Goal: Information Seeking & Learning: Learn about a topic

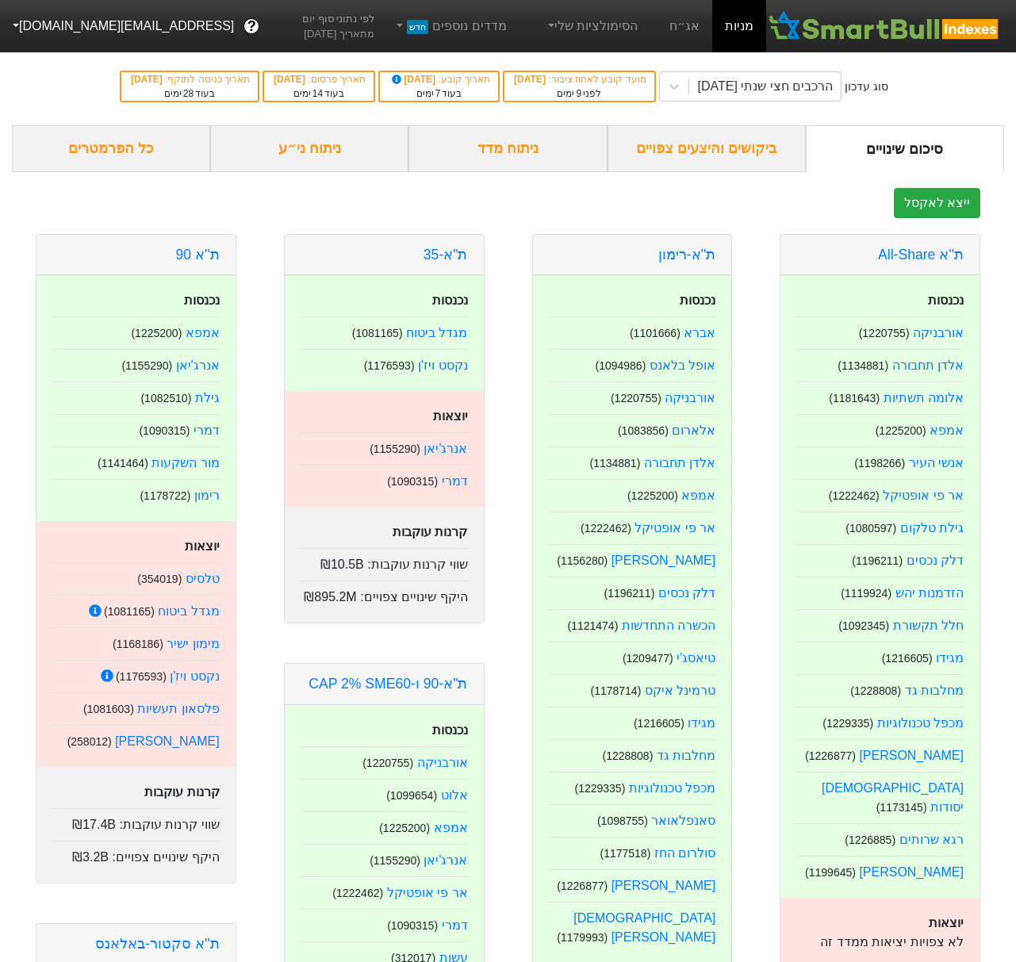
click at [292, 149] on div "ניתוח ני״ע" at bounding box center [309, 148] width 198 height 47
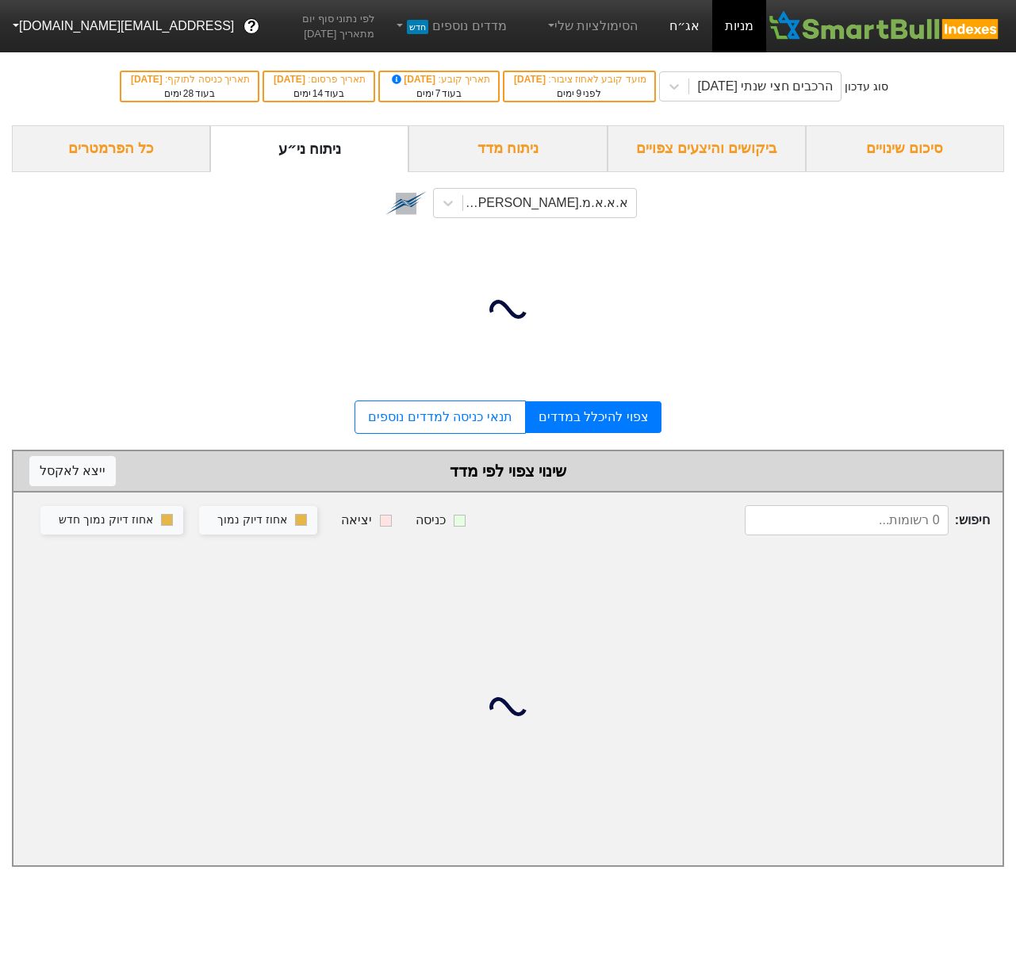
click at [686, 23] on link "אג״ח" at bounding box center [683, 26] width 55 height 52
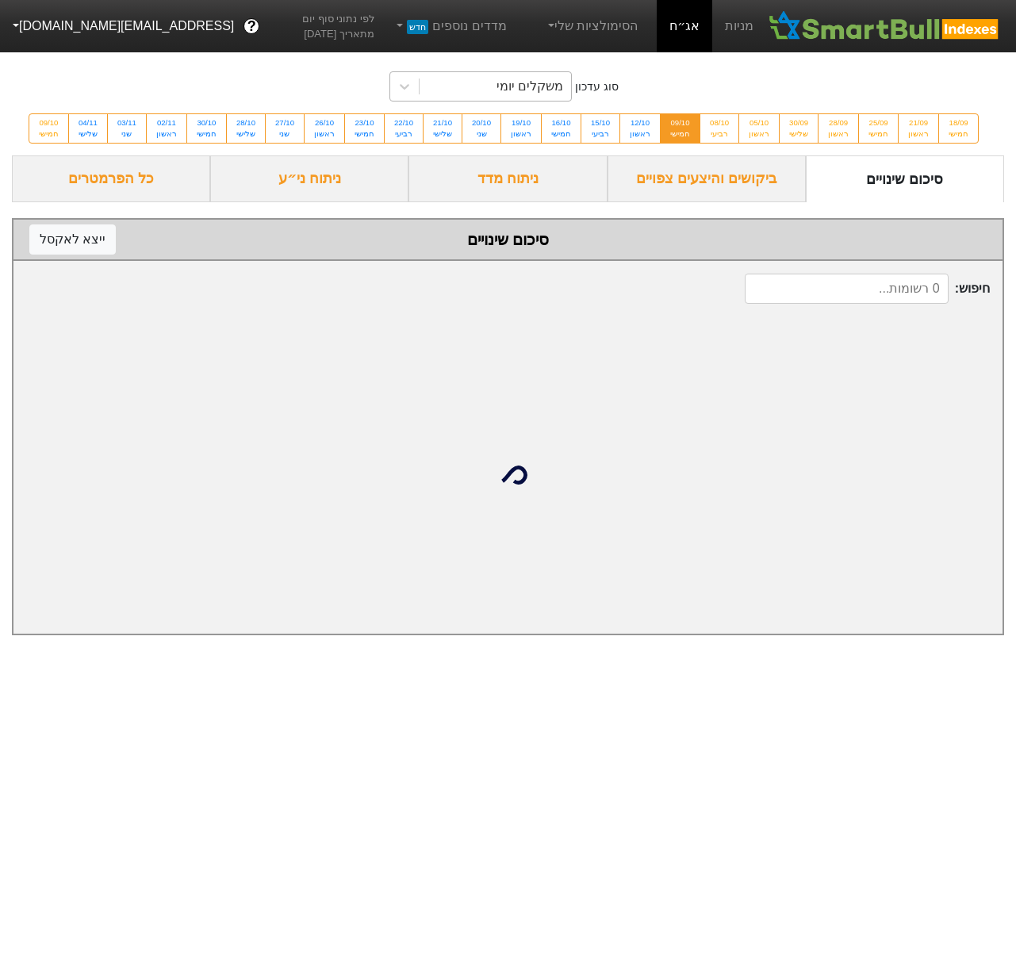
click at [490, 76] on div "משקלים יומי" at bounding box center [495, 86] width 152 height 29
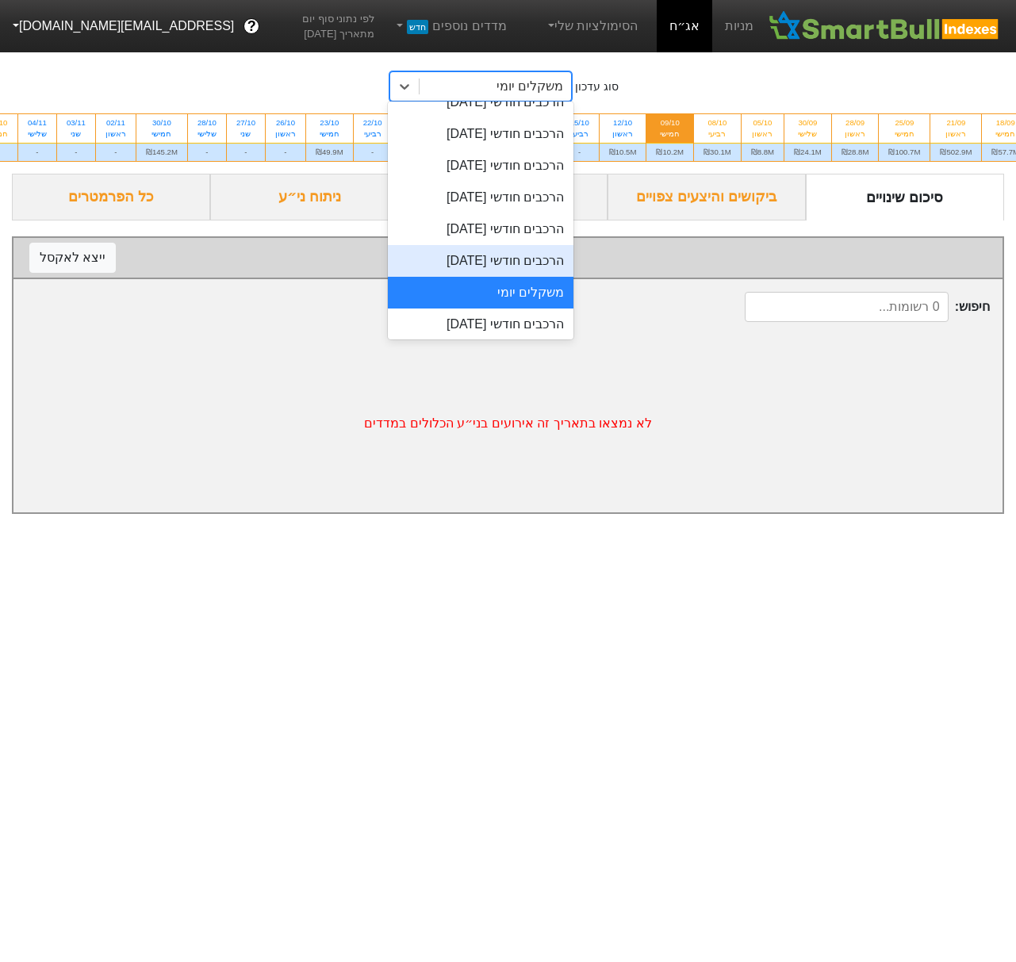
scroll to position [484, 0]
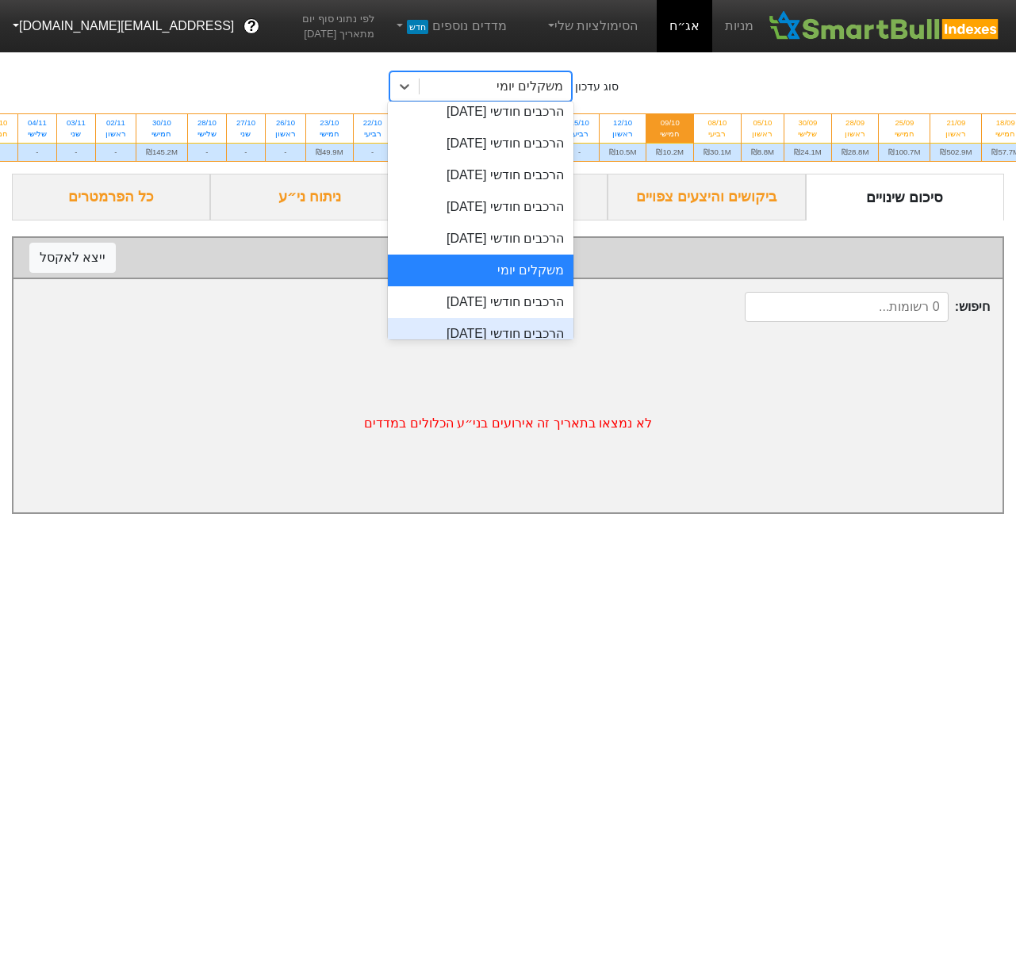
click at [483, 320] on div "הרכבים חודשי [DATE]" at bounding box center [481, 334] width 186 height 32
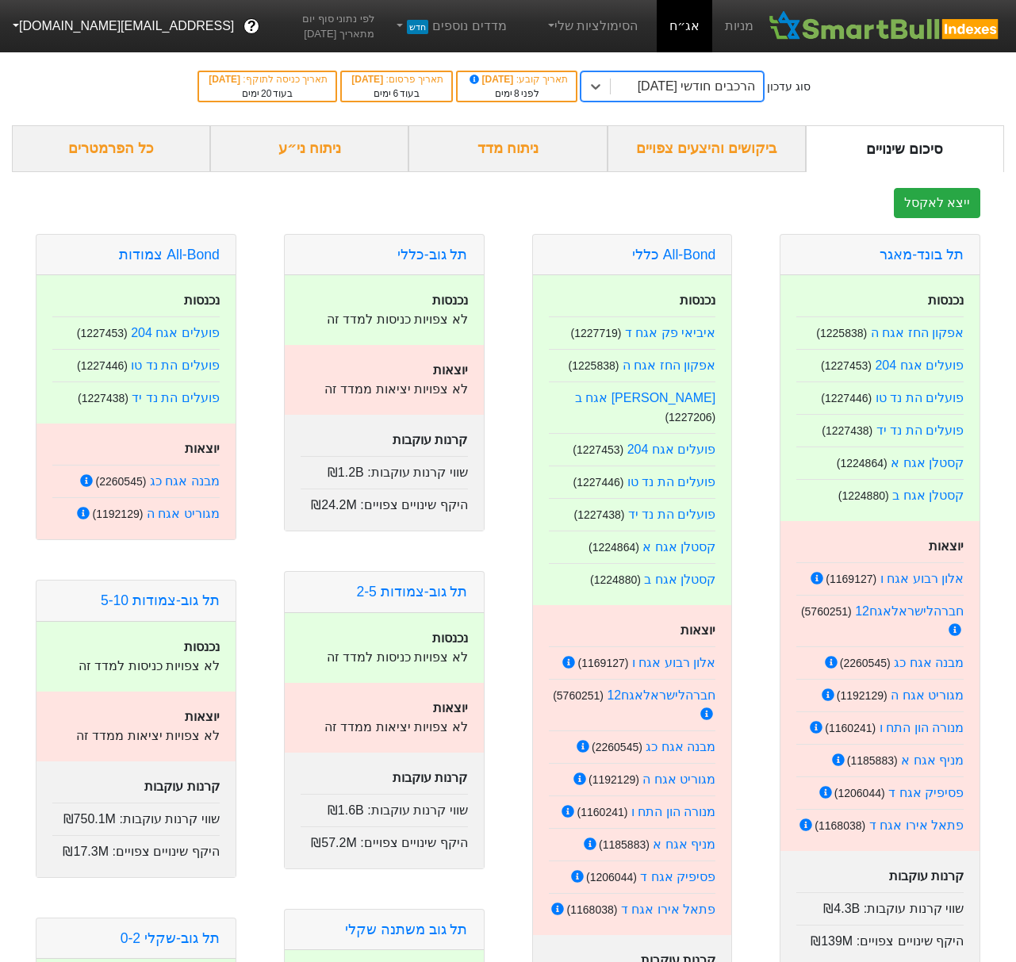
click at [328, 147] on div "ניתוח ני״ע" at bounding box center [309, 148] width 198 height 47
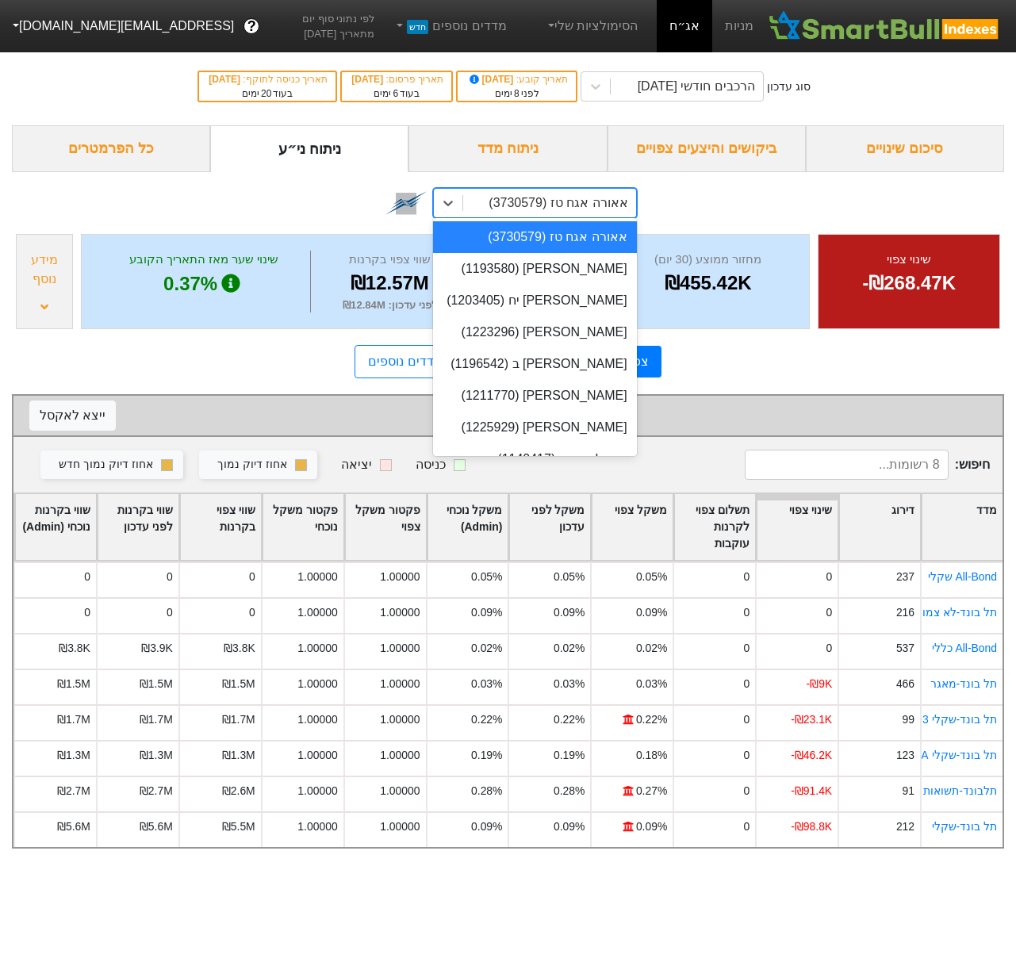
click at [529, 206] on div "אאורה אגח טז (3730579)" at bounding box center [557, 202] width 139 height 19
paste input "1225887"
type input "1225887"
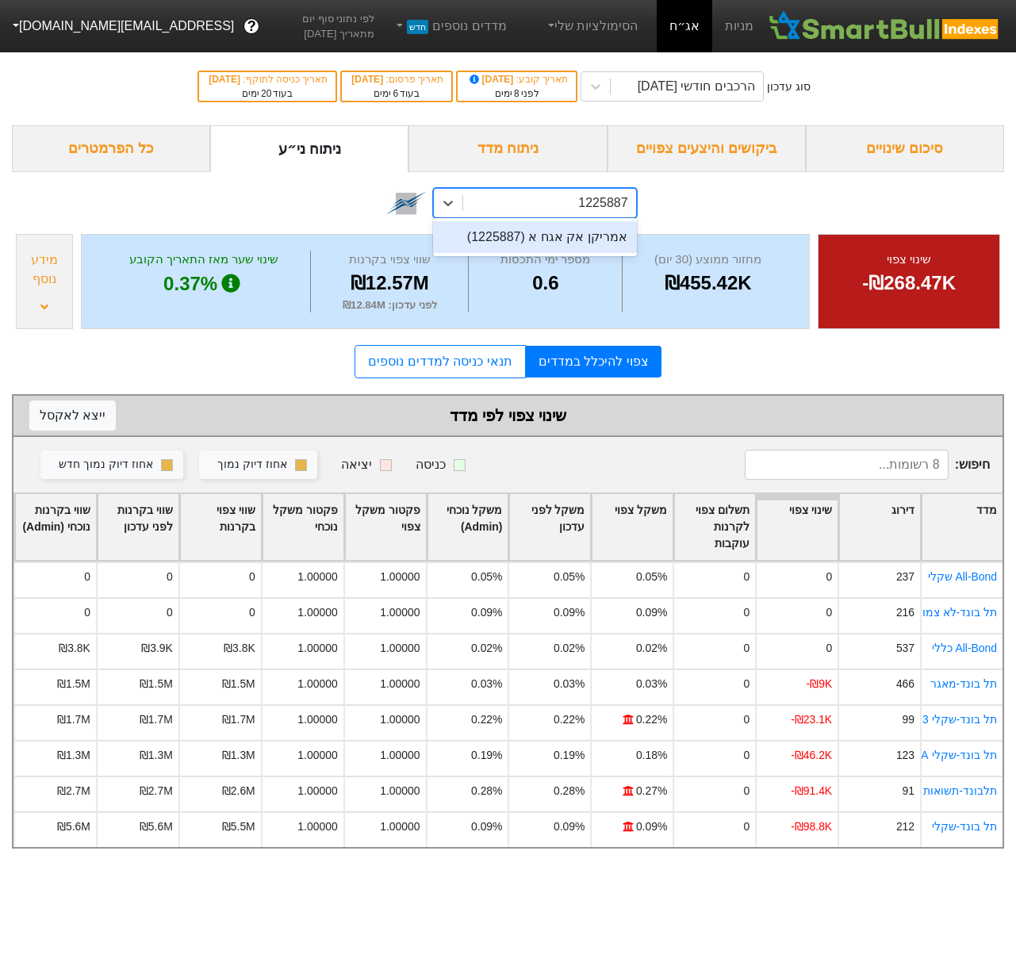
click at [542, 236] on div "אמריקן אק אגח א (1225887)" at bounding box center [534, 237] width 203 height 32
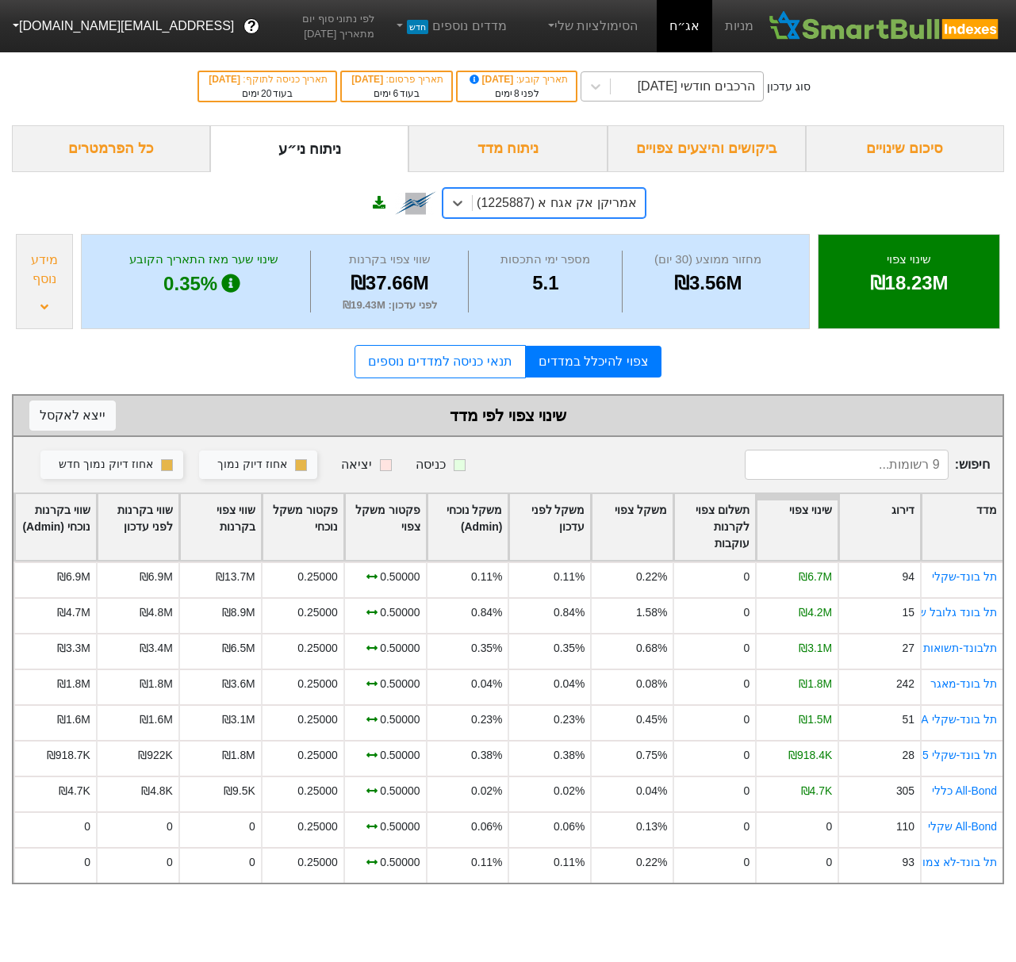
click at [698, 81] on div "הרכבים חודשי [DATE]" at bounding box center [695, 86] width 117 height 19
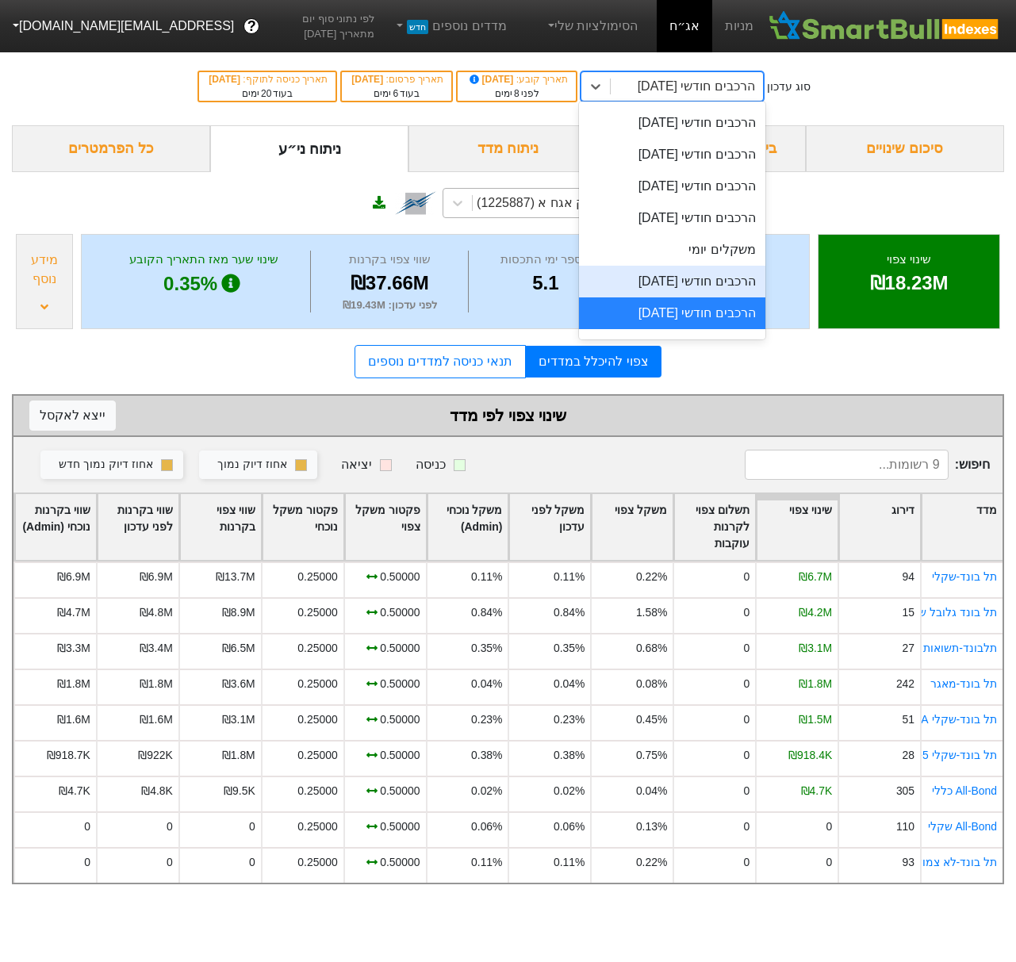
scroll to position [515, 0]
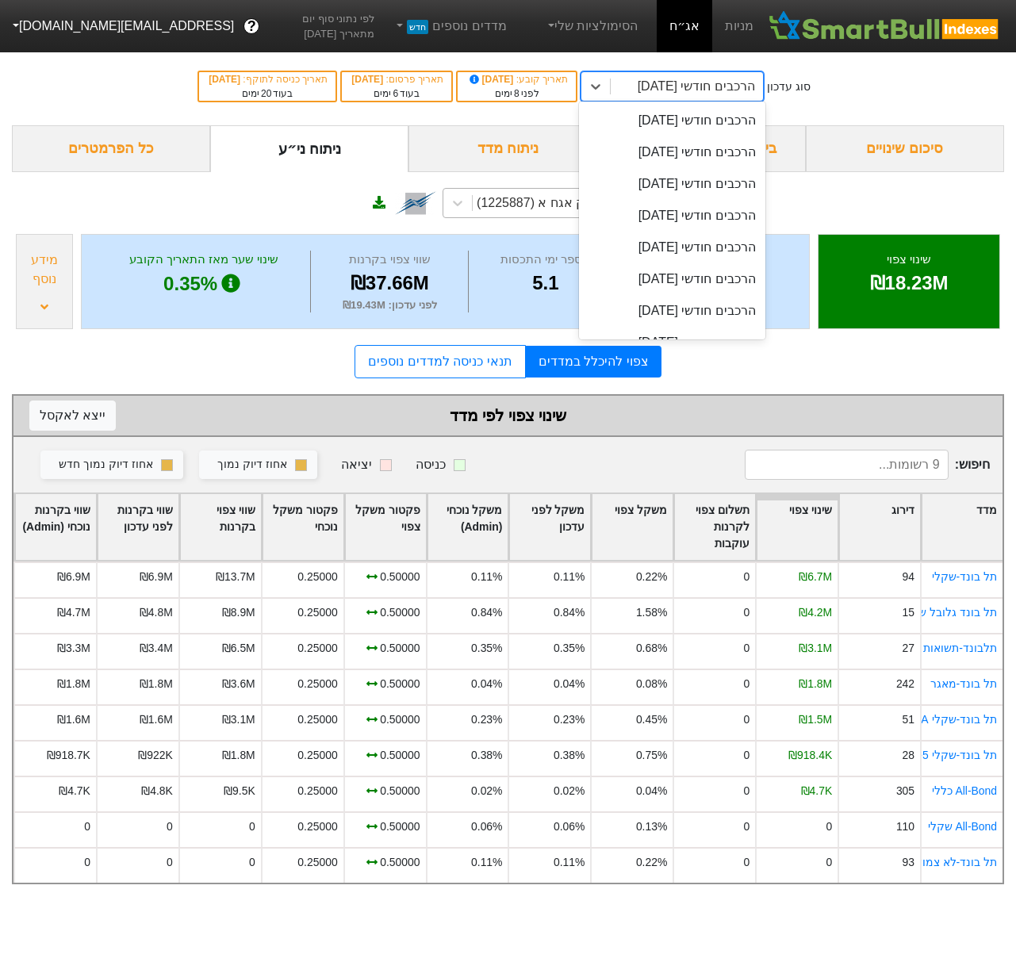
click at [683, 83] on div "הרכבים חודשי [DATE]" at bounding box center [695, 86] width 117 height 19
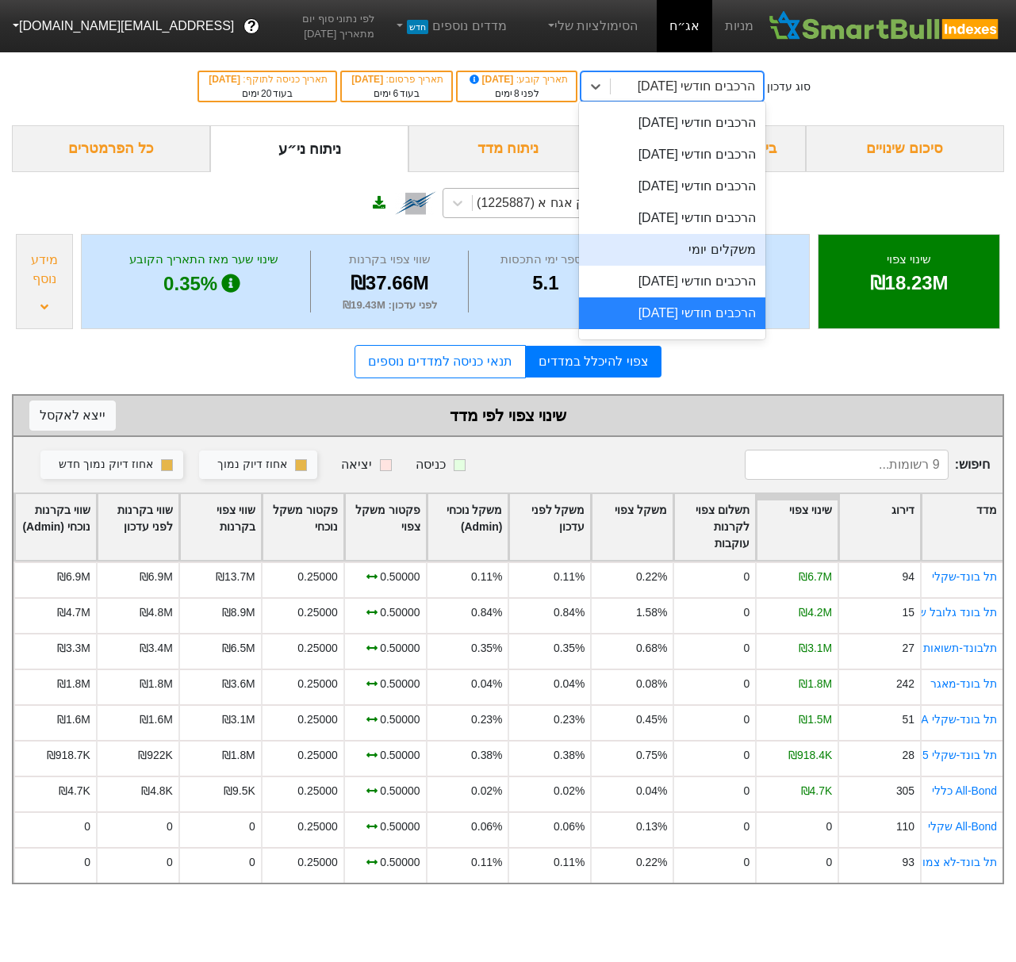
scroll to position [562, 0]
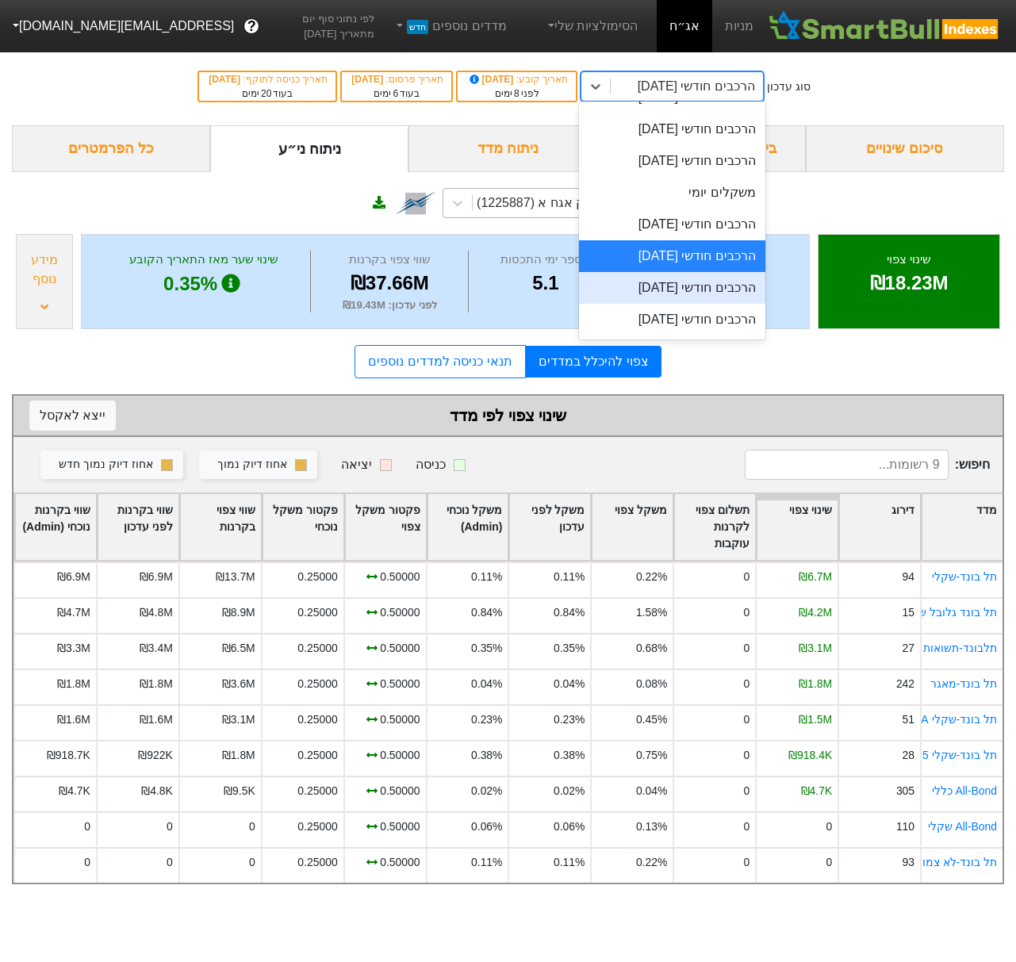
click at [709, 281] on div "הרכבים חודשי [DATE]" at bounding box center [672, 288] width 186 height 32
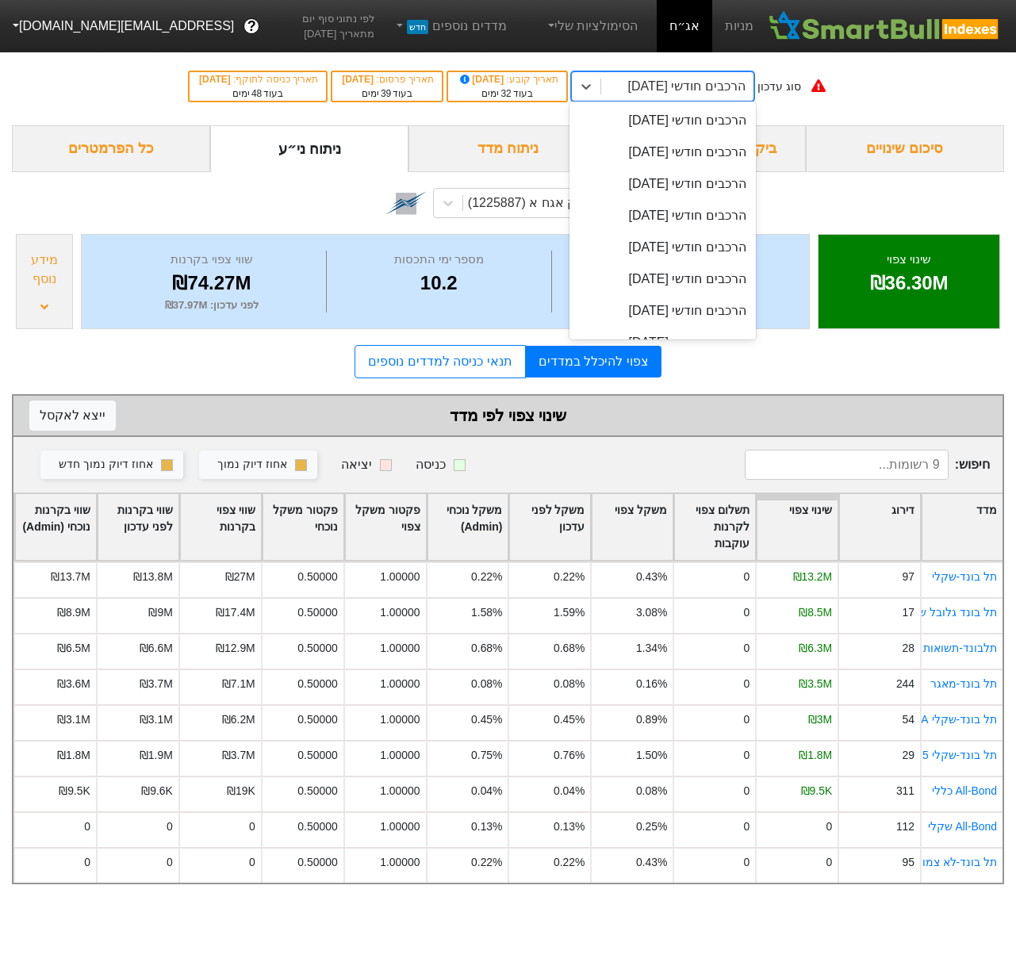
click at [721, 91] on div "הרכבים חודשי [DATE]" at bounding box center [685, 86] width 117 height 19
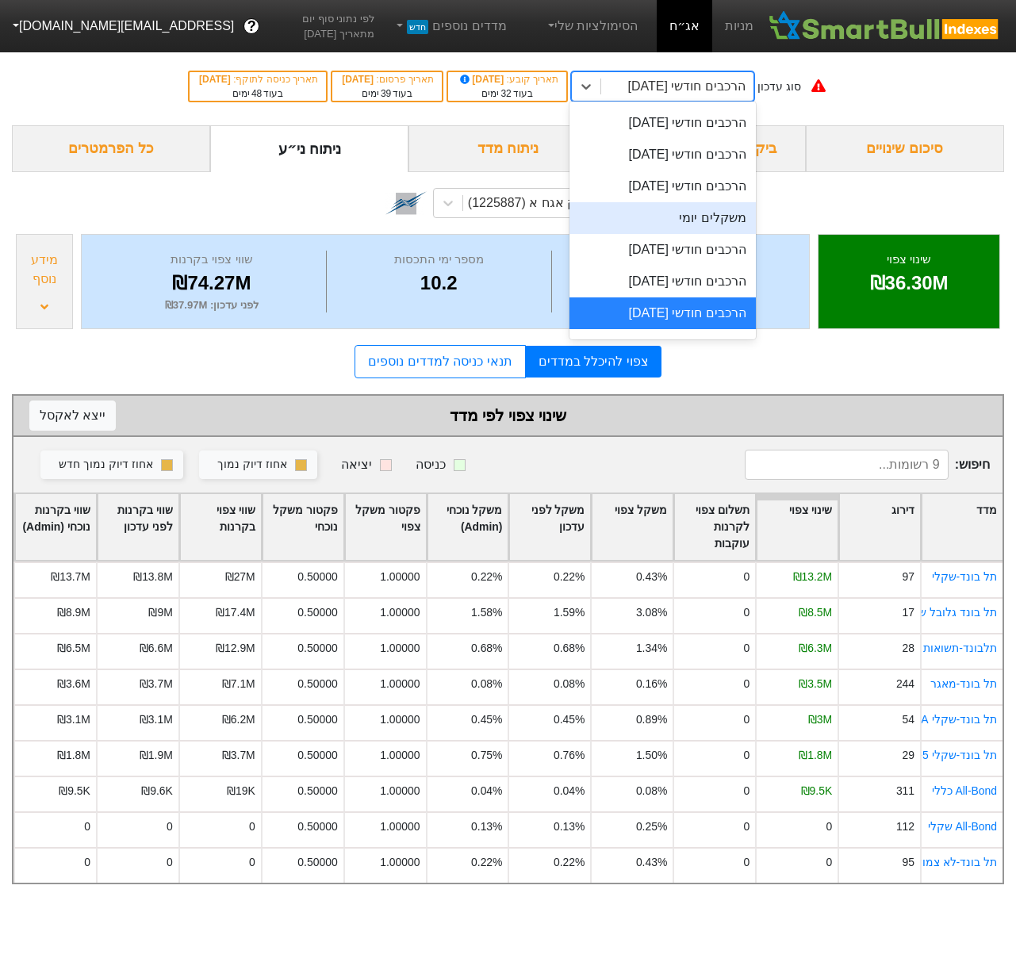
scroll to position [557, 0]
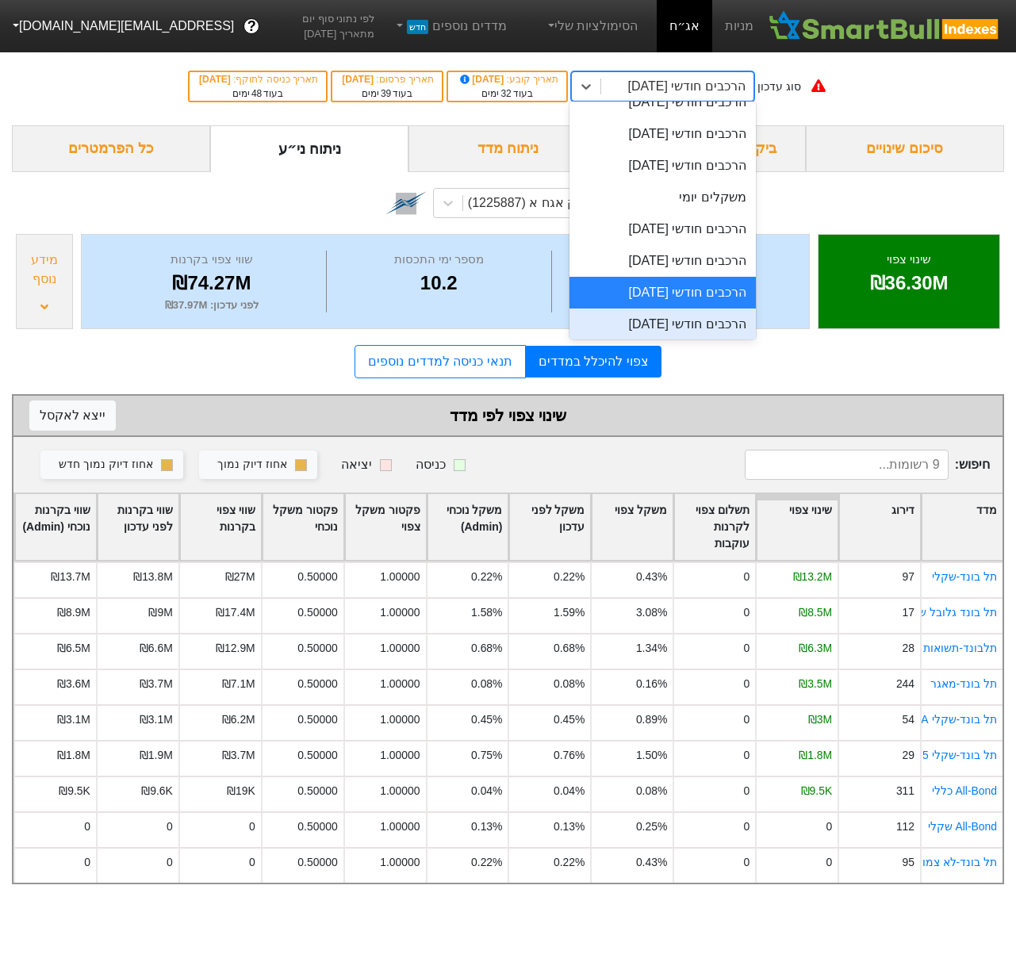
click at [712, 314] on div "הרכבים חודשי [DATE]" at bounding box center [662, 324] width 186 height 32
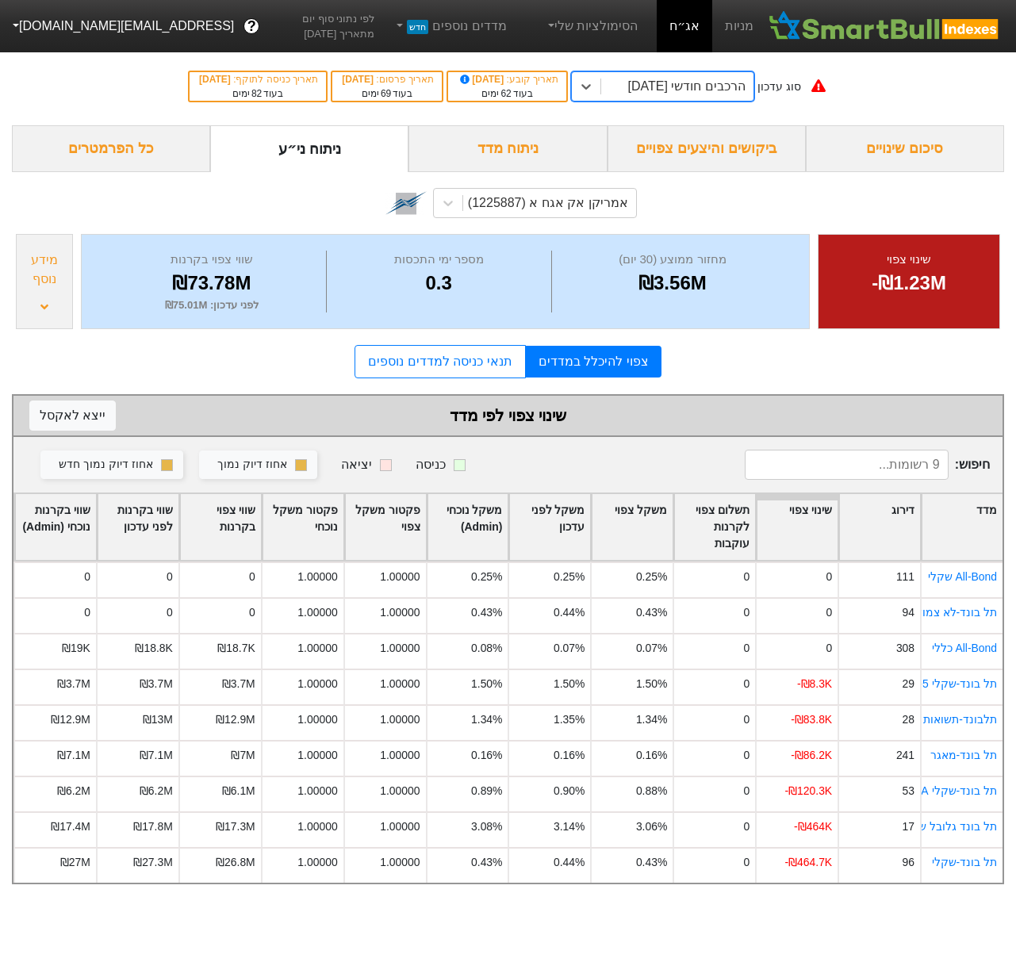
click at [718, 90] on div "הרכבים חודשי [DATE]" at bounding box center [685, 86] width 117 height 19
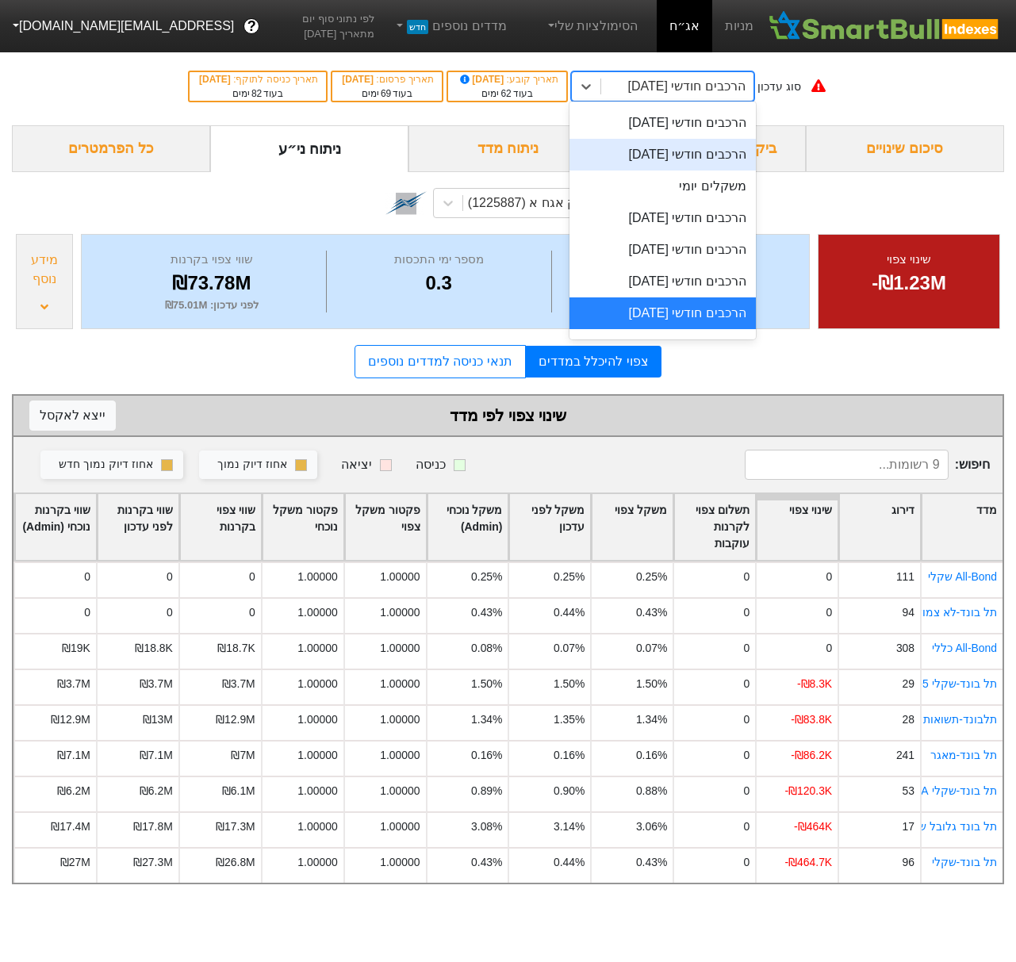
scroll to position [589, 0]
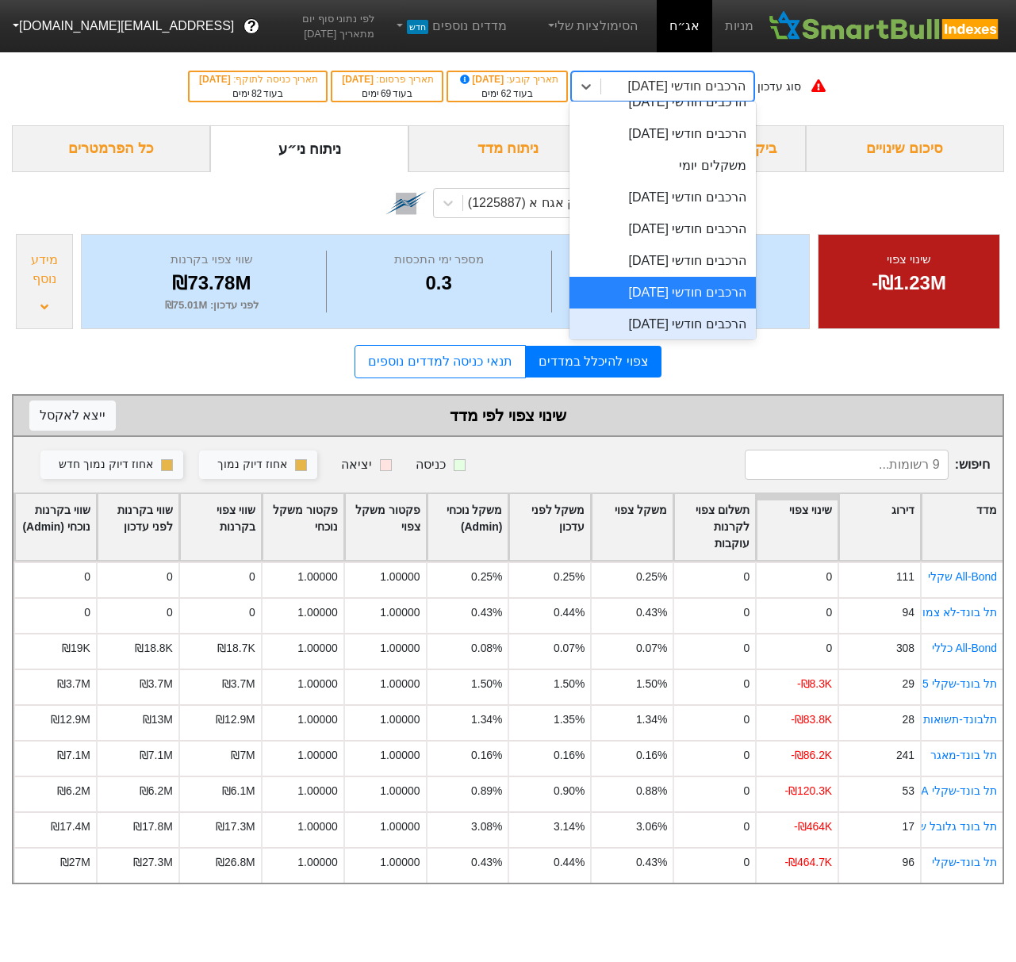
click at [706, 321] on div "הרכבים חודשי [DATE]" at bounding box center [662, 324] width 186 height 32
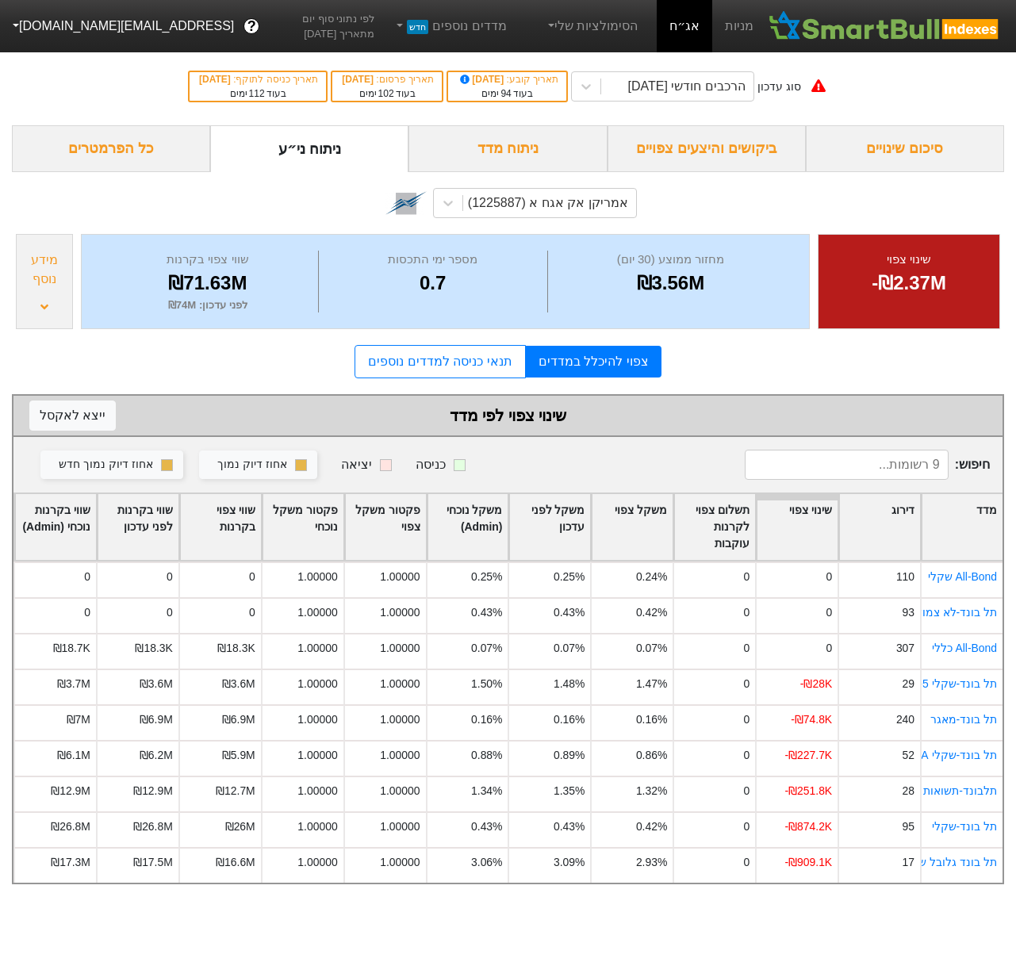
click at [698, 145] on div "ביקושים והיצעים צפויים" at bounding box center [706, 148] width 198 height 47
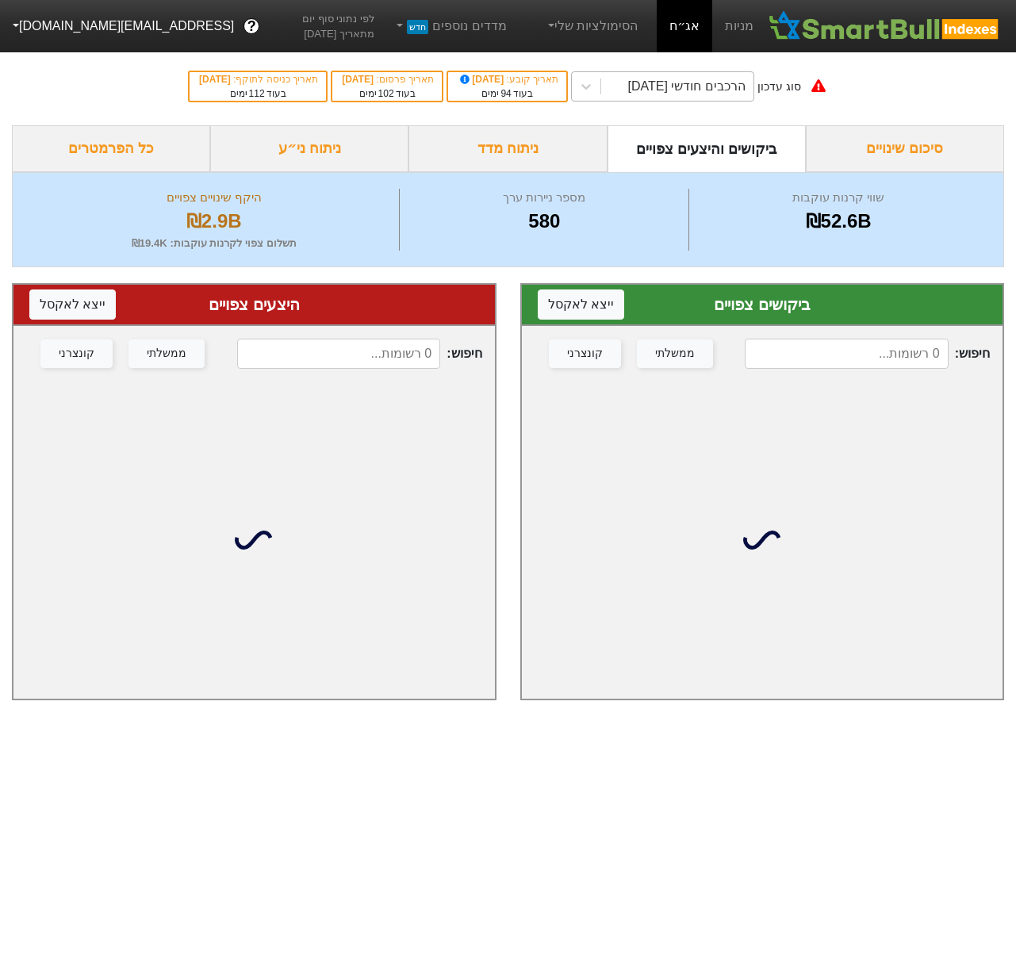
click at [672, 79] on div "הרכבים חודשי [DATE]" at bounding box center [685, 86] width 117 height 19
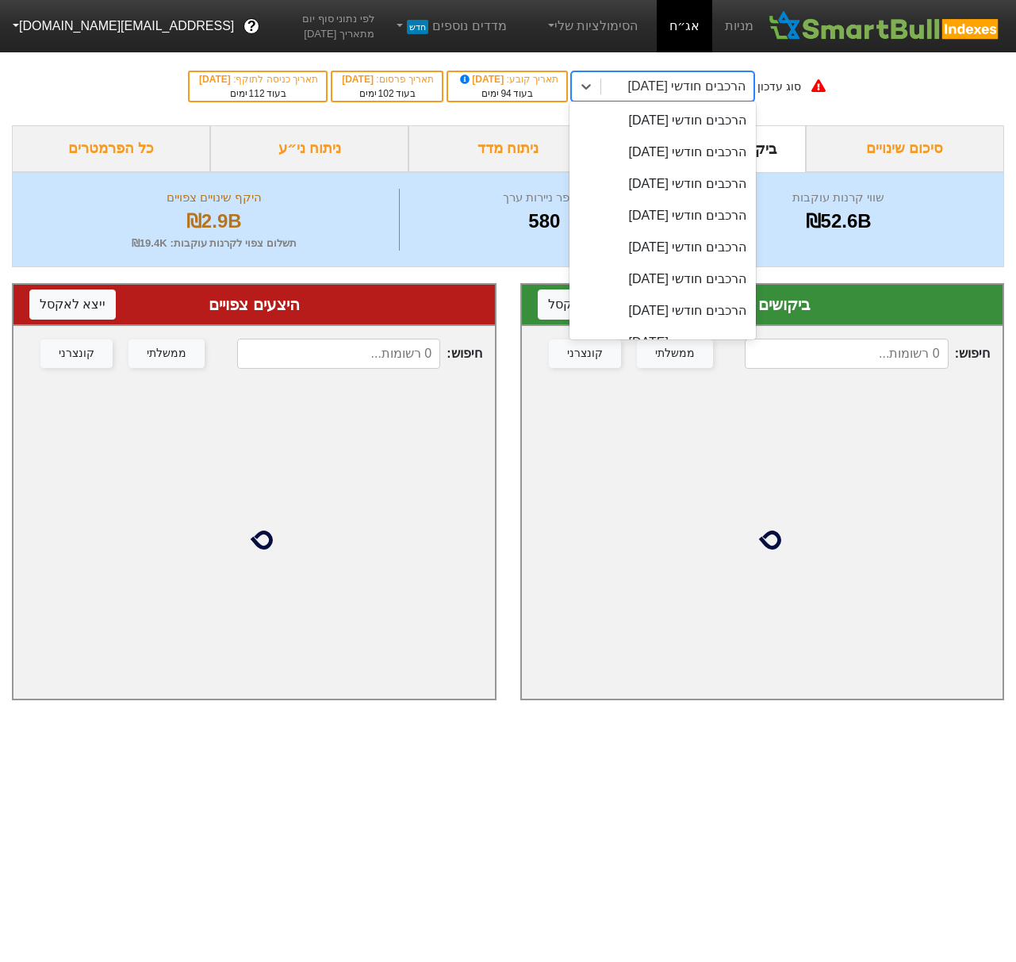
scroll to position [600, 0]
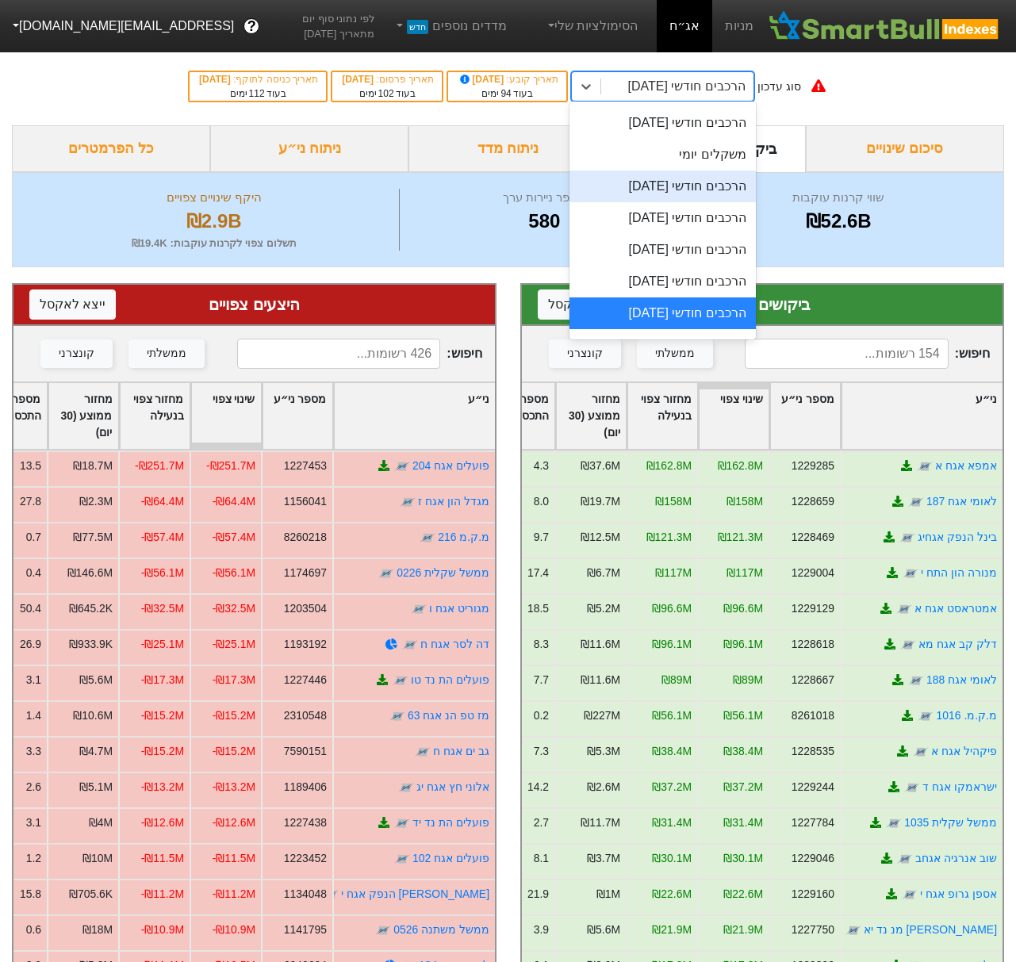
click at [698, 186] on div "הרכבים חודשי [DATE]" at bounding box center [662, 186] width 186 height 32
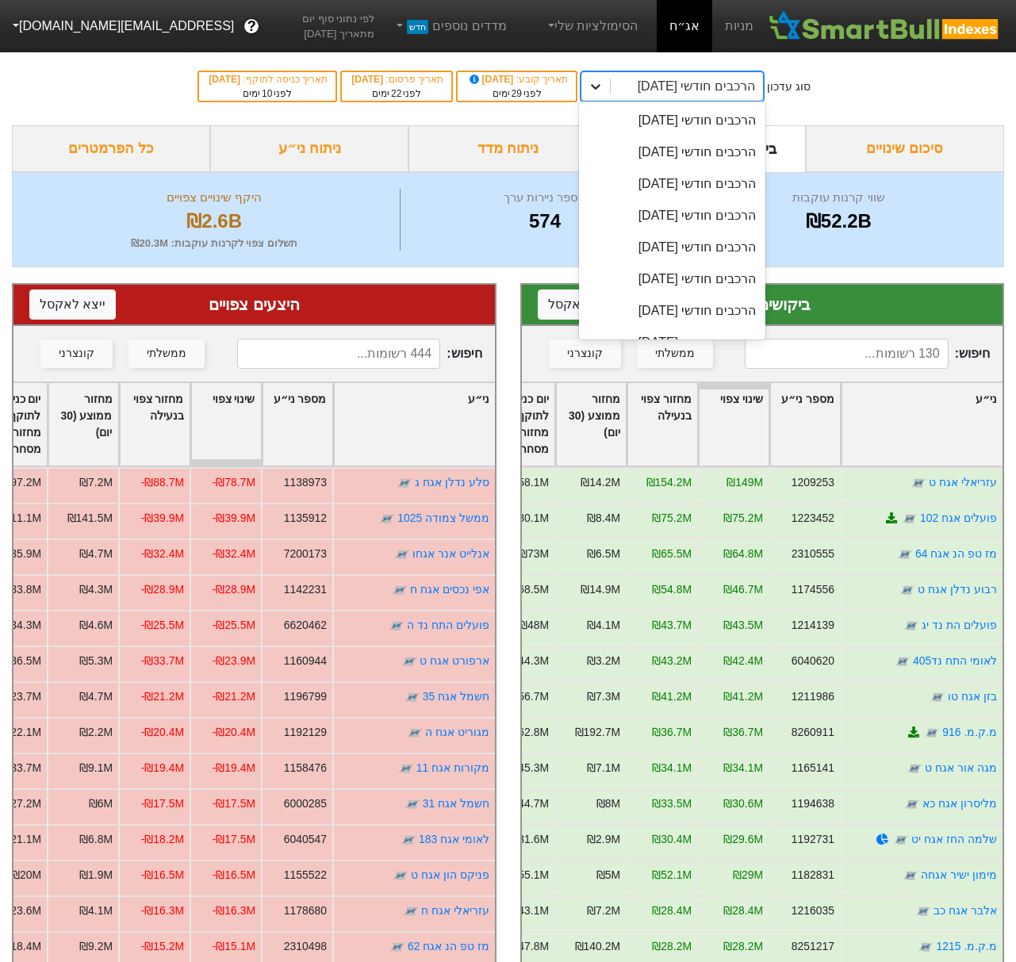
click at [610, 89] on div at bounding box center [595, 86] width 29 height 29
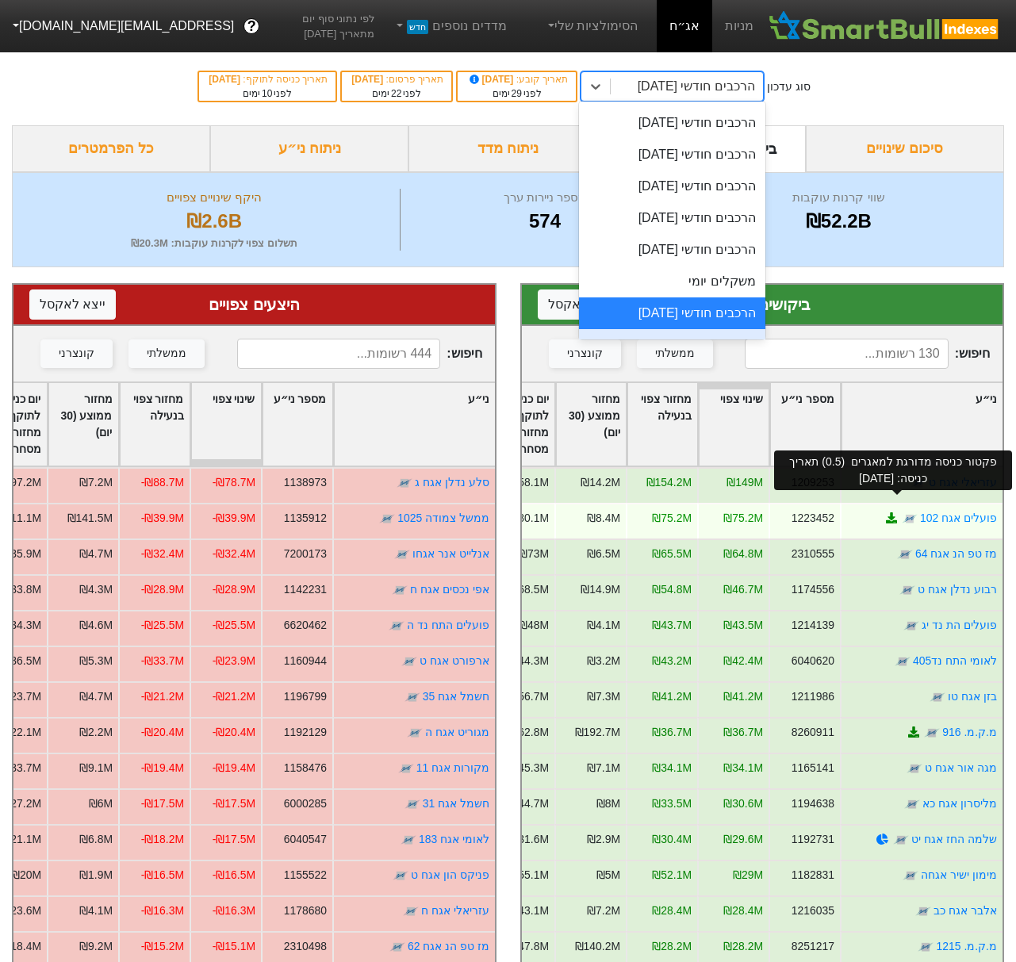
click at [897, 512] on icon at bounding box center [891, 517] width 11 height 11
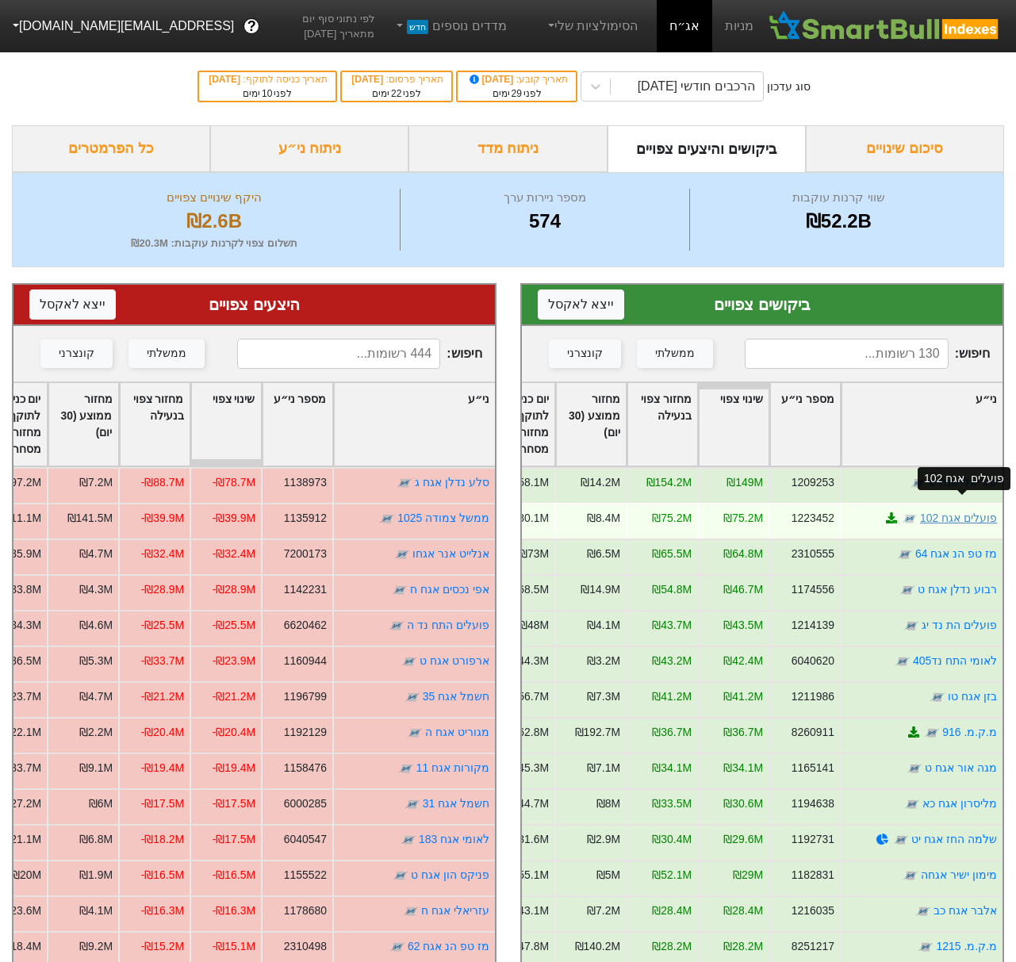
click at [963, 511] on link "פועלים אגח 102" at bounding box center [958, 517] width 77 height 13
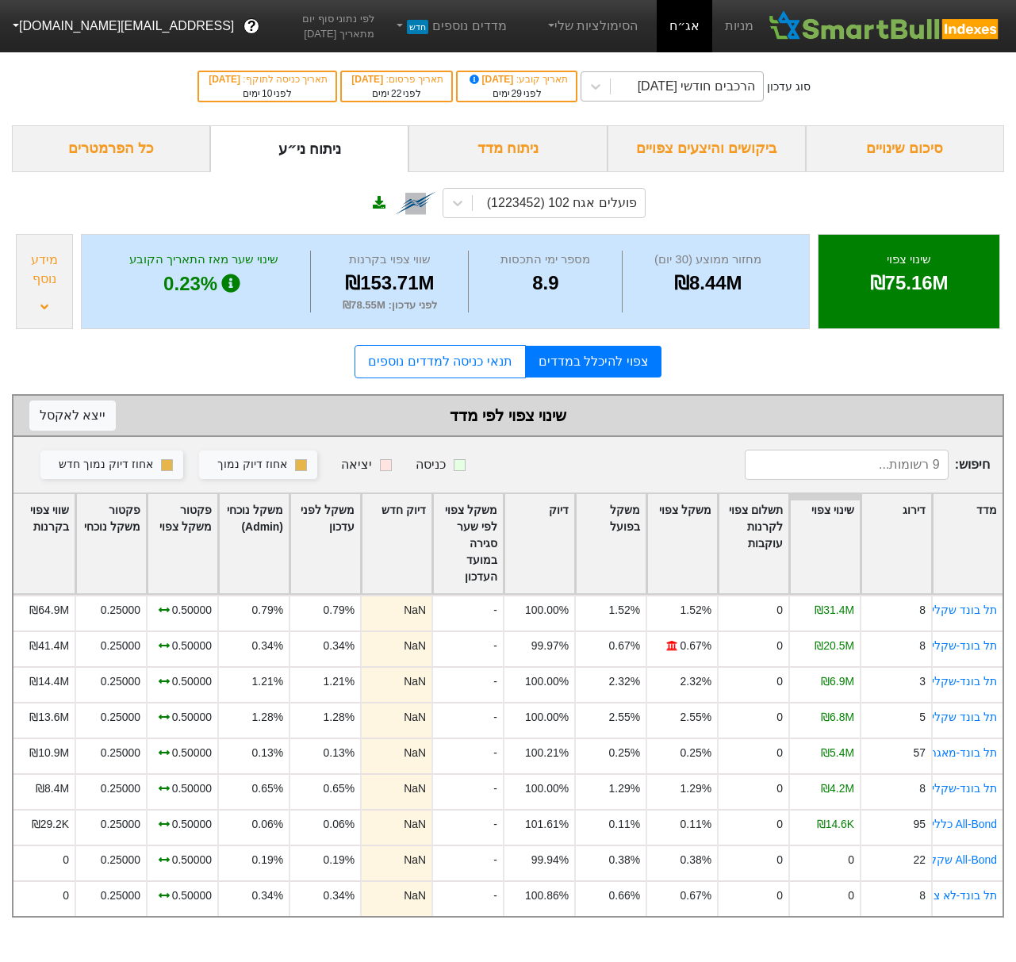
click at [718, 85] on div "הרכבים חודשי [DATE]" at bounding box center [695, 86] width 117 height 19
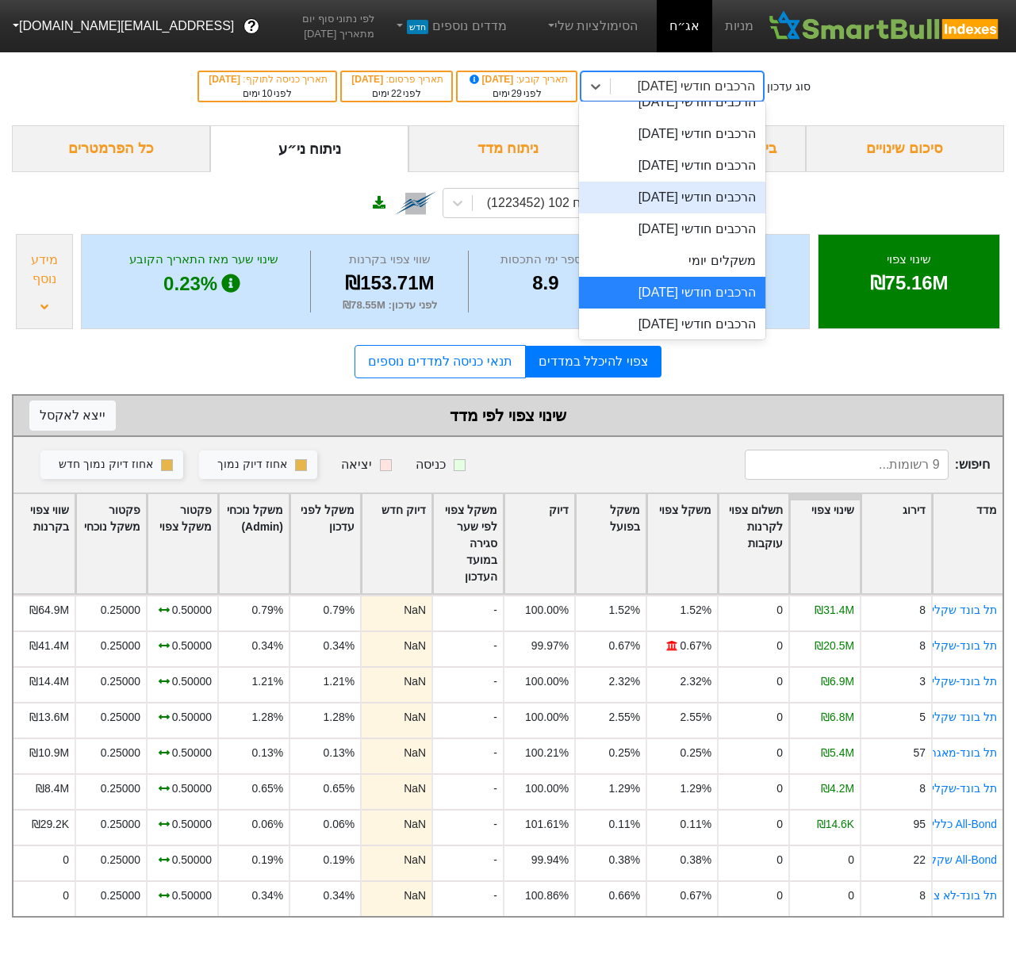
scroll to position [504, 0]
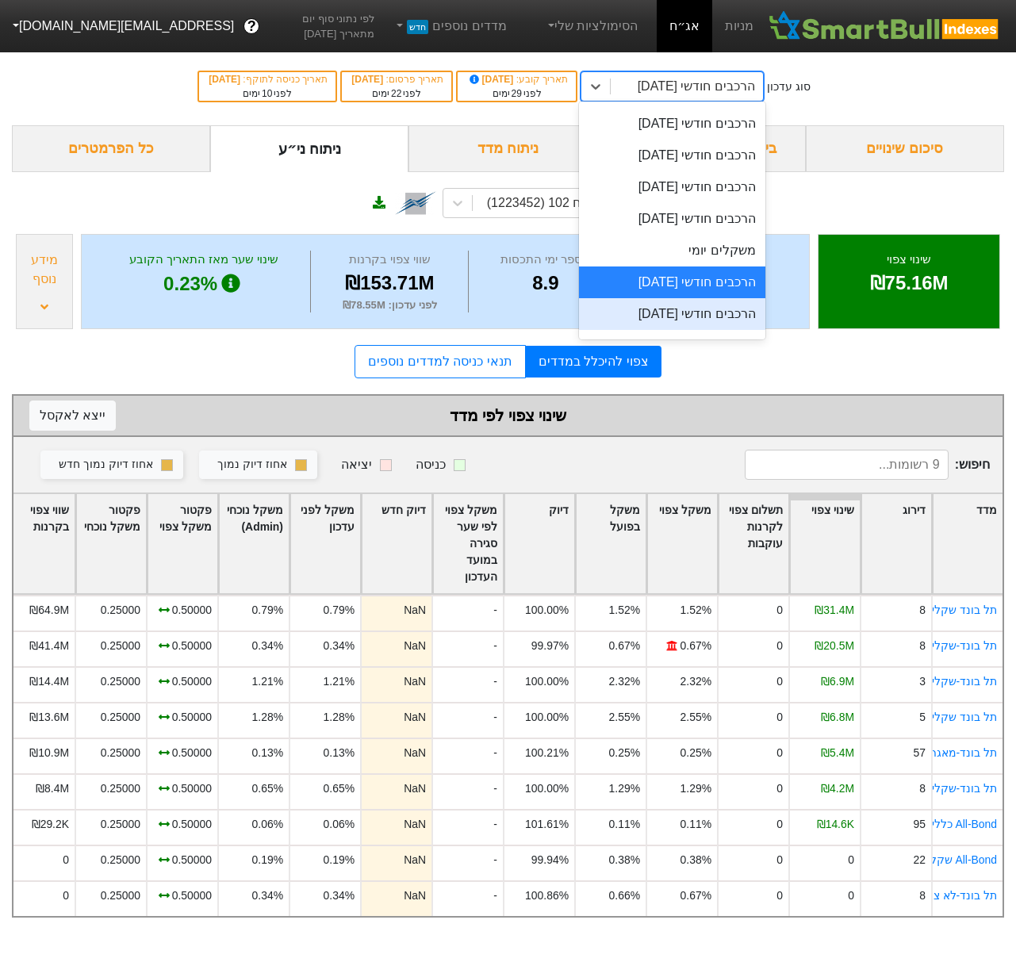
click at [714, 314] on div "הרכבים חודשי [DATE]" at bounding box center [672, 314] width 186 height 32
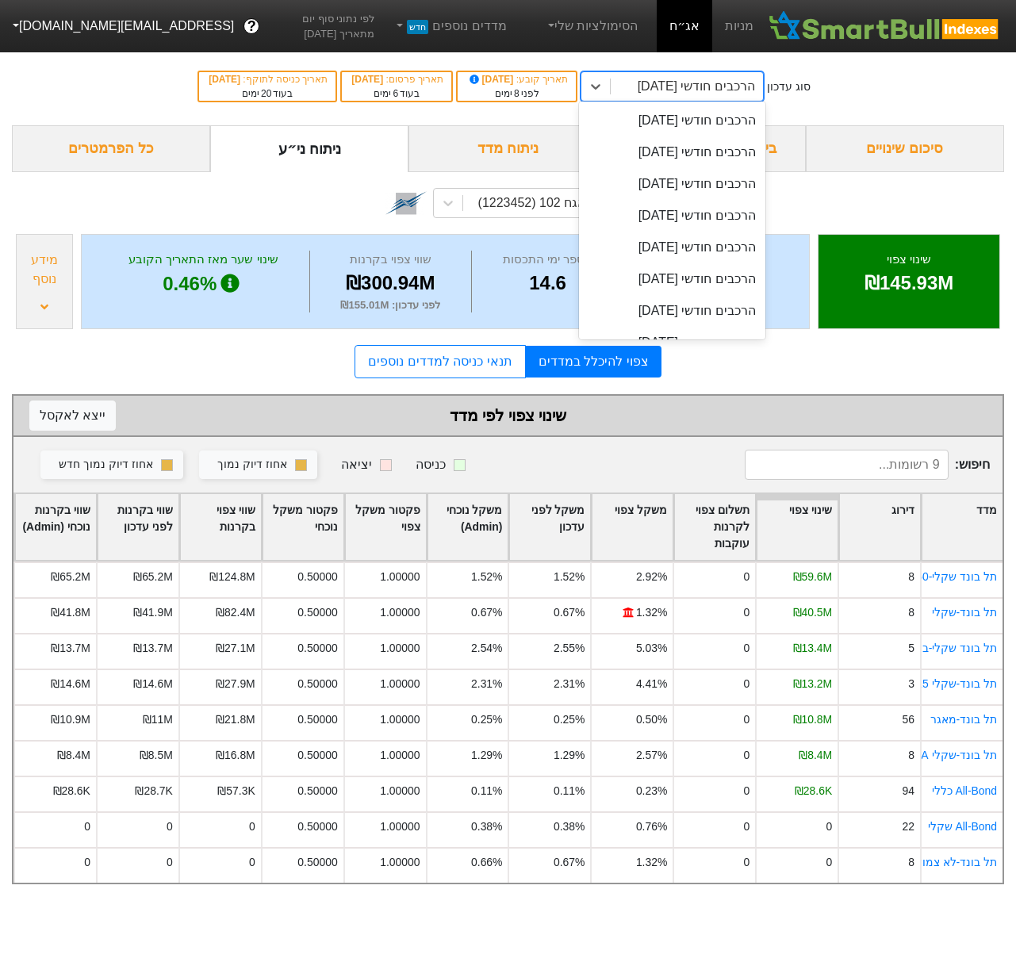
click at [714, 94] on div "הרכבים חודשי [DATE]" at bounding box center [695, 86] width 117 height 19
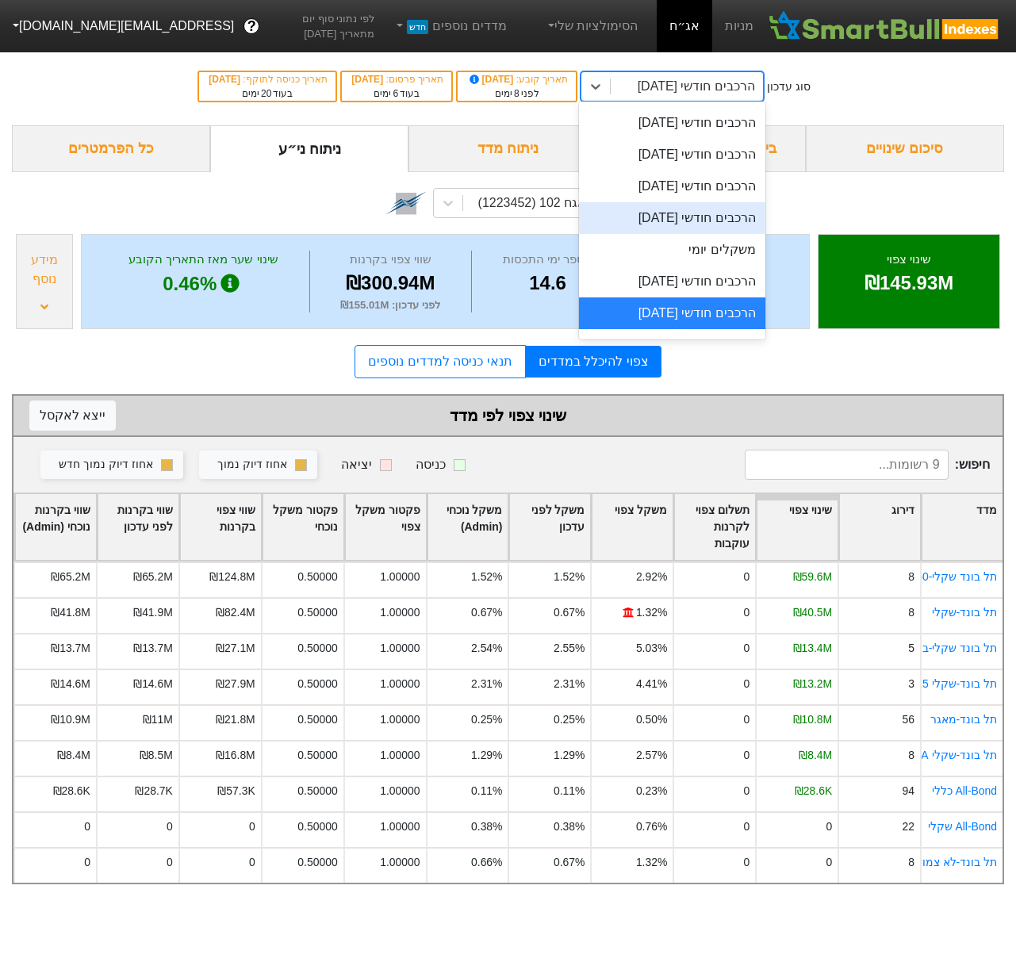
scroll to position [561, 0]
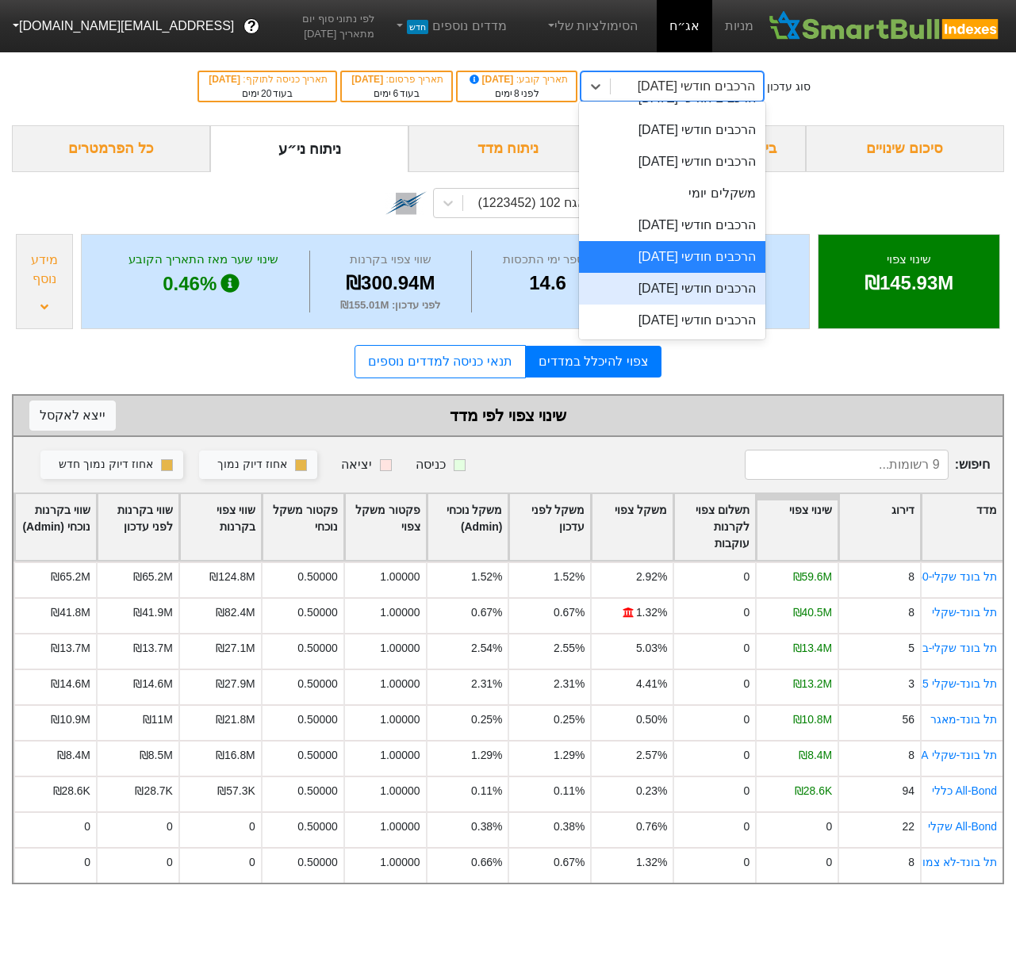
click at [699, 296] on div "הרכבים חודשי [DATE]" at bounding box center [672, 289] width 186 height 32
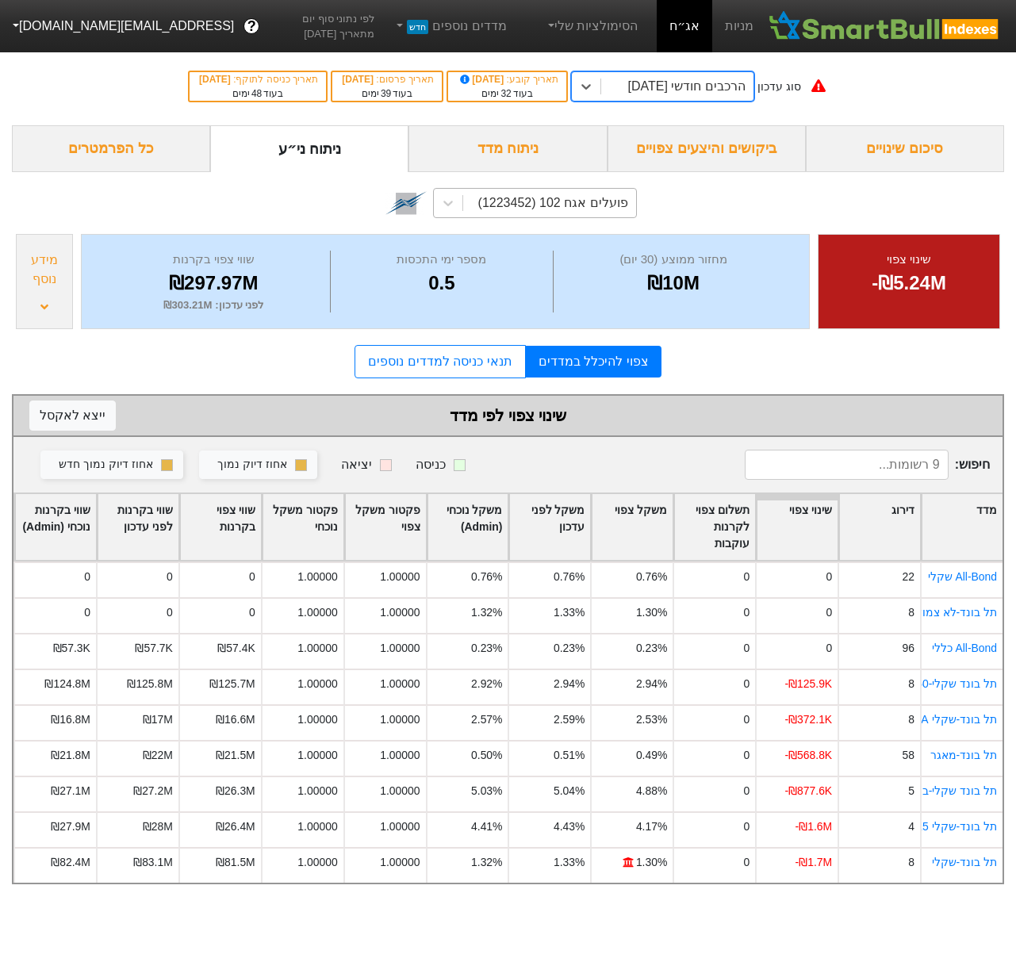
click at [602, 206] on div "פועלים אגח 102 (1223452)" at bounding box center [553, 202] width 150 height 19
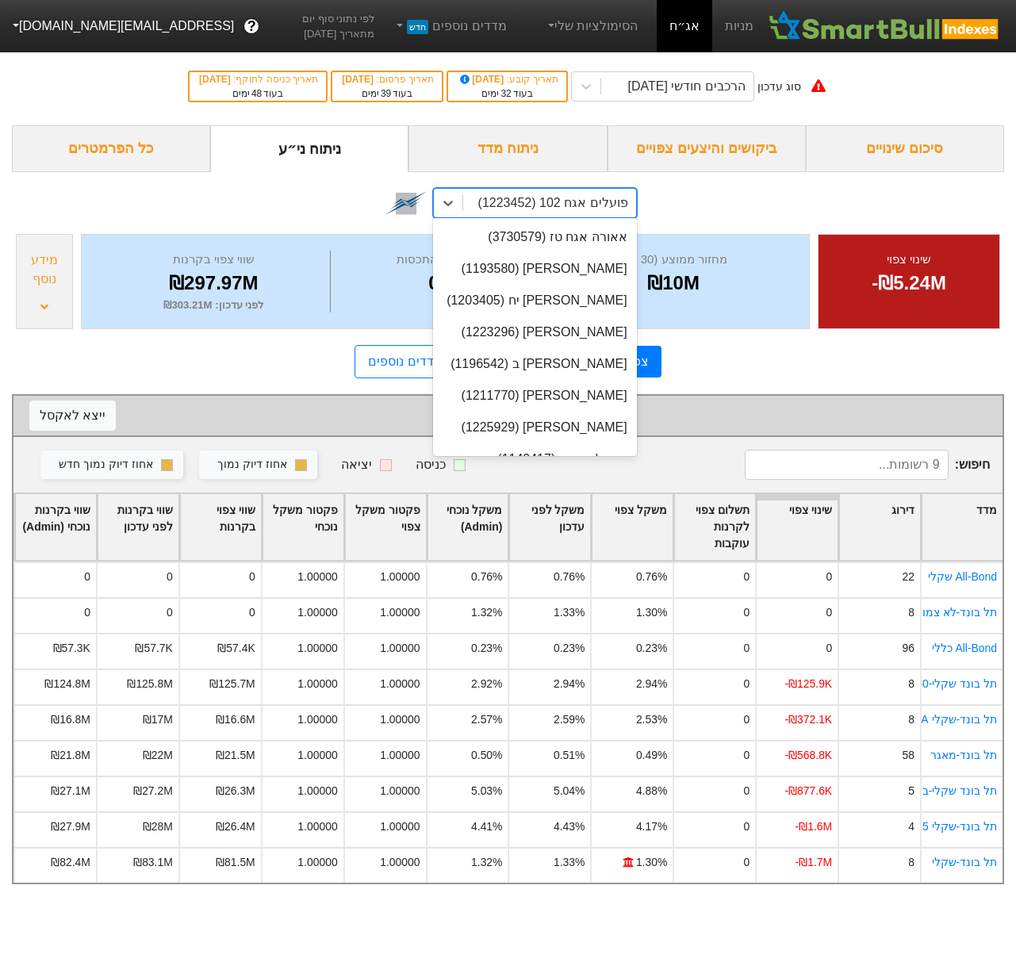
scroll to position [24069, 0]
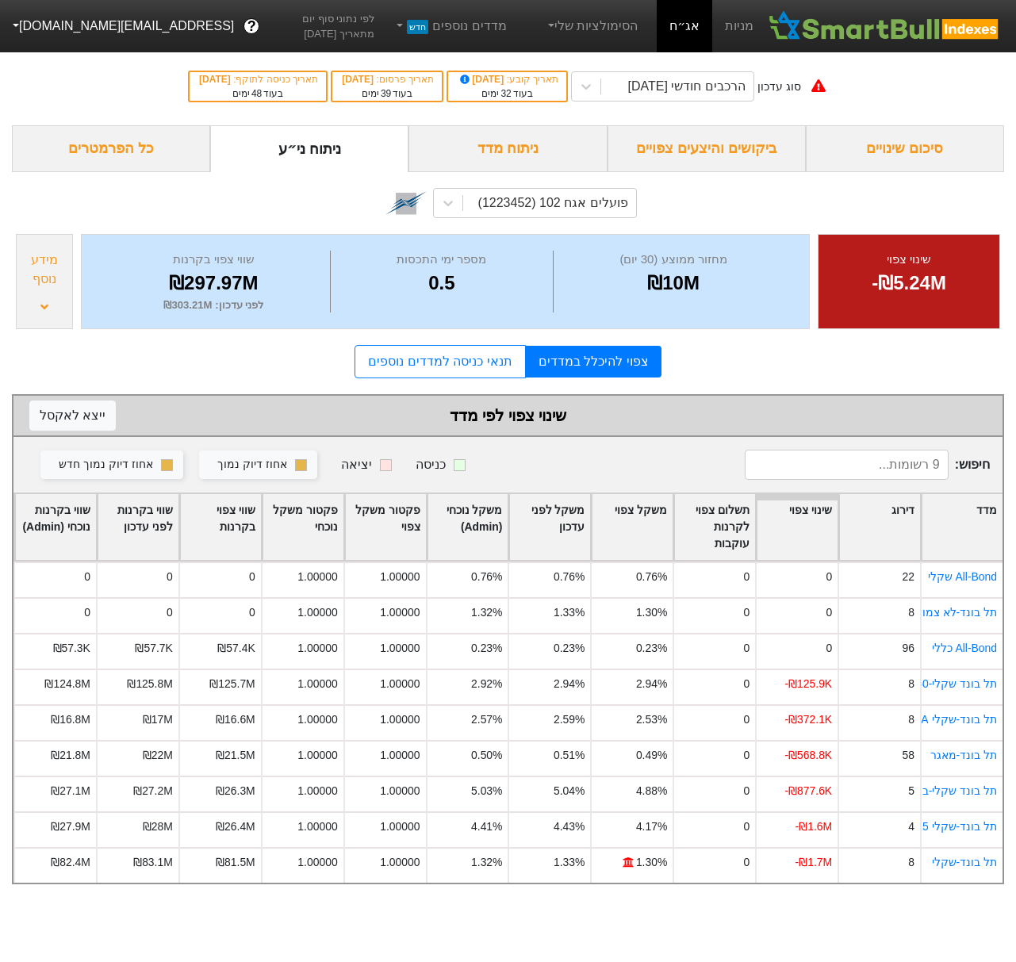
click at [699, 63] on div "סוג עדכון הרכבים חודשי [DATE] תאריך קובע : [DATE] בעוד 32 ימים תאריך פרסום : [D…" at bounding box center [508, 87] width 1016 height 78
click at [683, 95] on div "הרכבים חודשי [DATE]" at bounding box center [685, 86] width 117 height 19
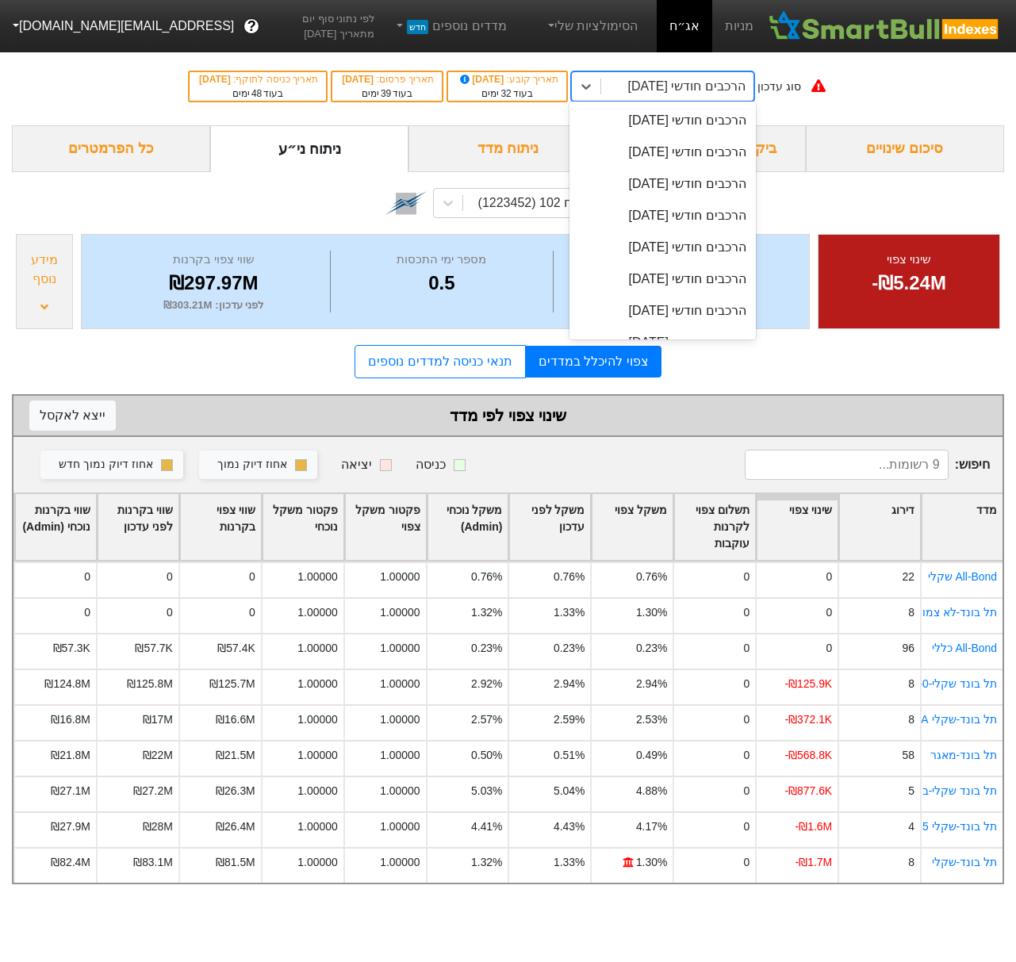
scroll to position [537, 0]
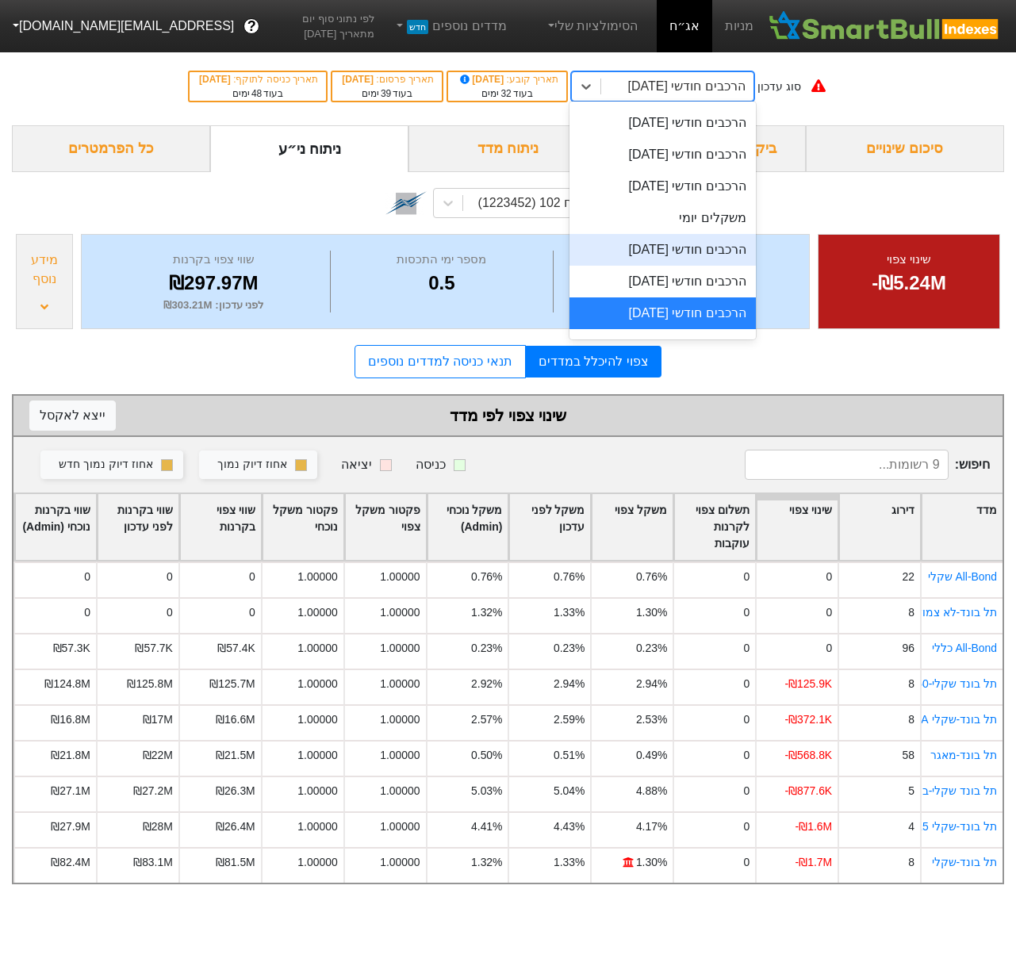
click at [701, 258] on div "הרכבים חודשי [DATE]" at bounding box center [662, 250] width 186 height 32
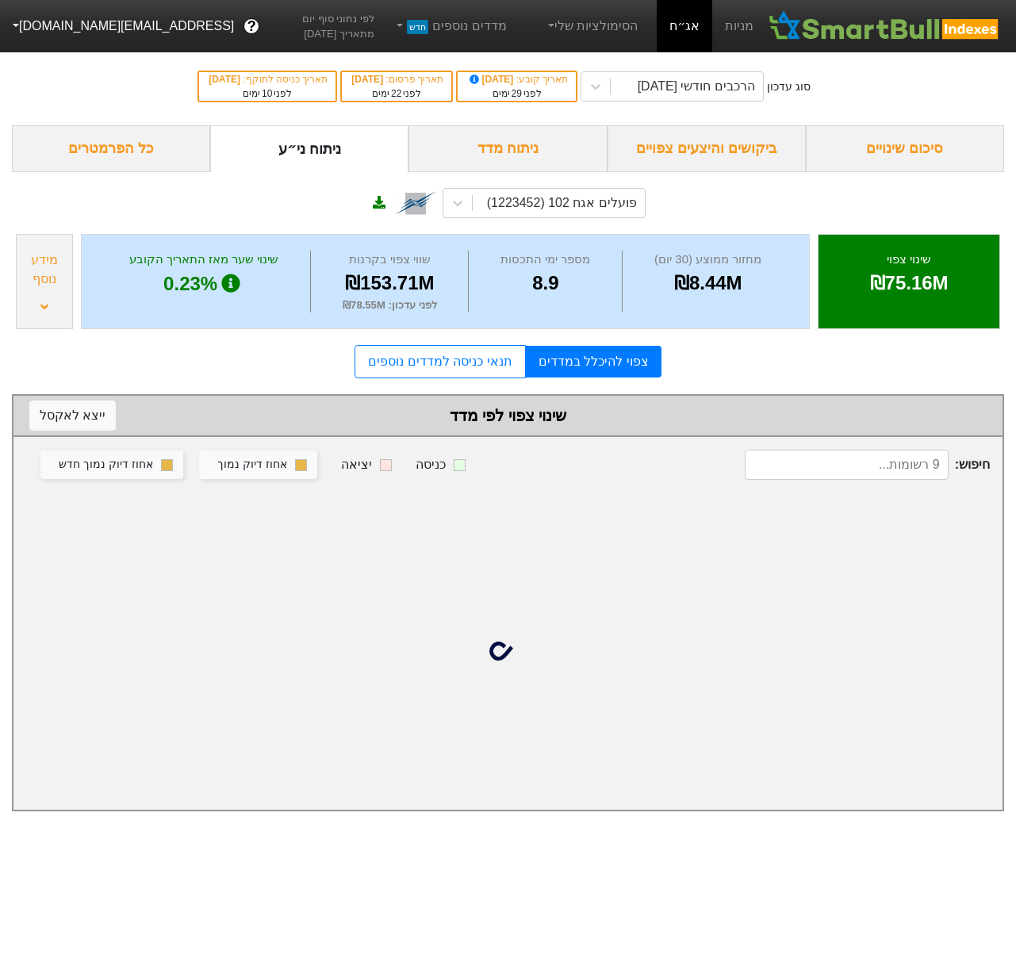
click at [721, 159] on div "ביקושים והיצעים צפויים" at bounding box center [706, 148] width 198 height 47
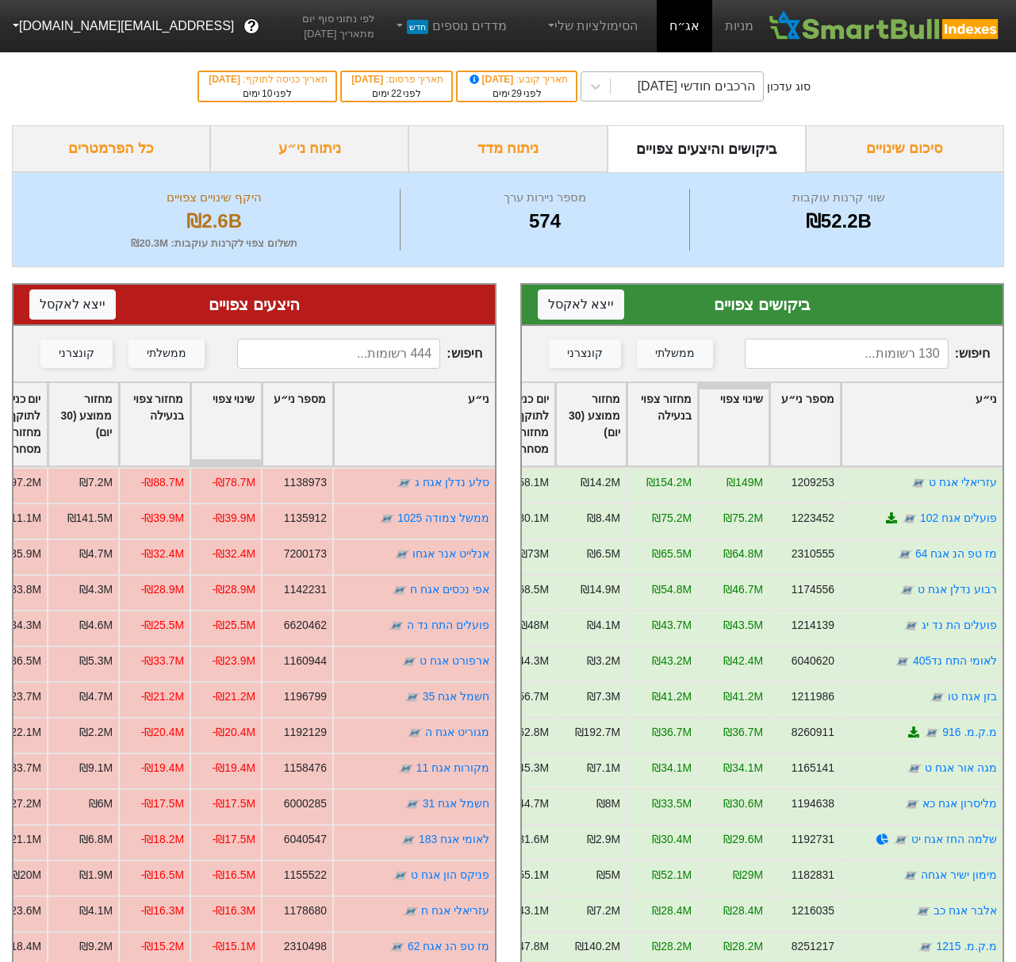
click at [696, 90] on div "הרכבים חודשי [DATE]" at bounding box center [695, 86] width 117 height 19
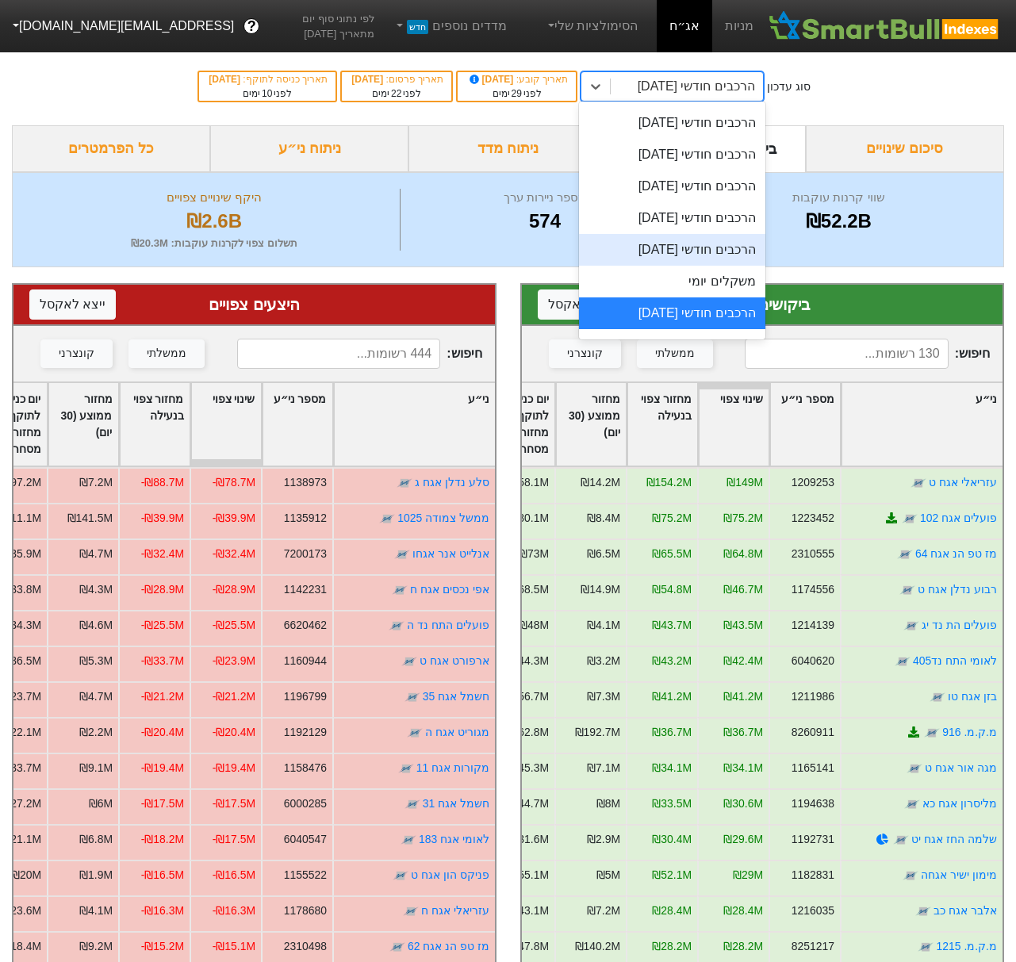
scroll to position [493, 0]
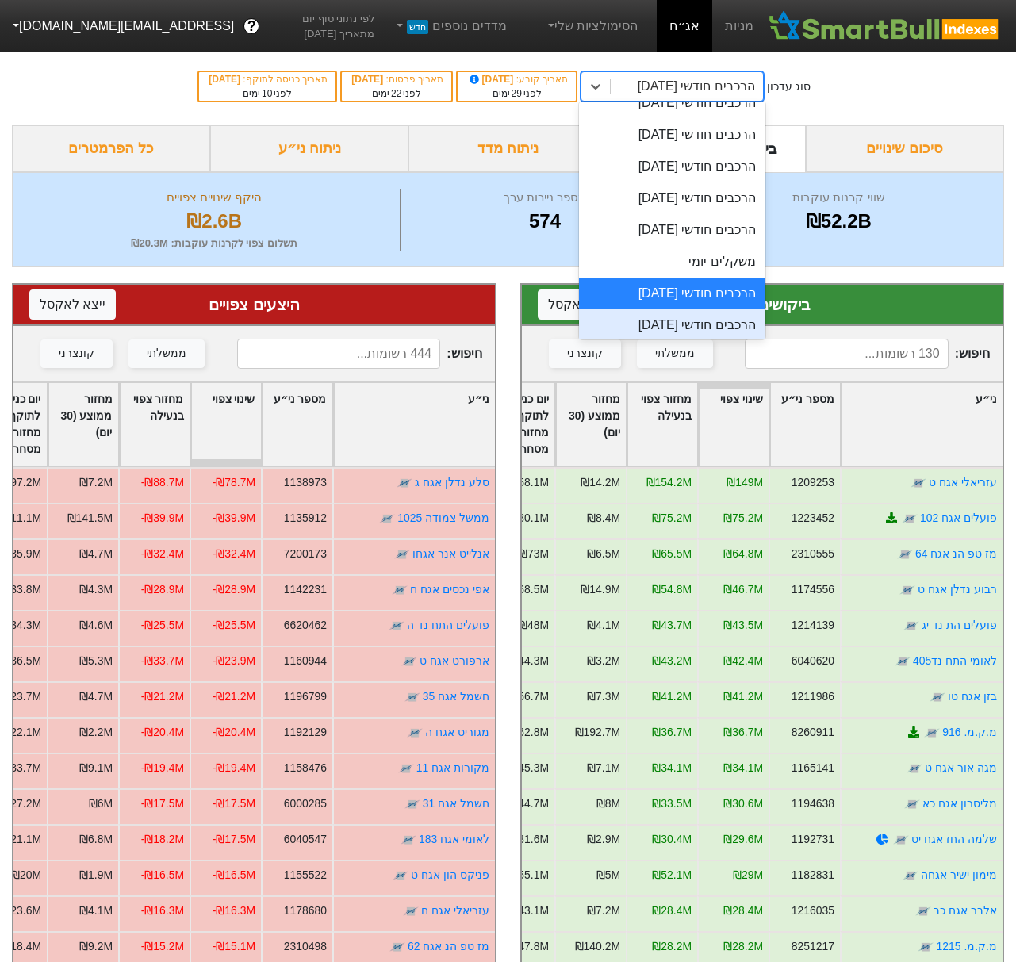
click at [711, 325] on div "הרכבים חודשי [DATE]" at bounding box center [672, 325] width 186 height 32
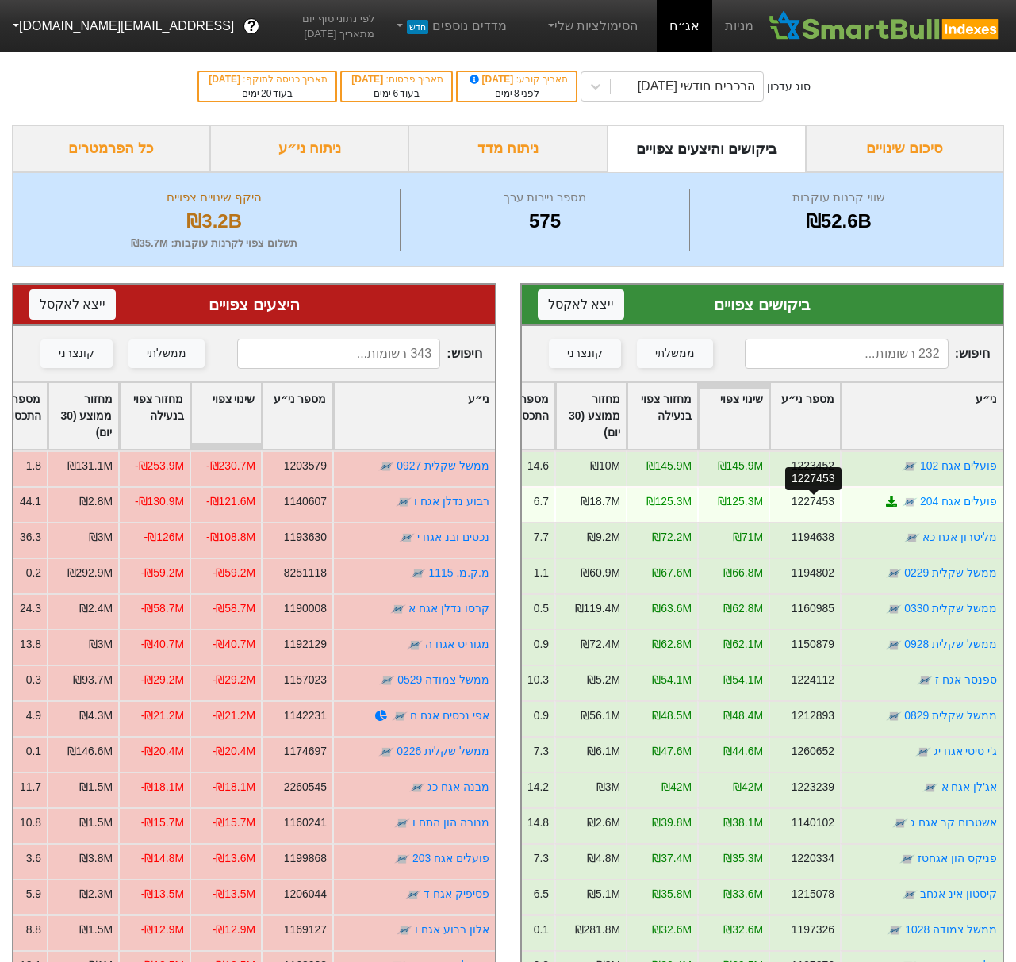
click at [804, 500] on div "1227453" at bounding box center [812, 501] width 43 height 17
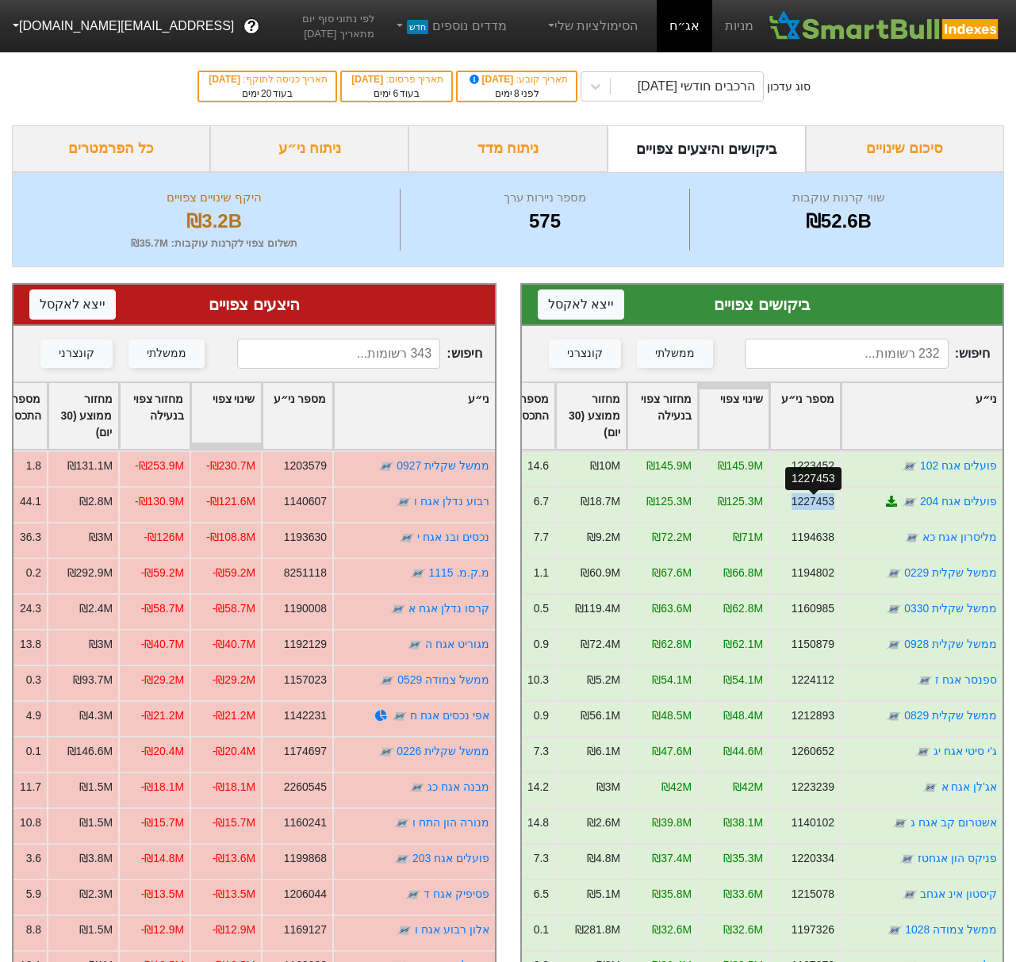
copy div "1227453"
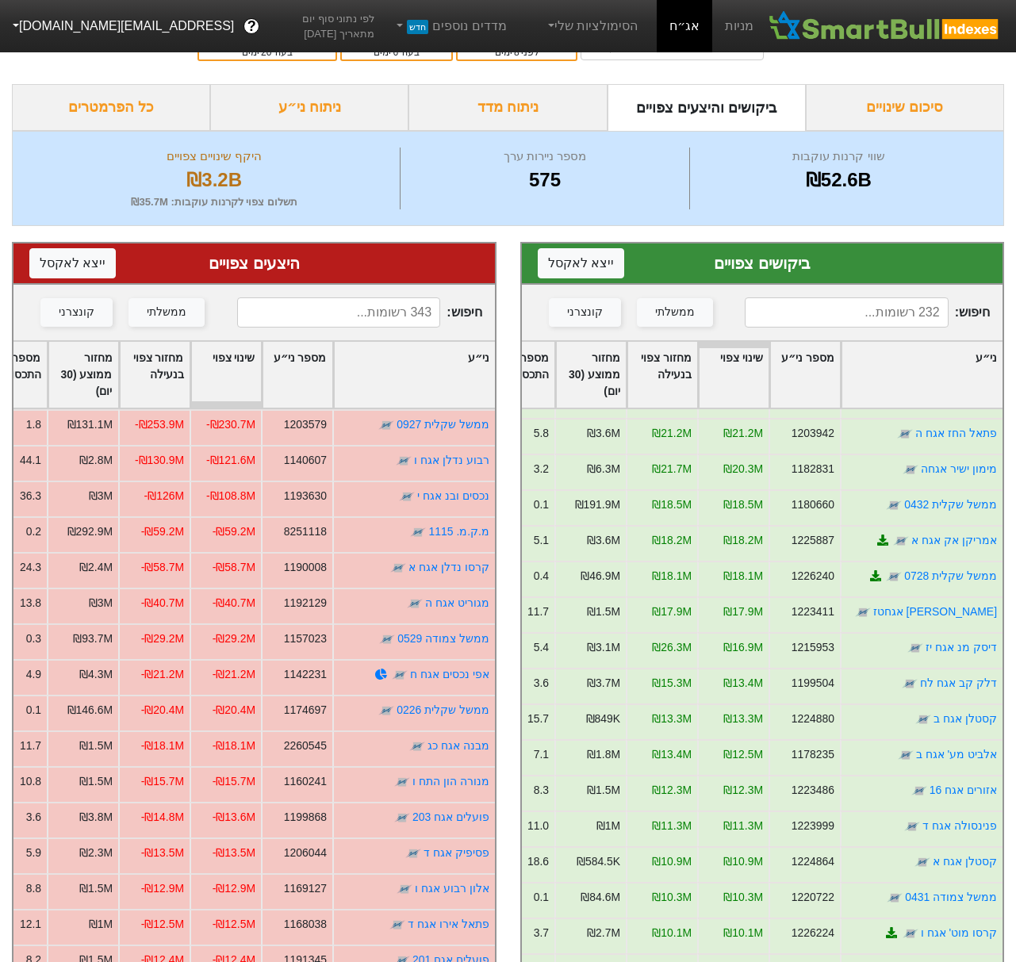
scroll to position [654, 0]
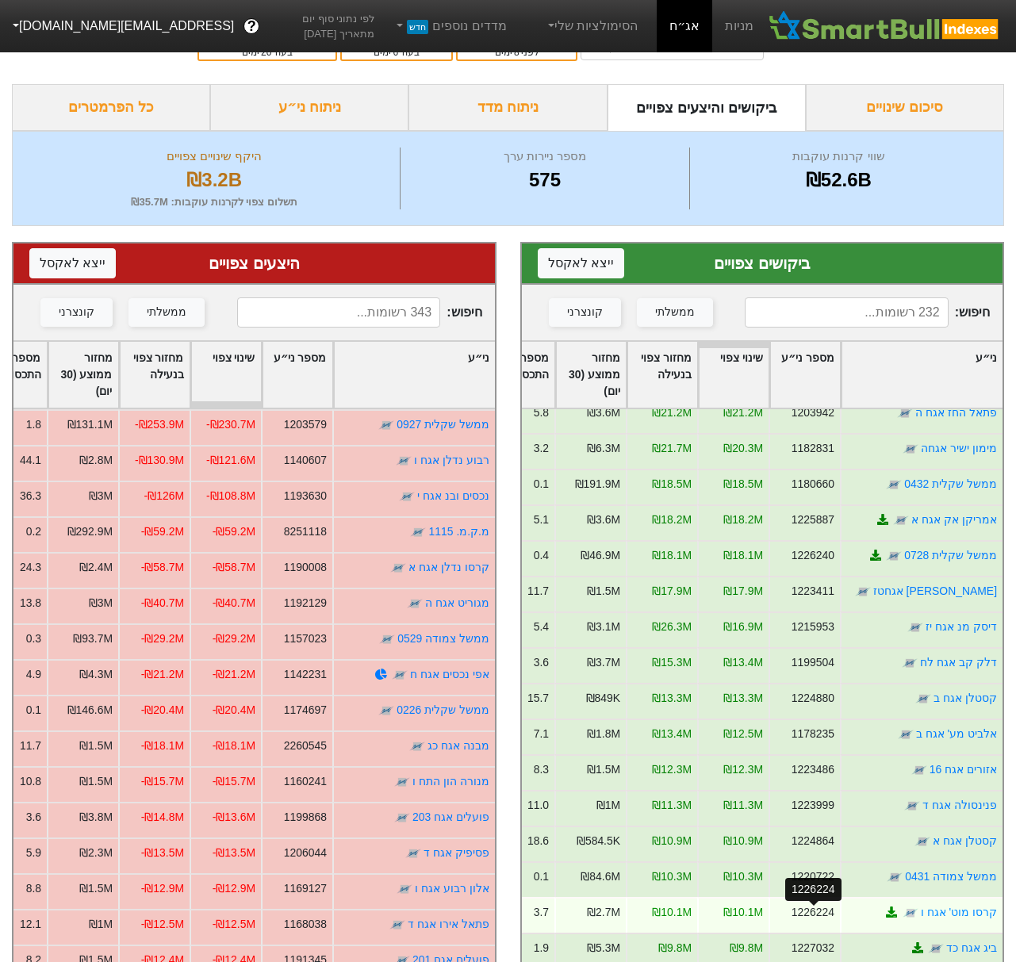
click at [824, 917] on div "1226224" at bounding box center [812, 912] width 43 height 17
copy div "1226224"
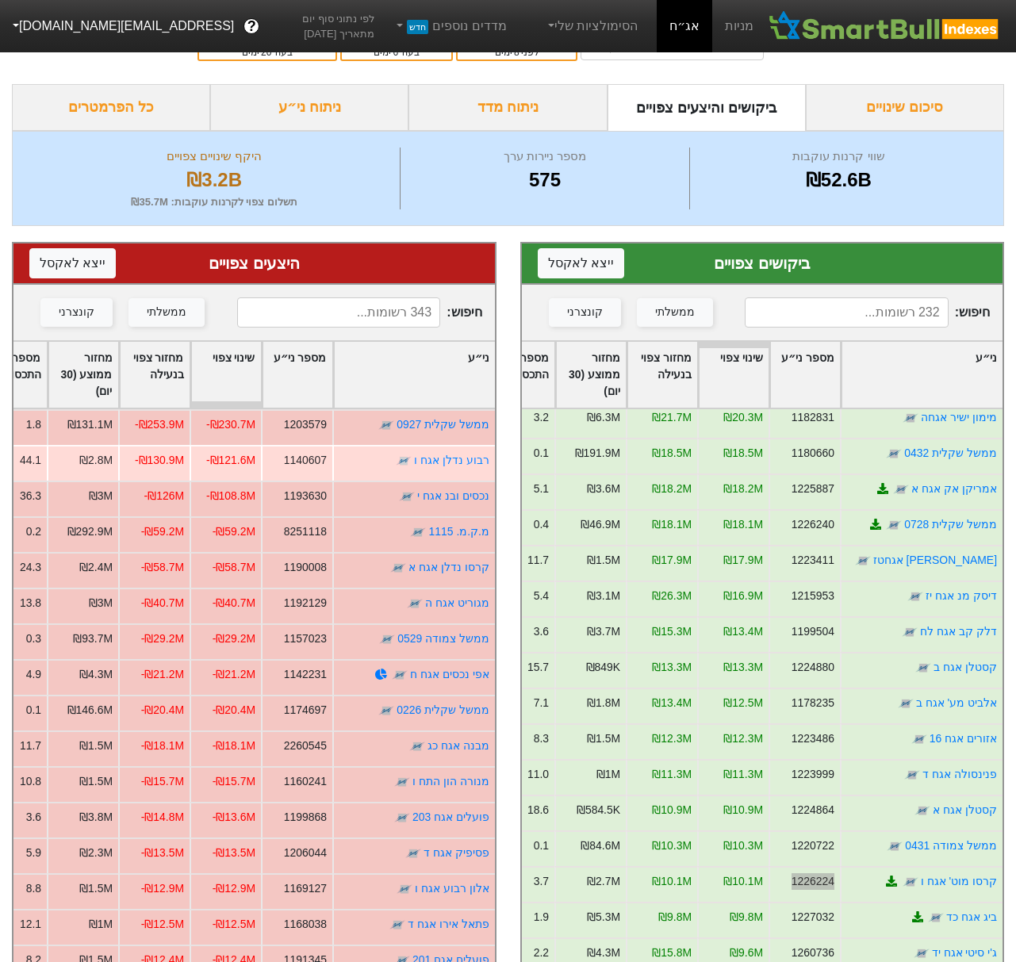
scroll to position [706, 0]
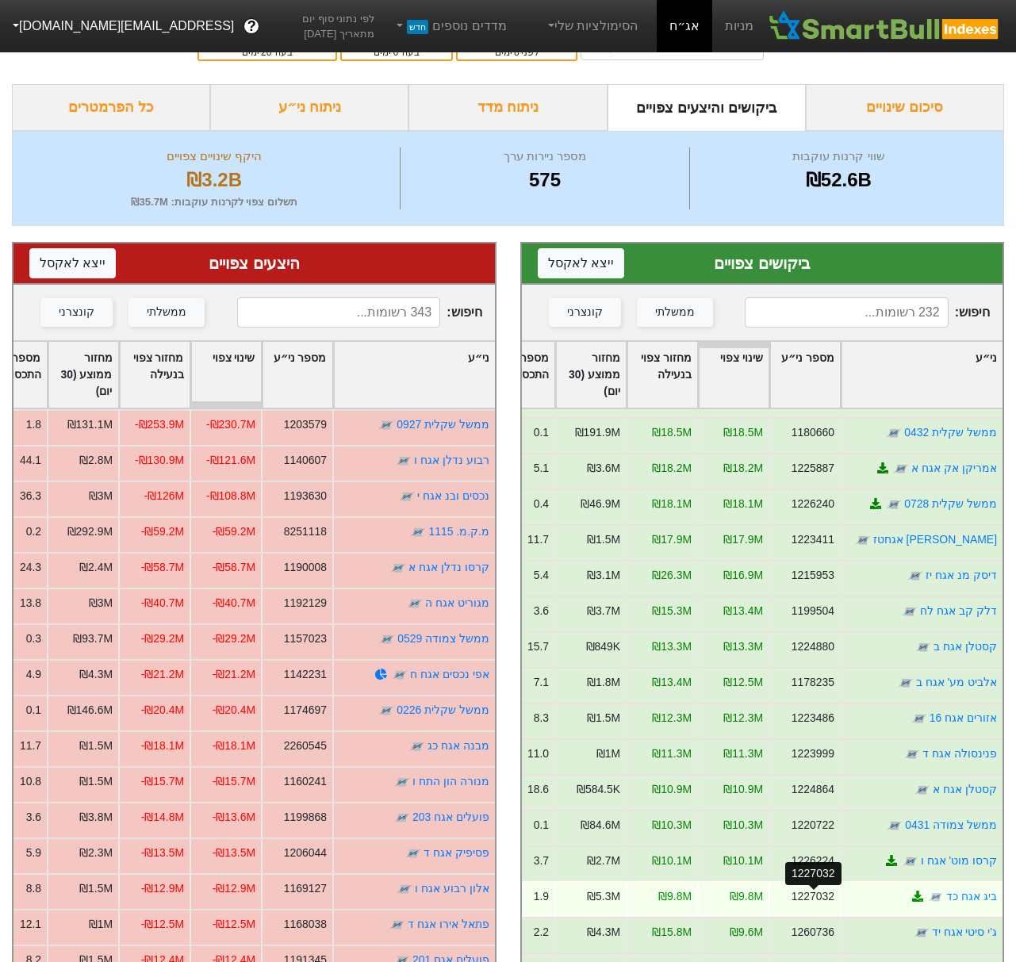
click at [824, 892] on div "1227032" at bounding box center [812, 896] width 43 height 17
copy div "1227032"
click at [963, 896] on link "ביג אגח כד" at bounding box center [971, 896] width 51 height 13
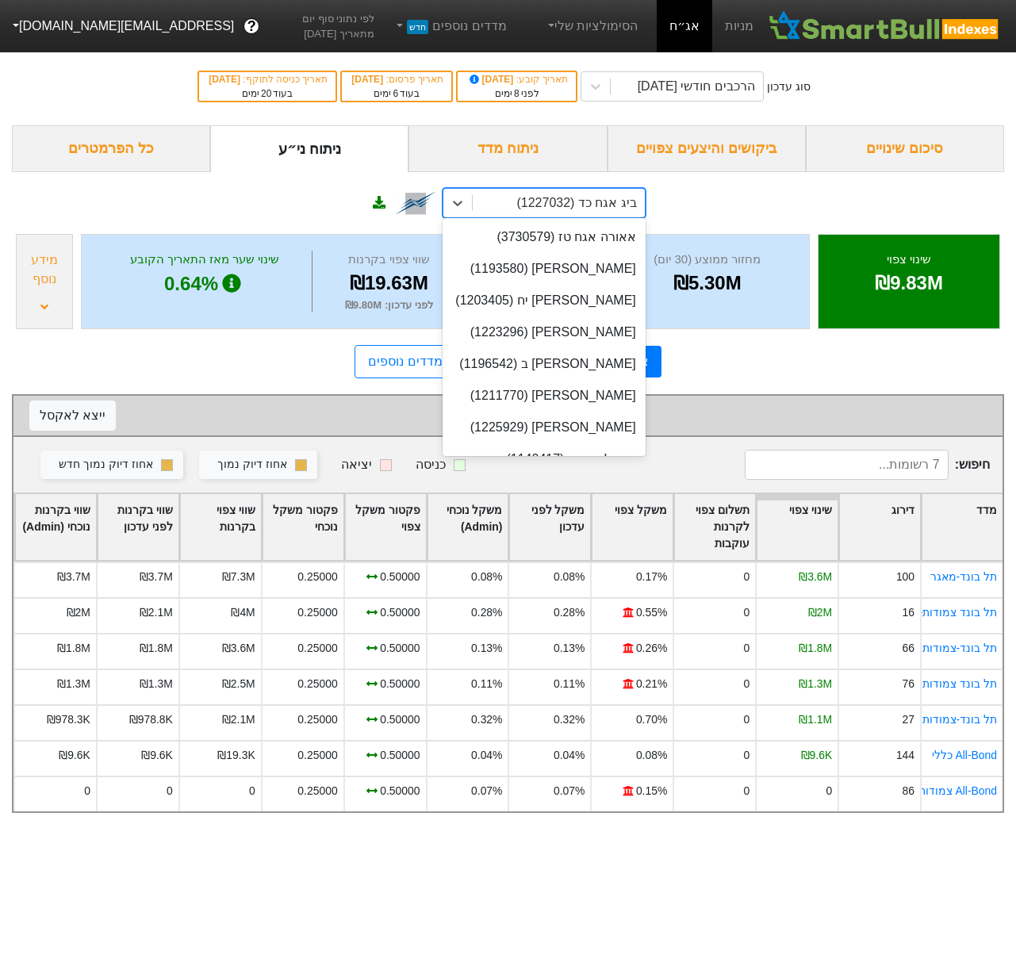
click at [547, 202] on div "ביג אגח כד (1227032)" at bounding box center [576, 202] width 120 height 19
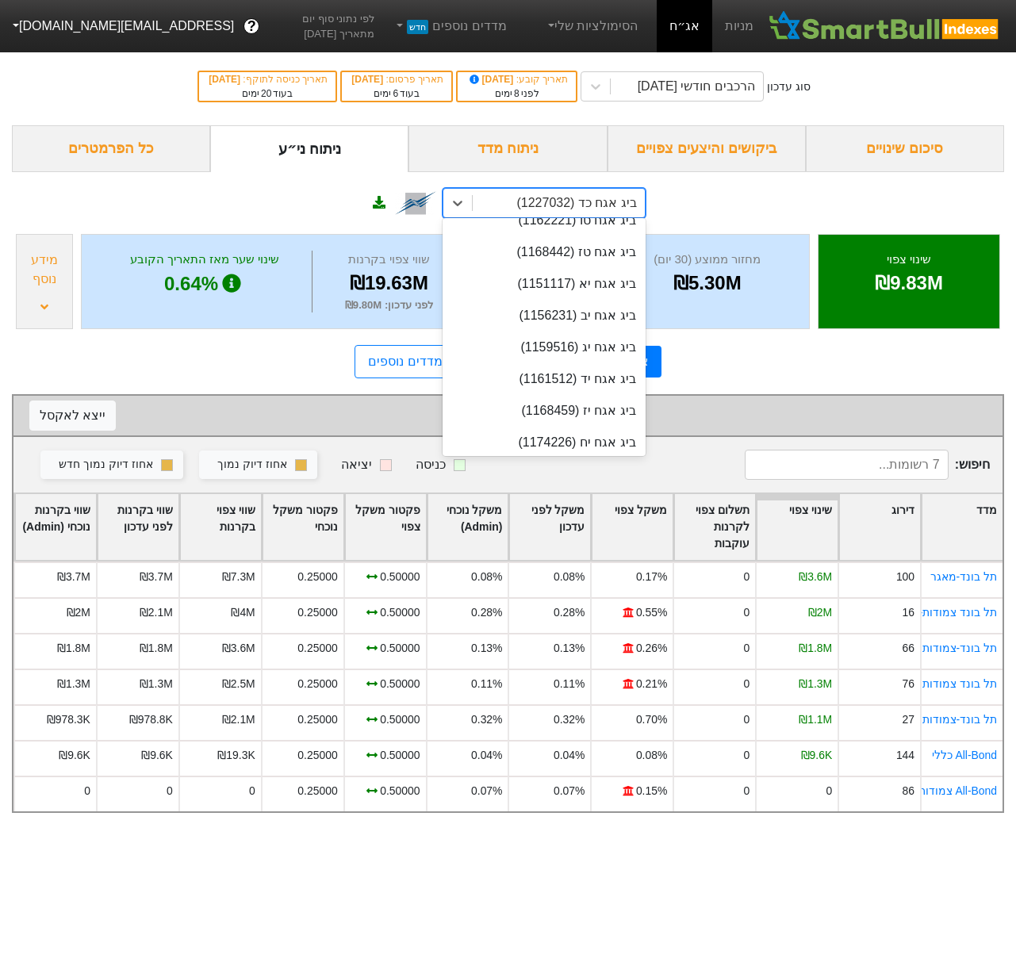
scroll to position [6725, 0]
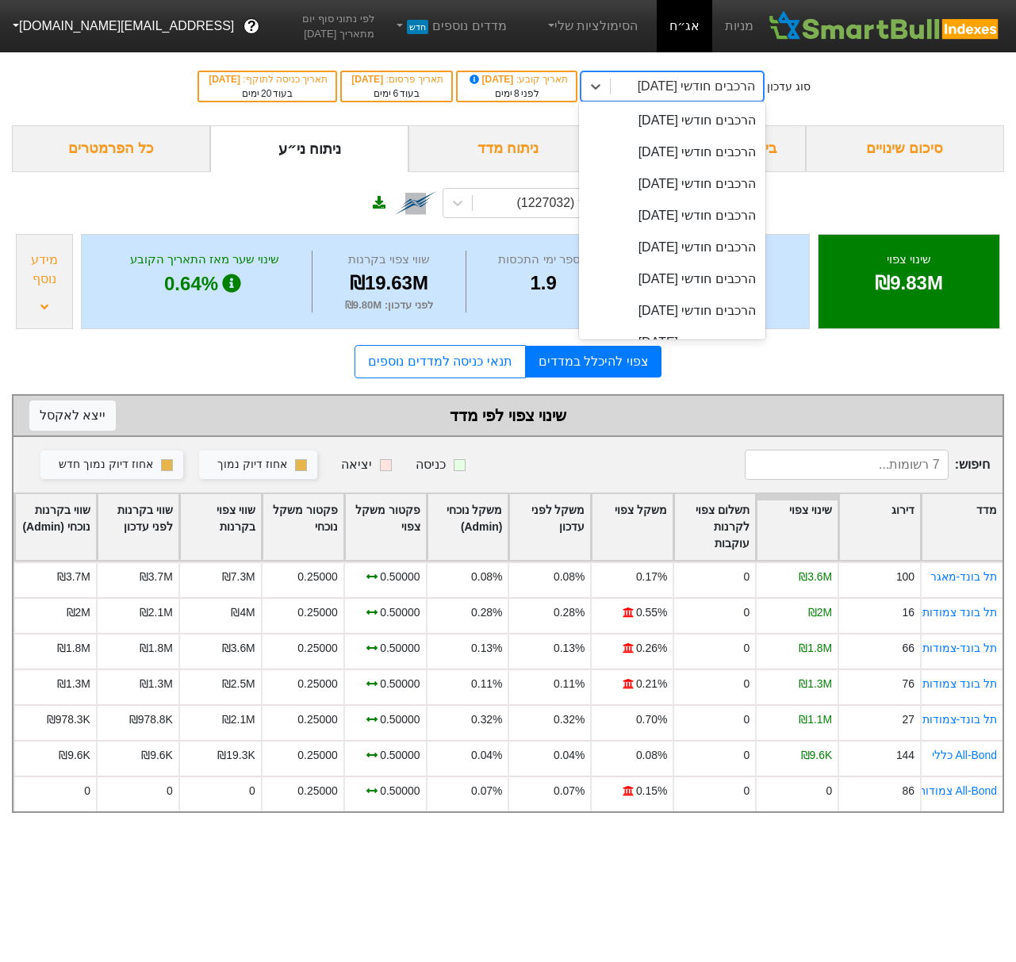
click at [690, 80] on div "הרכבים חודשי [DATE]" at bounding box center [695, 86] width 117 height 19
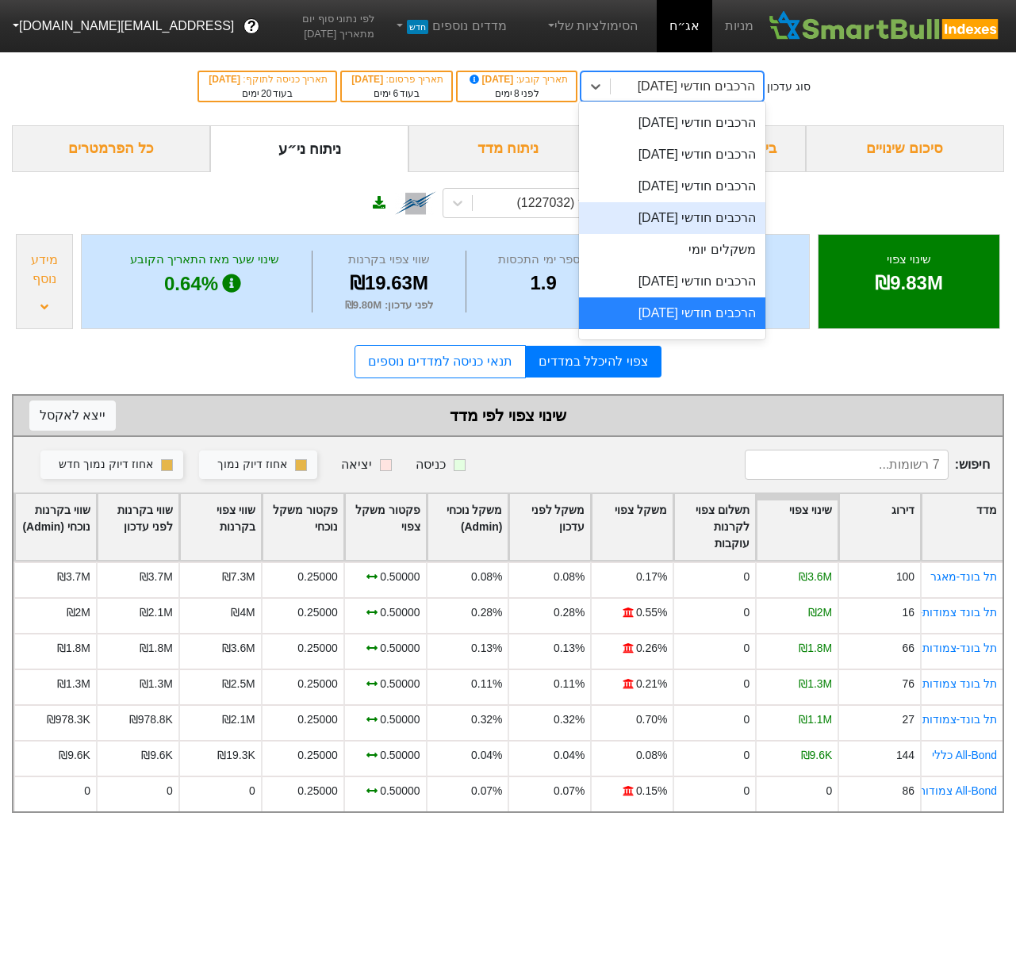
scroll to position [572, 0]
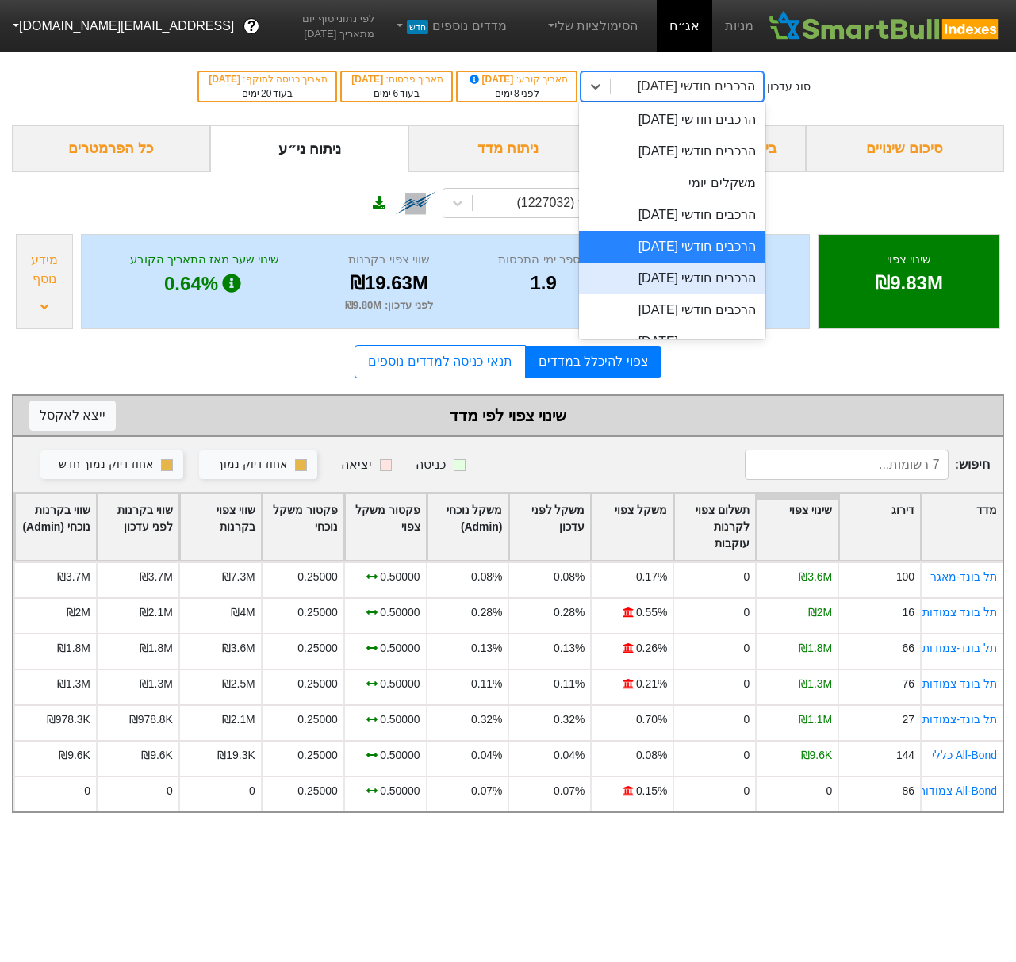
click at [688, 285] on div "הרכבים חודשי [DATE]" at bounding box center [672, 278] width 186 height 32
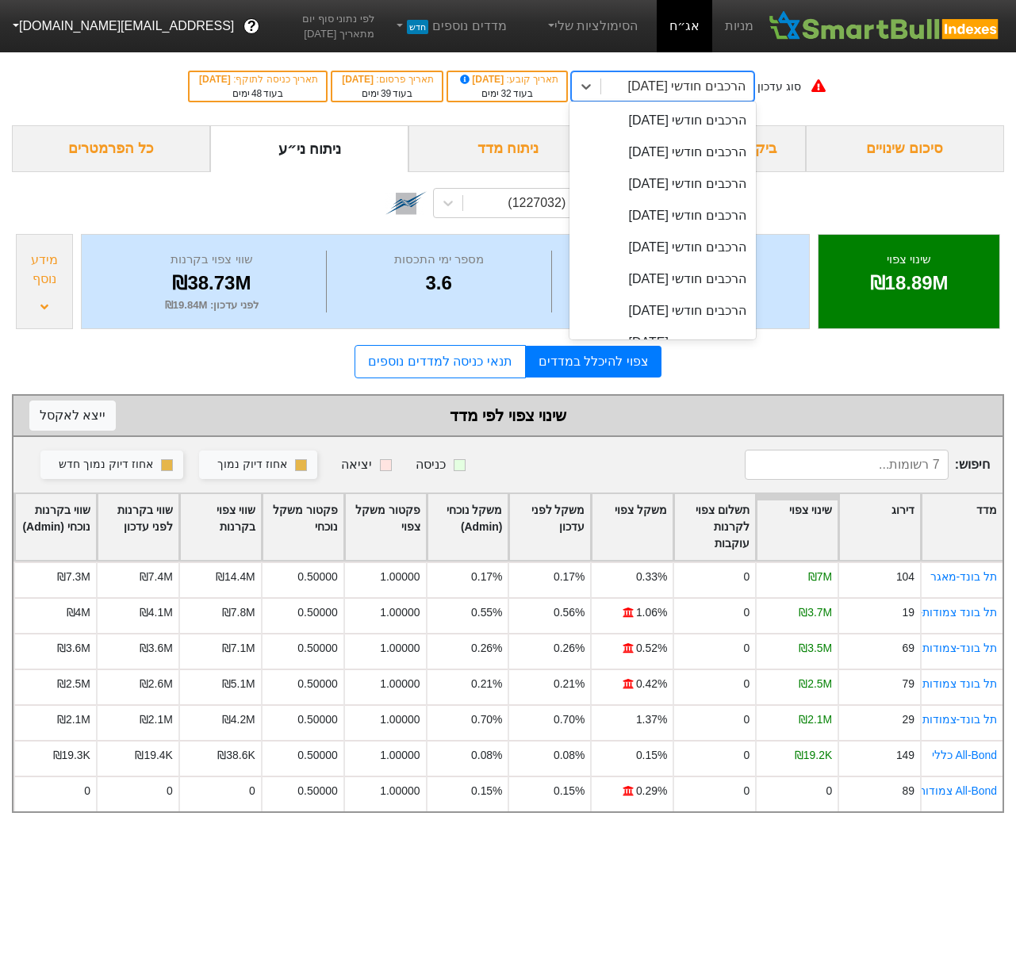
click at [697, 94] on div "הרכבים חודשי [DATE]" at bounding box center [685, 86] width 117 height 19
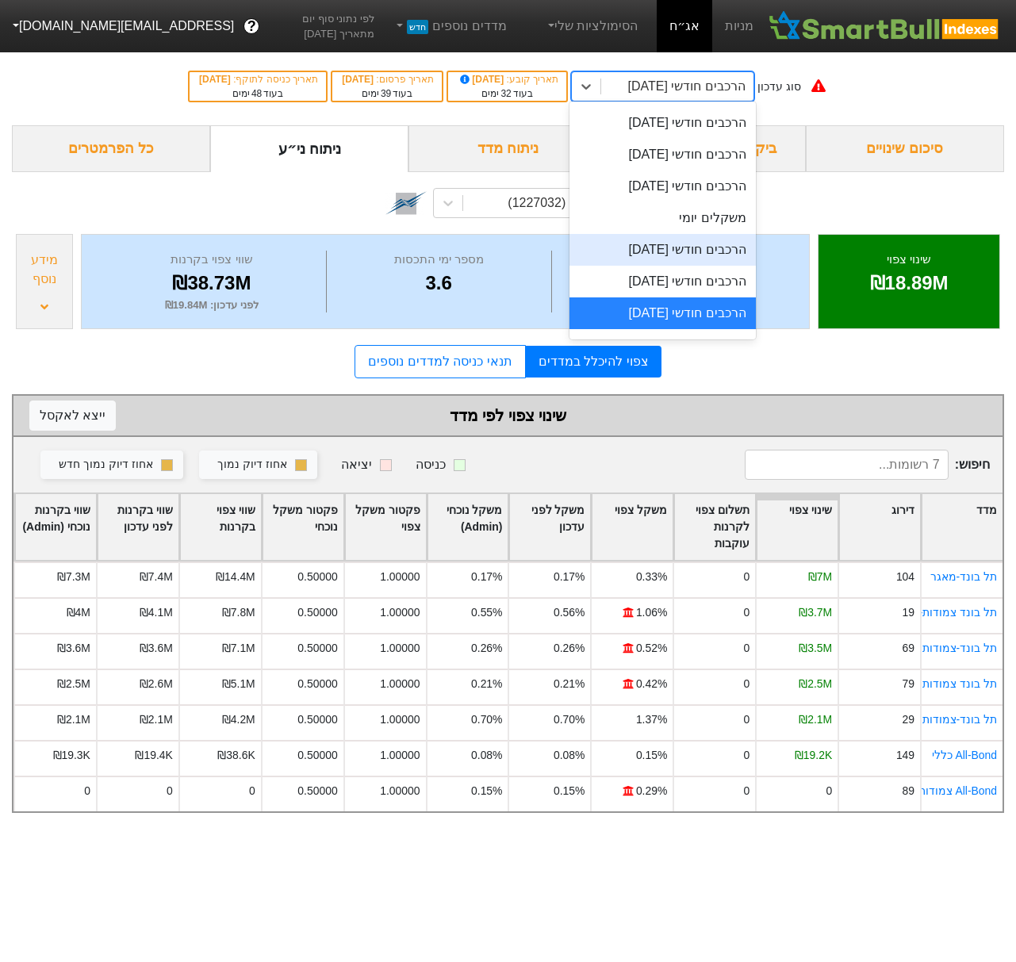
scroll to position [603, 0]
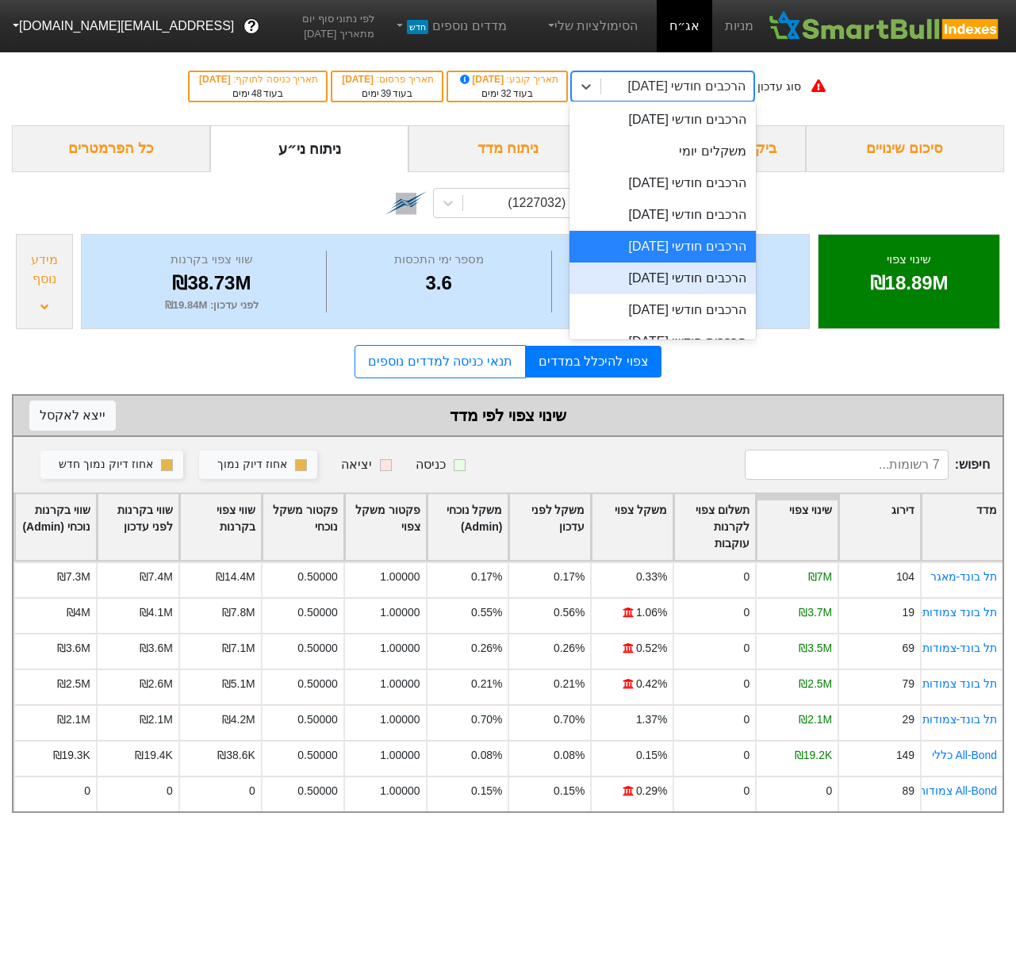
click at [668, 274] on div "הרכבים חודשי [DATE]" at bounding box center [662, 278] width 186 height 32
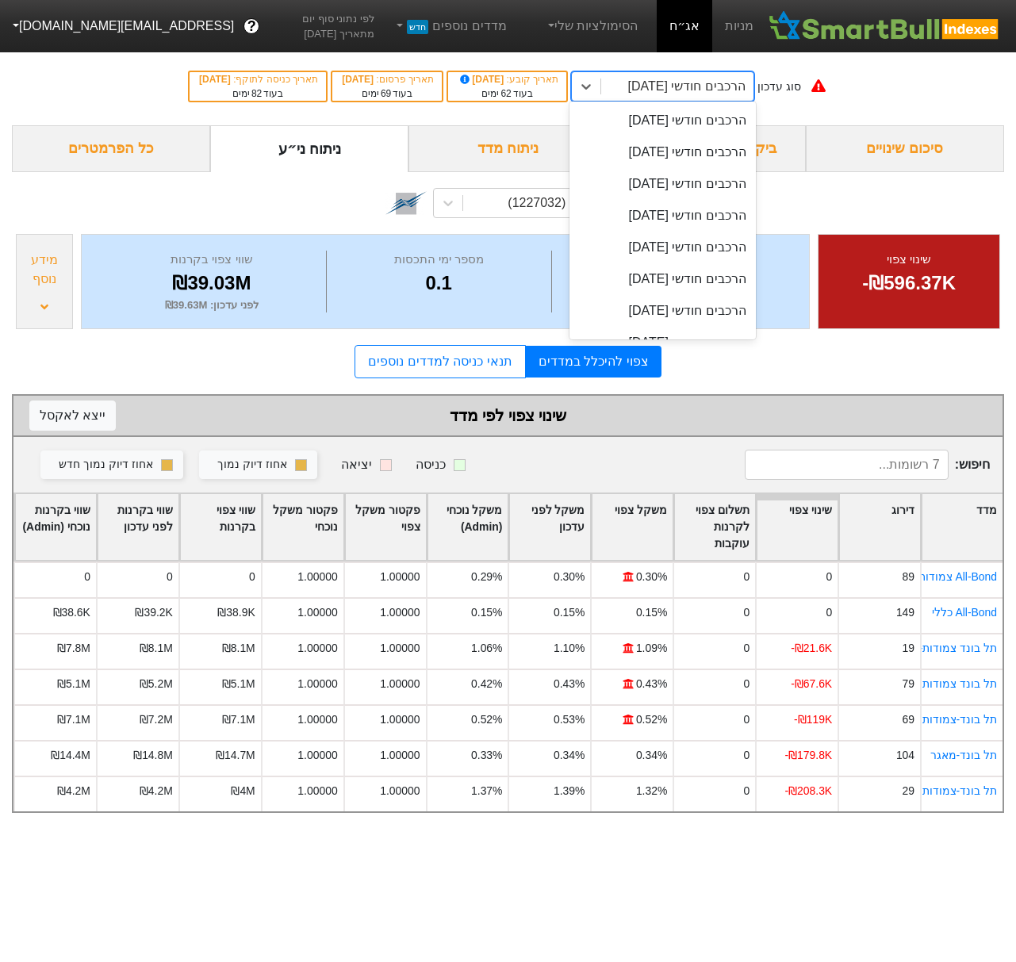
click at [691, 94] on div "הרכבים חודשי [DATE]" at bounding box center [685, 86] width 117 height 19
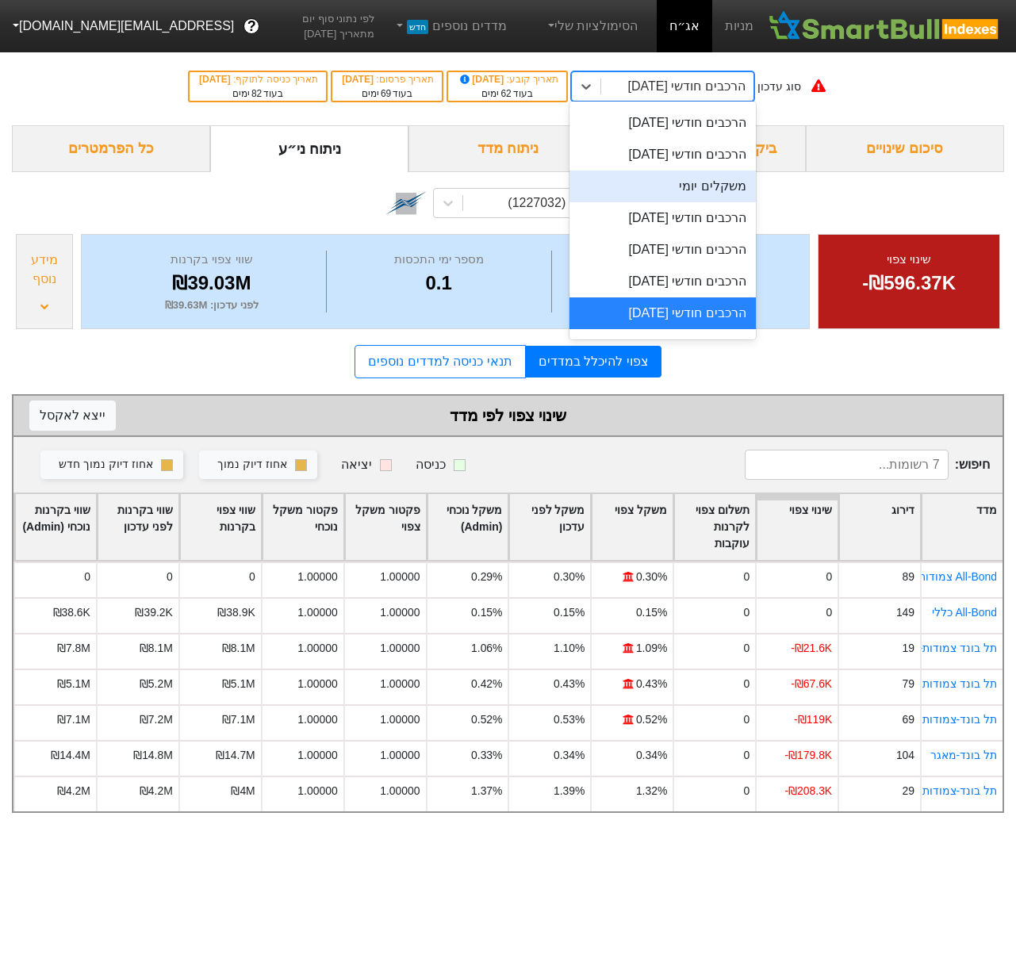
scroll to position [622, 0]
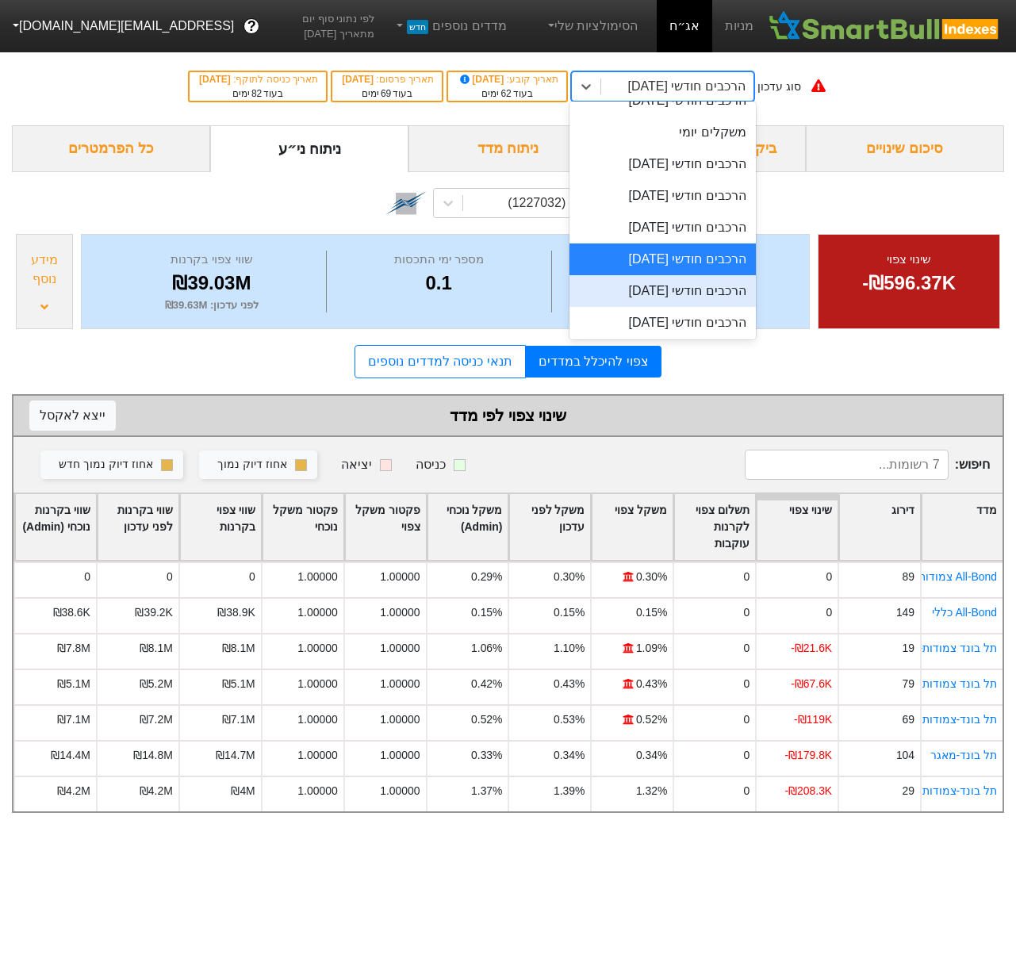
click at [682, 293] on div "הרכבים חודשי [DATE]" at bounding box center [662, 291] width 186 height 32
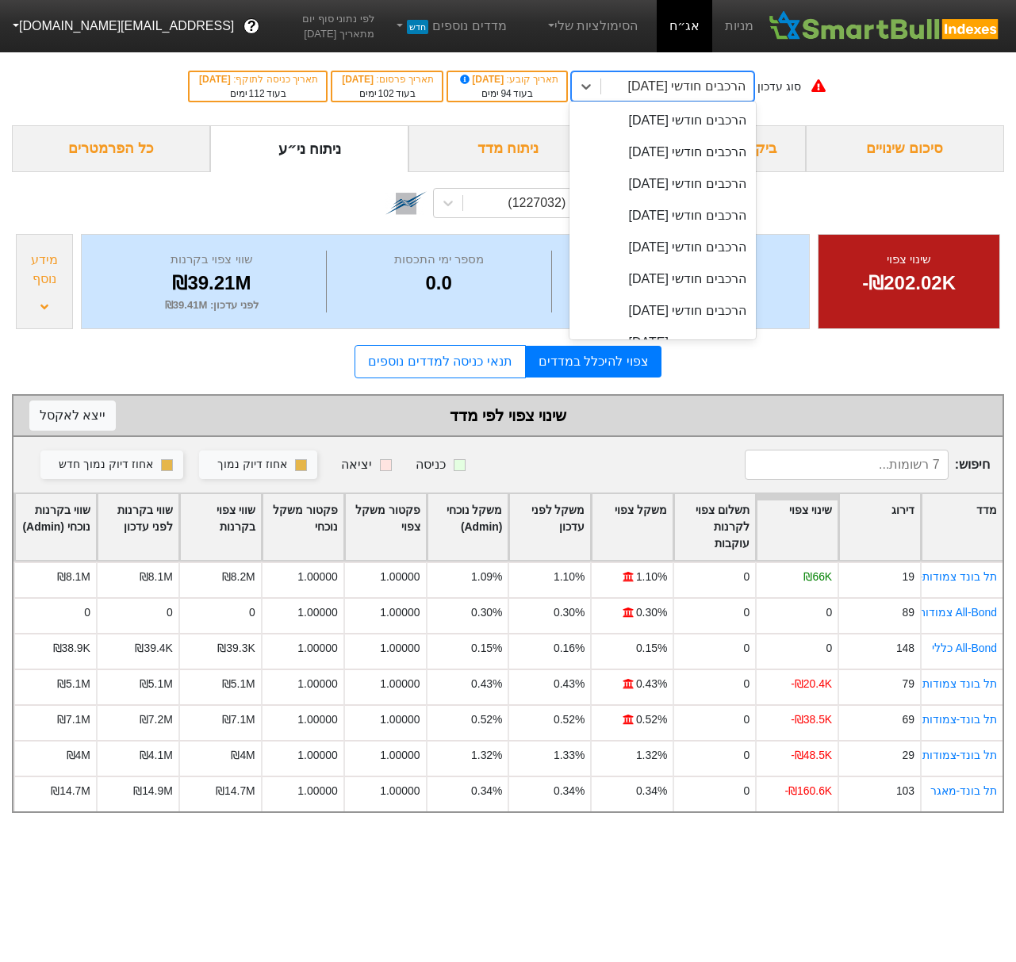
click at [710, 92] on div "הרכבים חודשי [DATE]" at bounding box center [685, 86] width 117 height 19
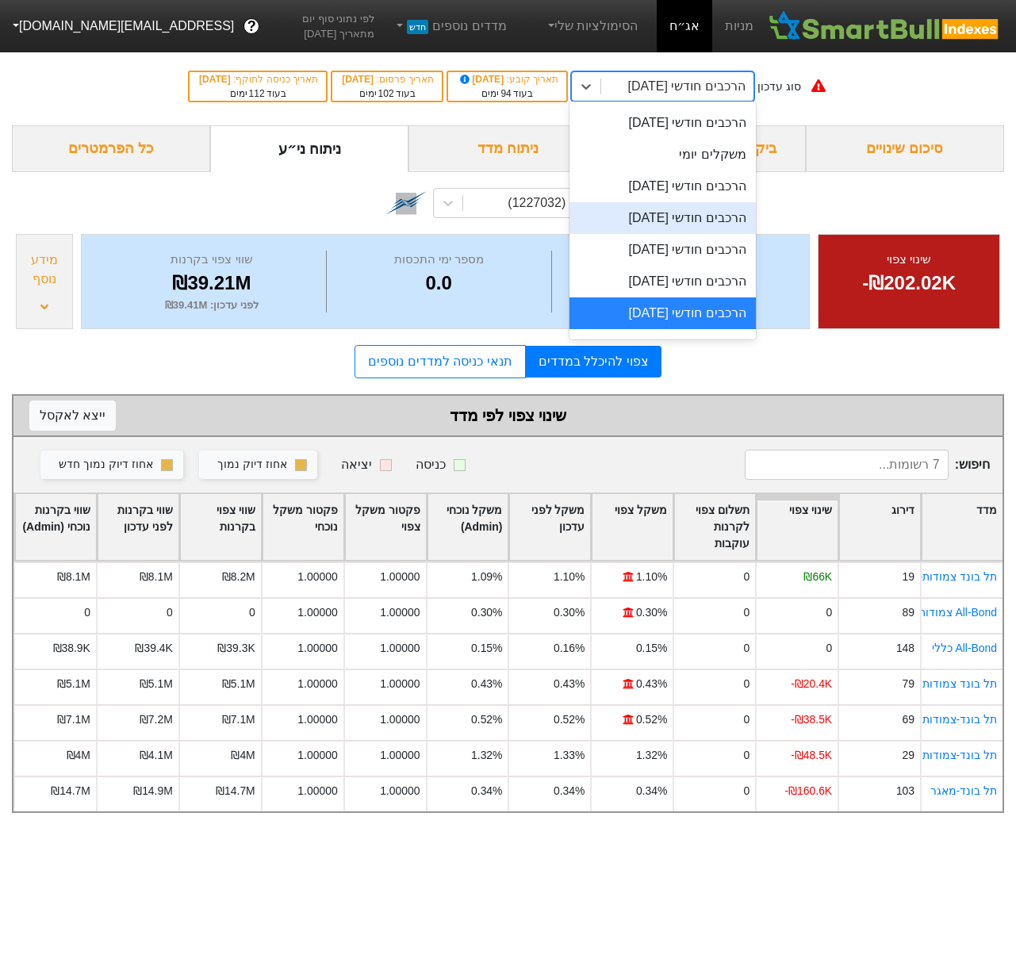
click at [714, 216] on div "הרכבים חודשי [DATE]" at bounding box center [662, 218] width 186 height 32
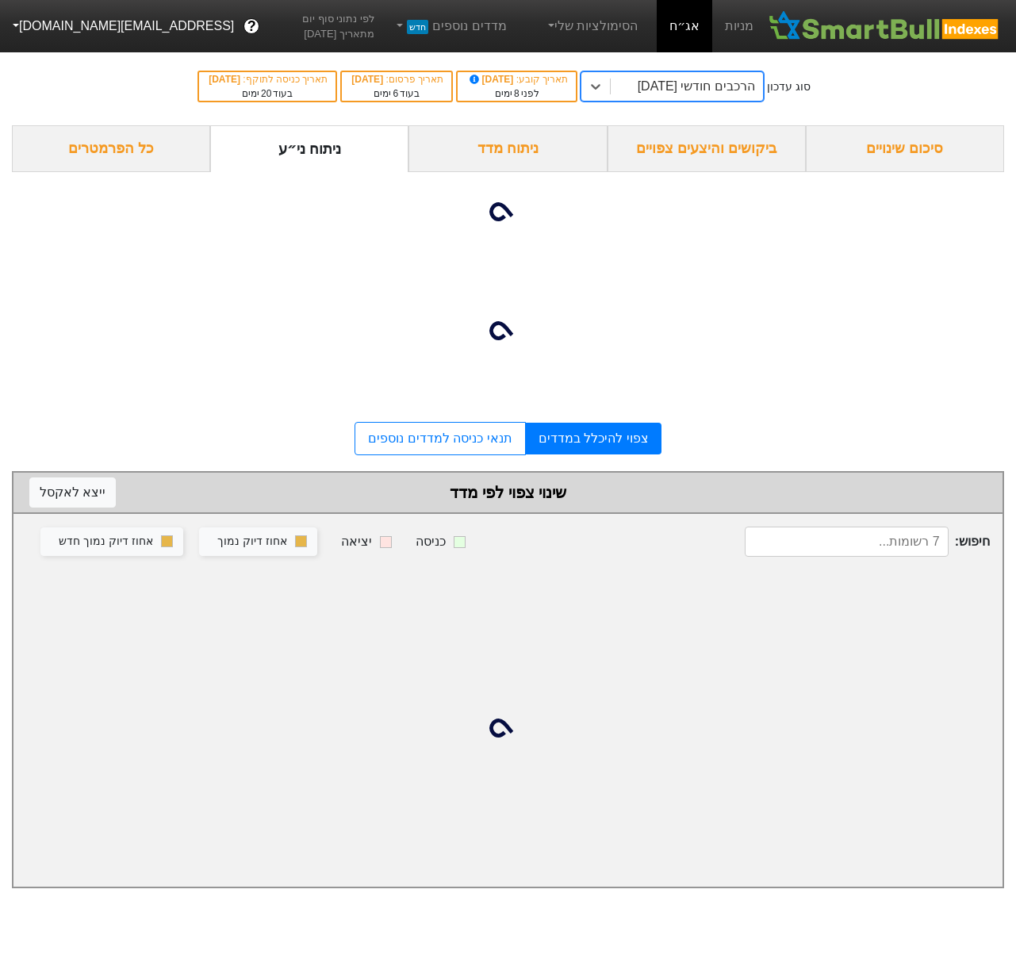
click at [727, 155] on div "ביקושים והיצעים צפויים" at bounding box center [706, 148] width 198 height 47
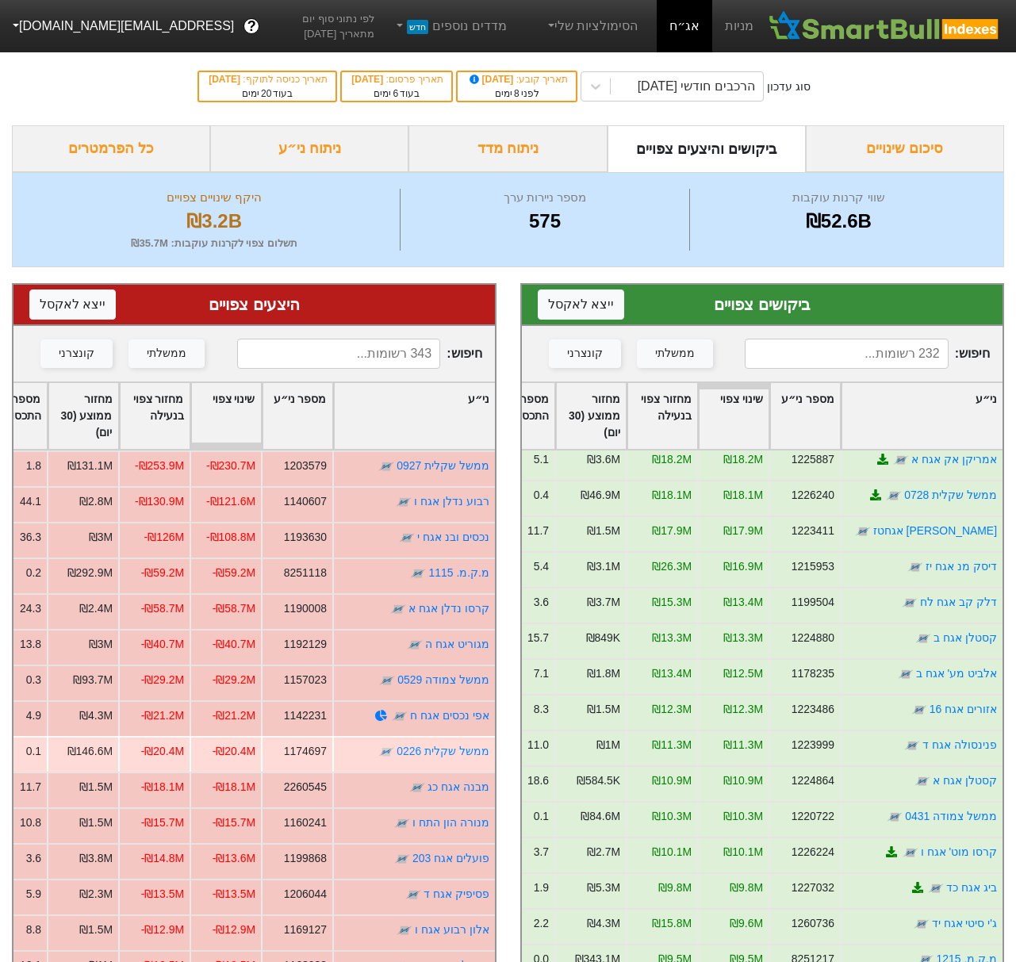
scroll to position [1028, 0]
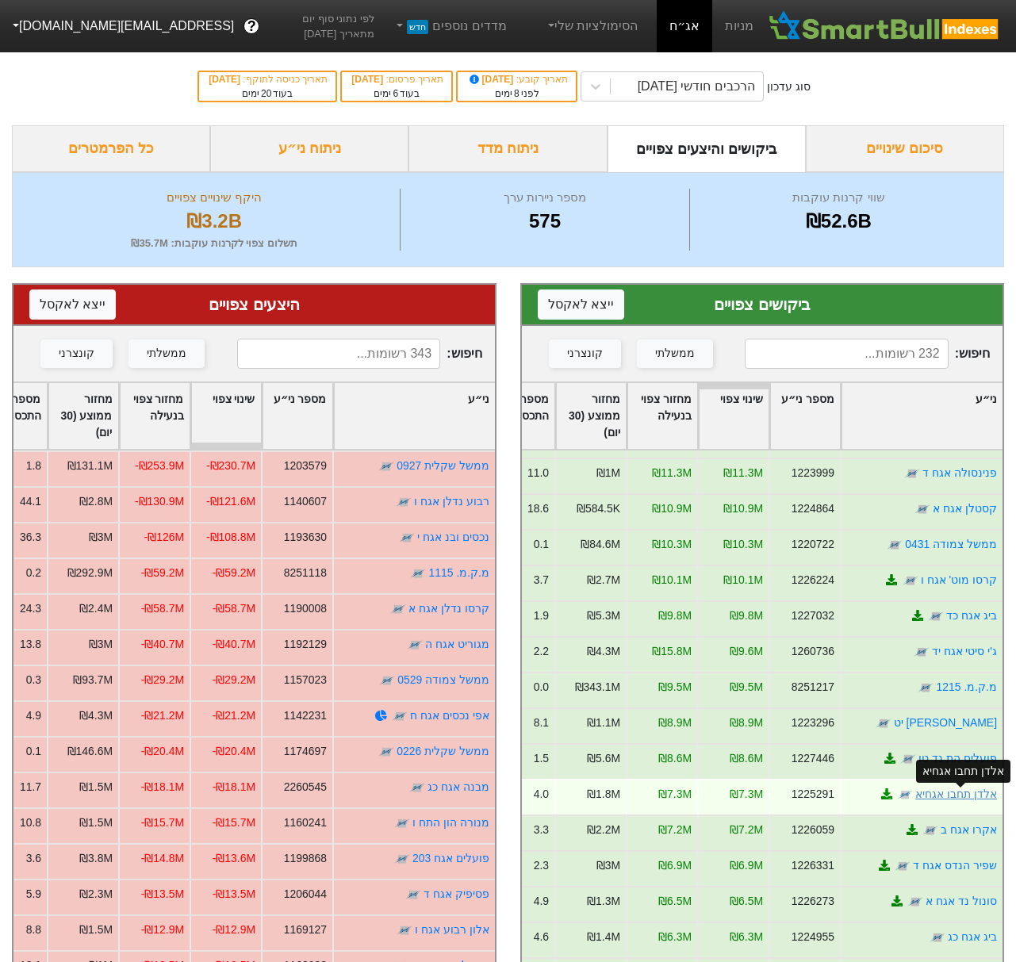
click at [954, 791] on link "אלדן תחבו אגחיא" at bounding box center [956, 793] width 82 height 13
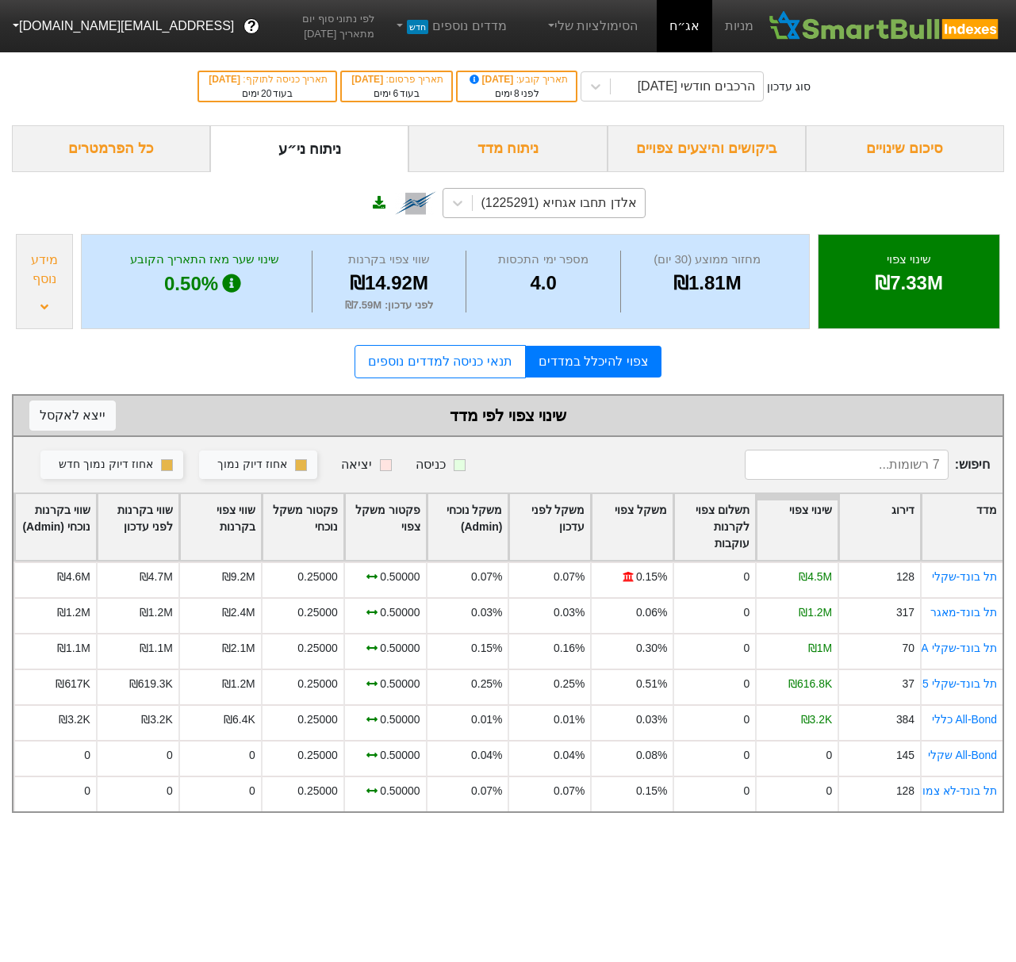
click at [513, 205] on div "אלדן תחבו אגחיא (1225291)" at bounding box center [557, 202] width 155 height 19
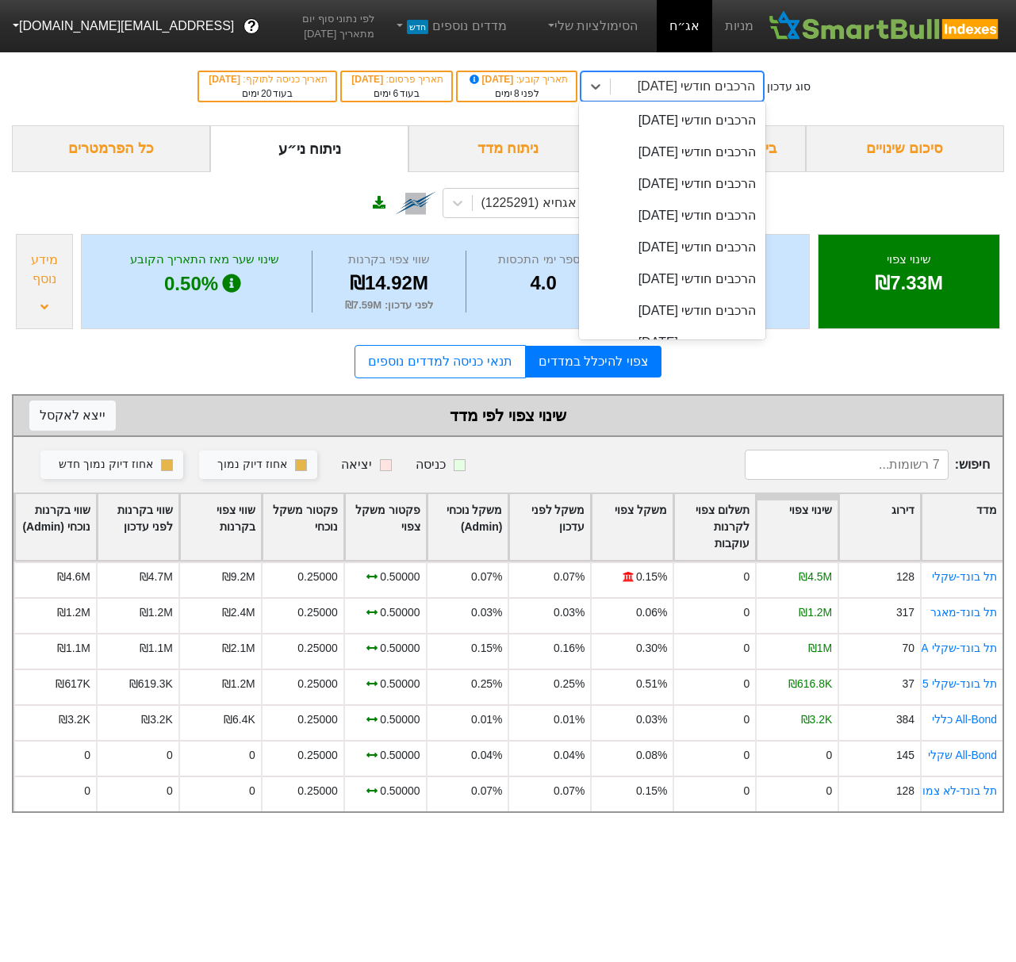
click at [685, 87] on div "הרכבים חודשי [DATE]" at bounding box center [695, 86] width 117 height 19
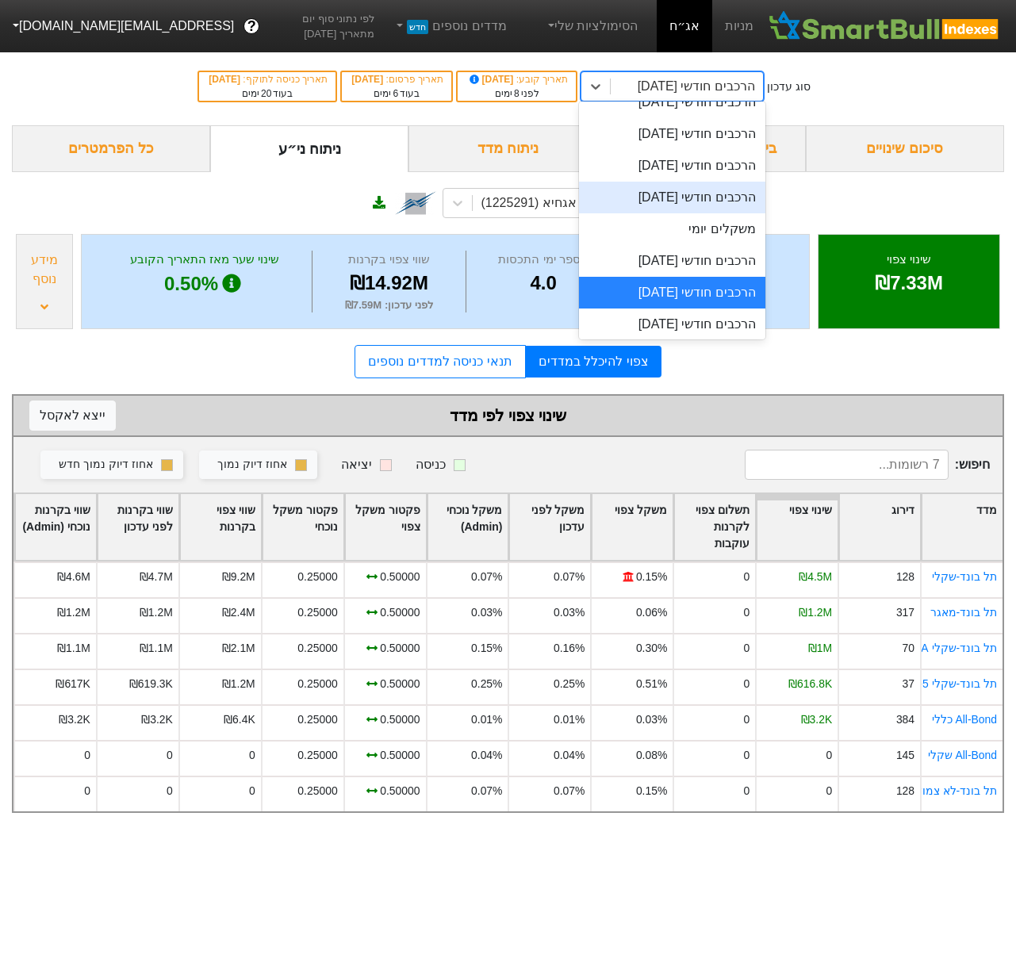
scroll to position [536, 0]
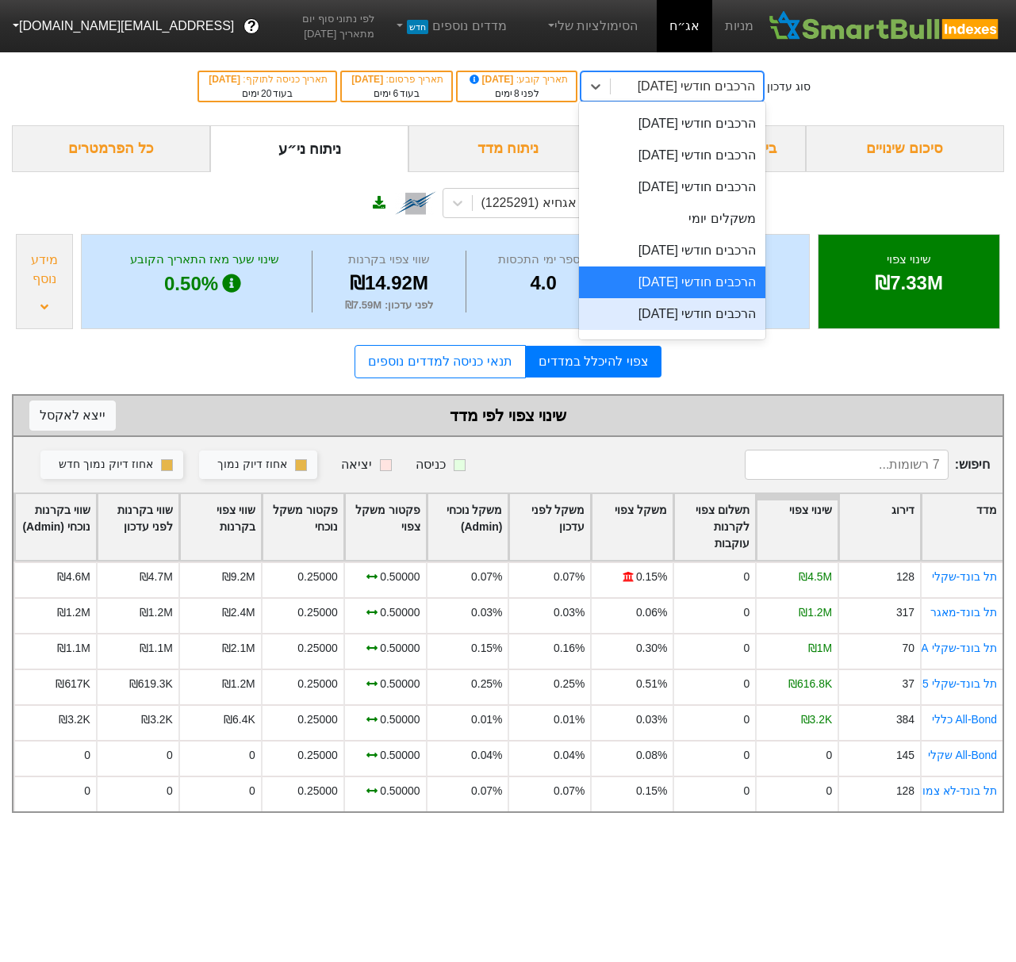
click at [710, 316] on div "הרכבים חודשי [DATE]" at bounding box center [672, 314] width 186 height 32
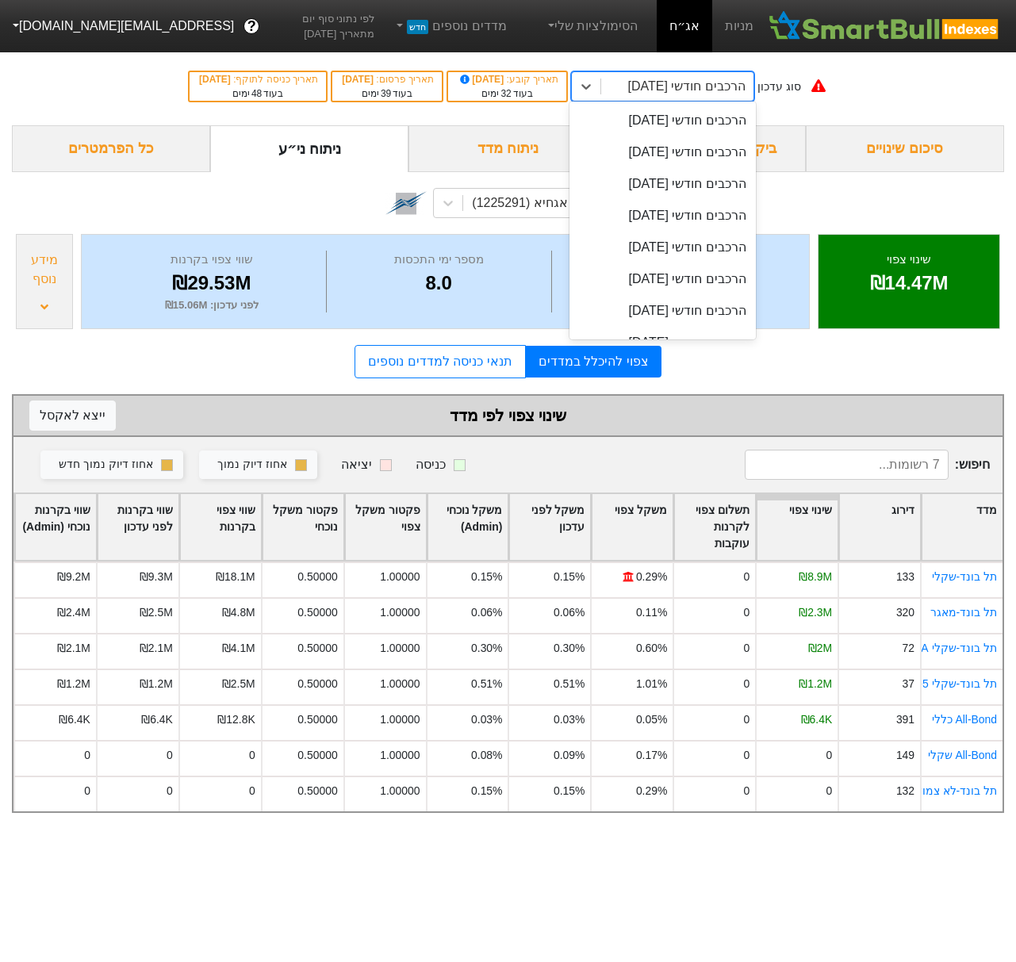
click at [710, 82] on div "הרכבים חודשי [DATE]" at bounding box center [685, 86] width 117 height 19
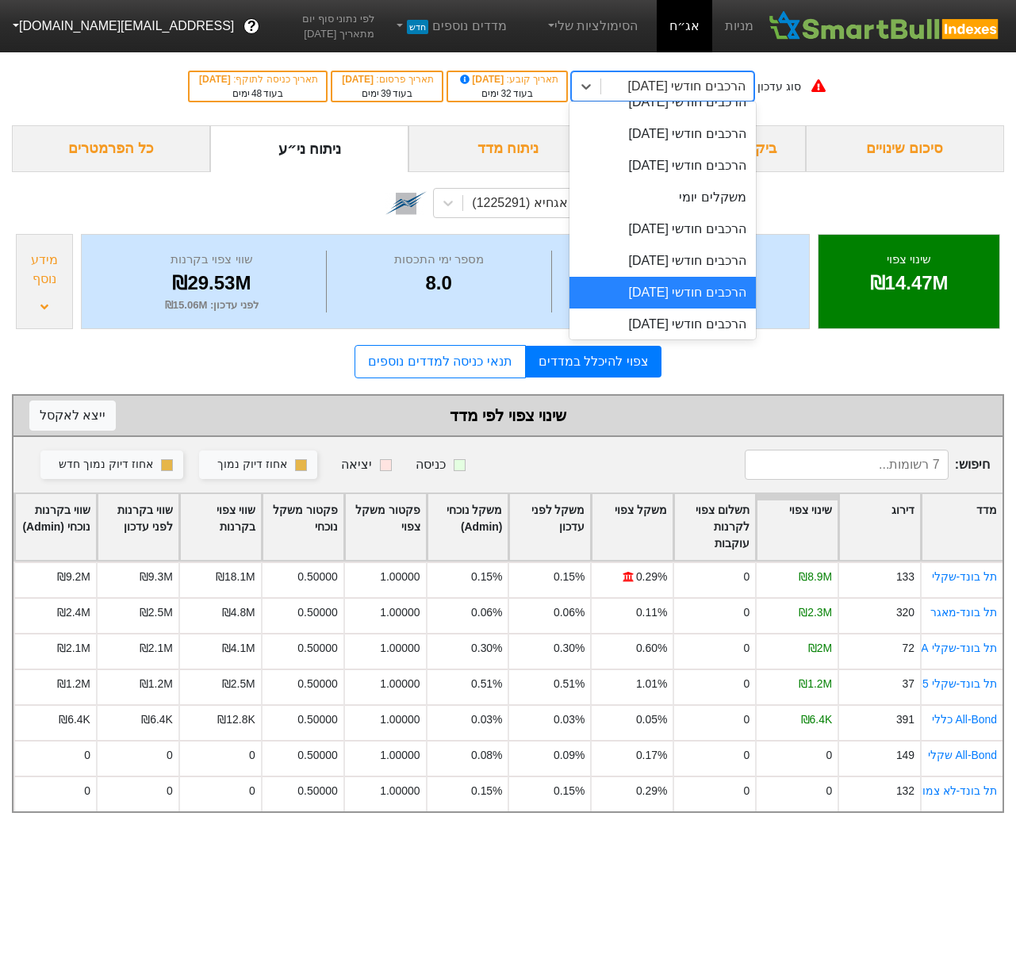
scroll to position [585, 0]
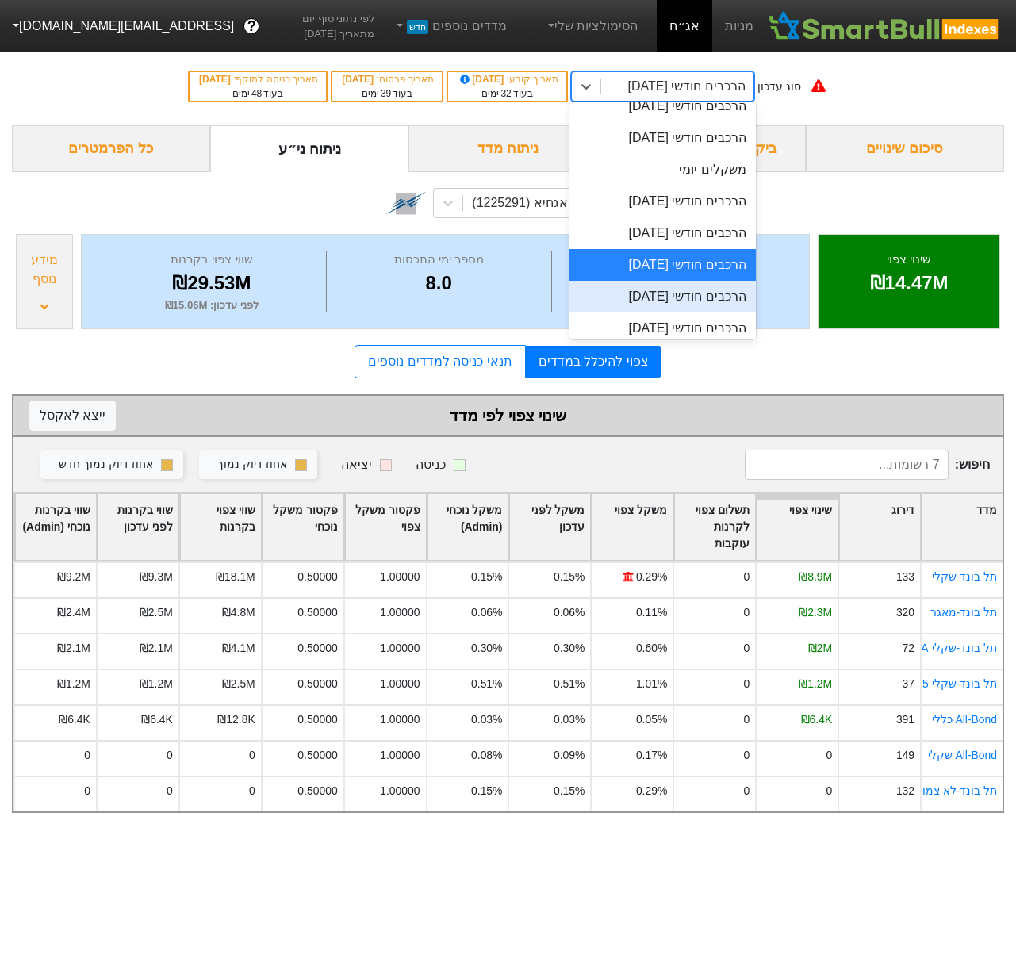
click at [691, 301] on div "הרכבים חודשי [DATE]" at bounding box center [662, 297] width 186 height 32
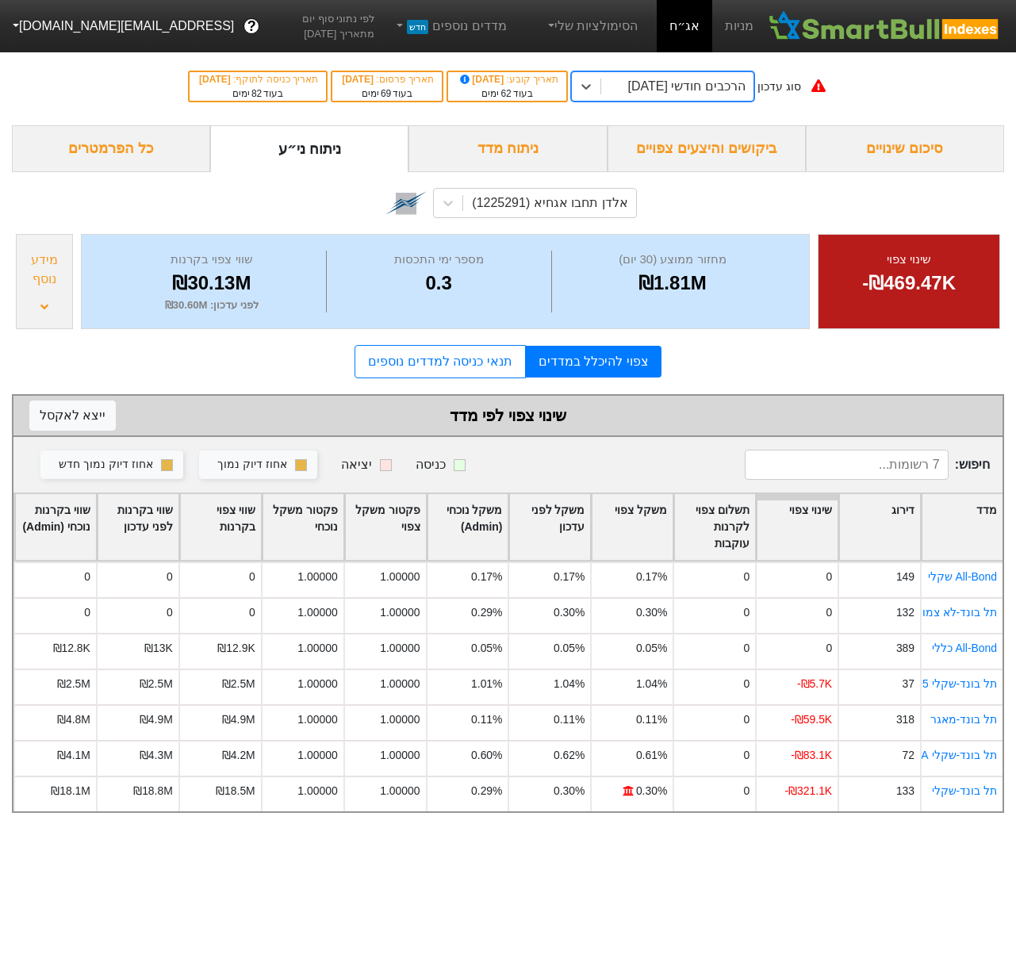
click at [726, 79] on div "הרכבים חודשי [DATE]" at bounding box center [685, 86] width 117 height 19
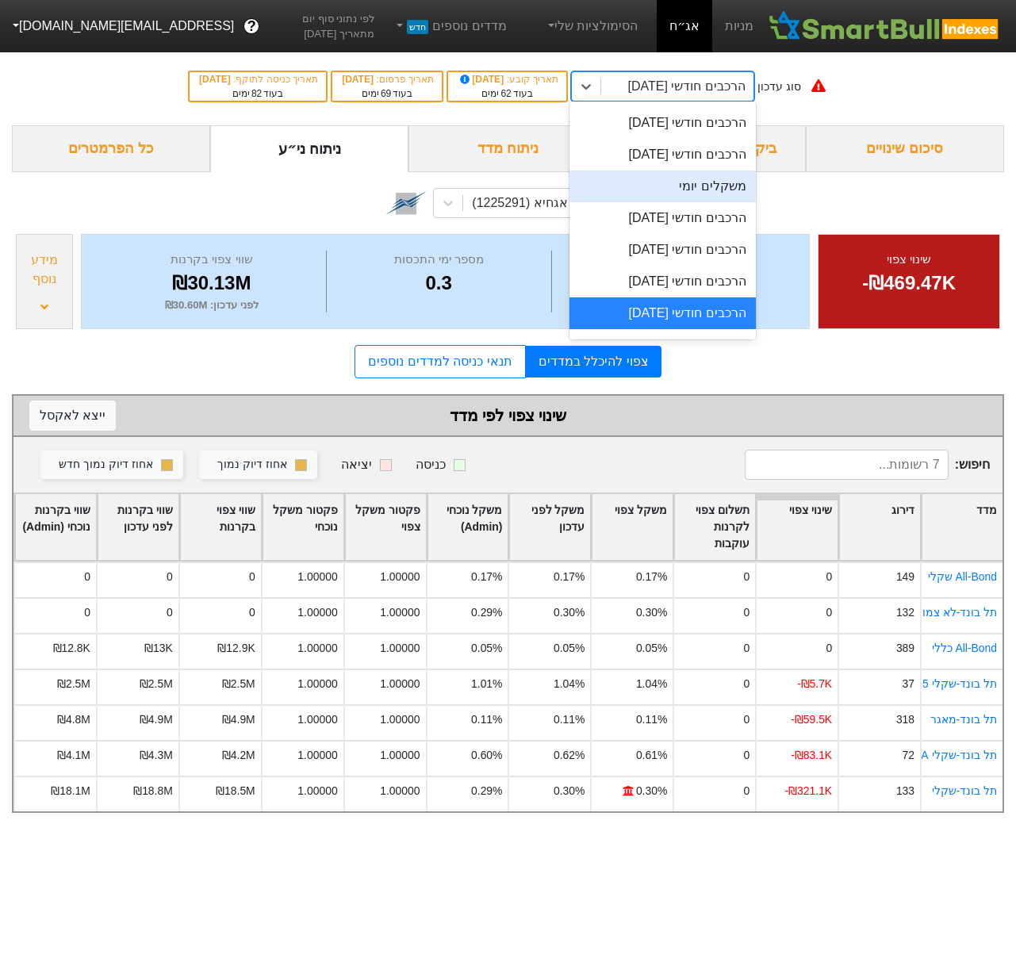
scroll to position [599, 0]
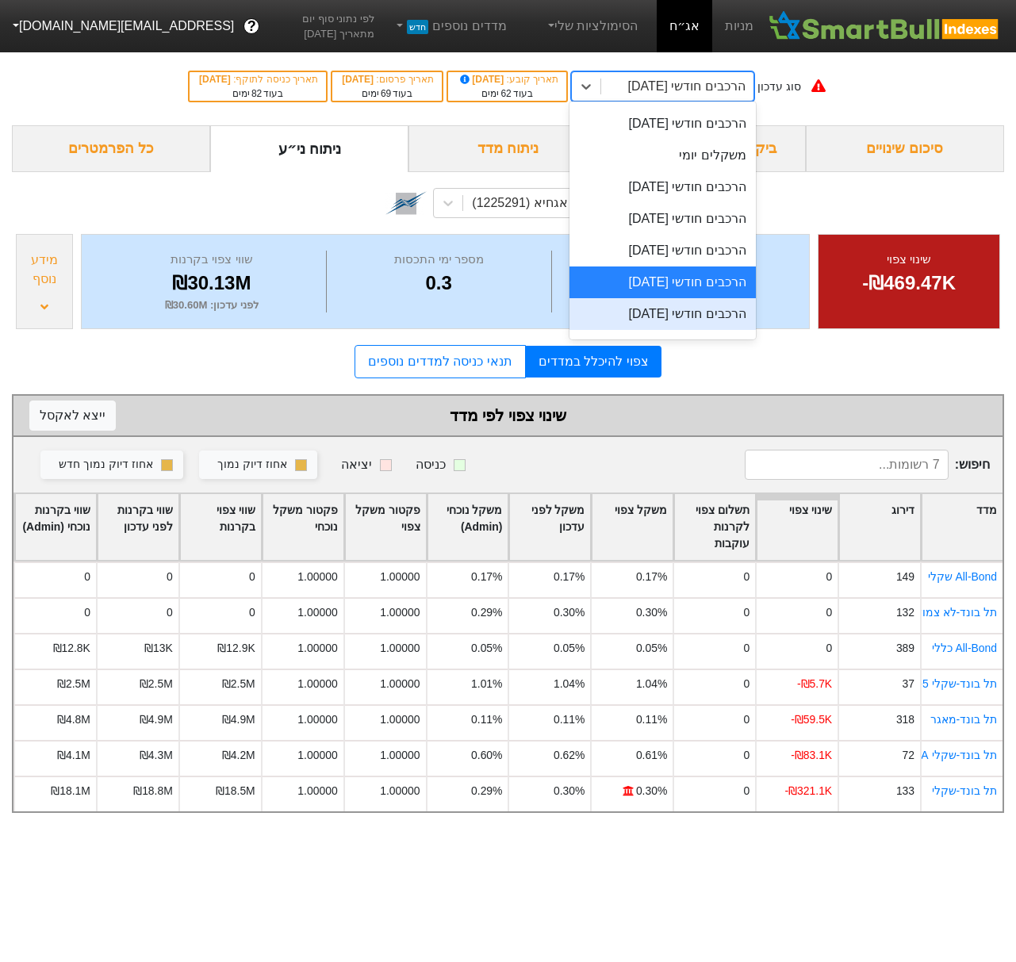
click at [711, 312] on div "הרכבים חודשי [DATE]" at bounding box center [662, 314] width 186 height 32
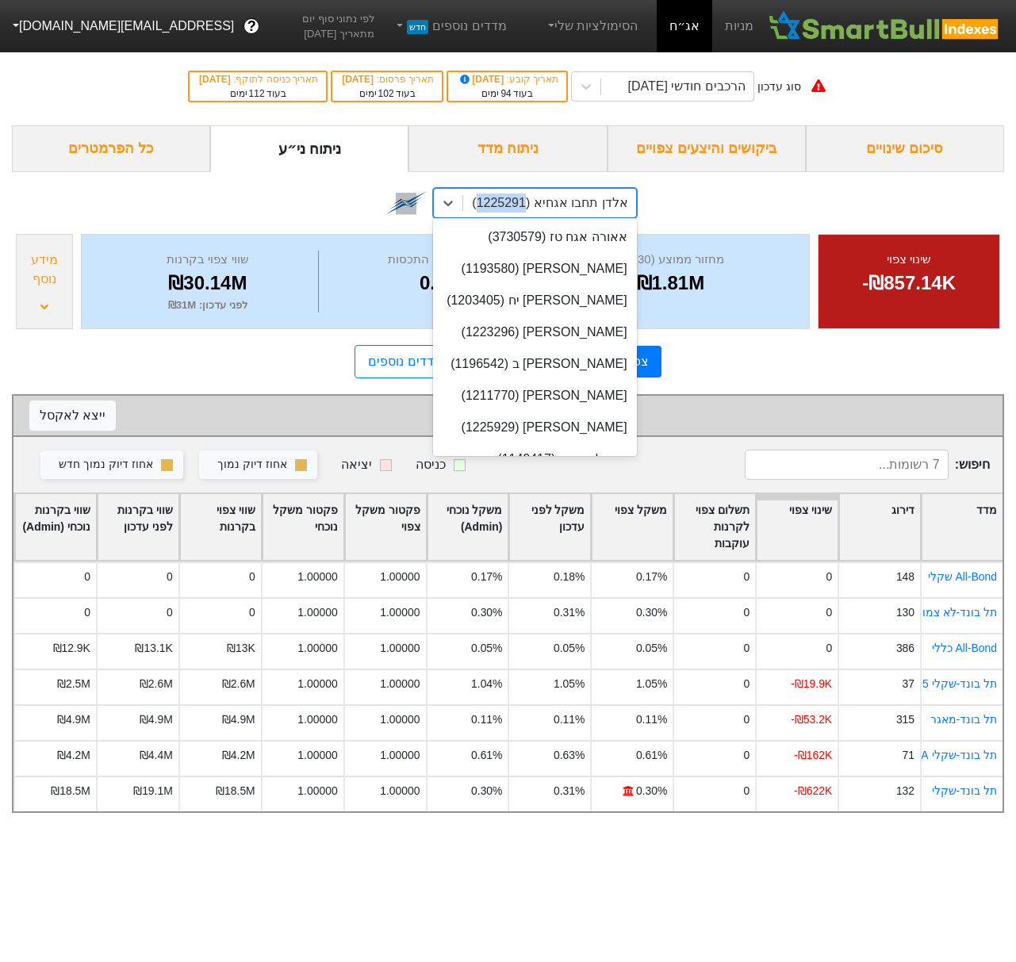
scroll to position [1742, 0]
click at [507, 206] on div "אלדן תחבו אגחיא (1225291)" at bounding box center [549, 202] width 155 height 19
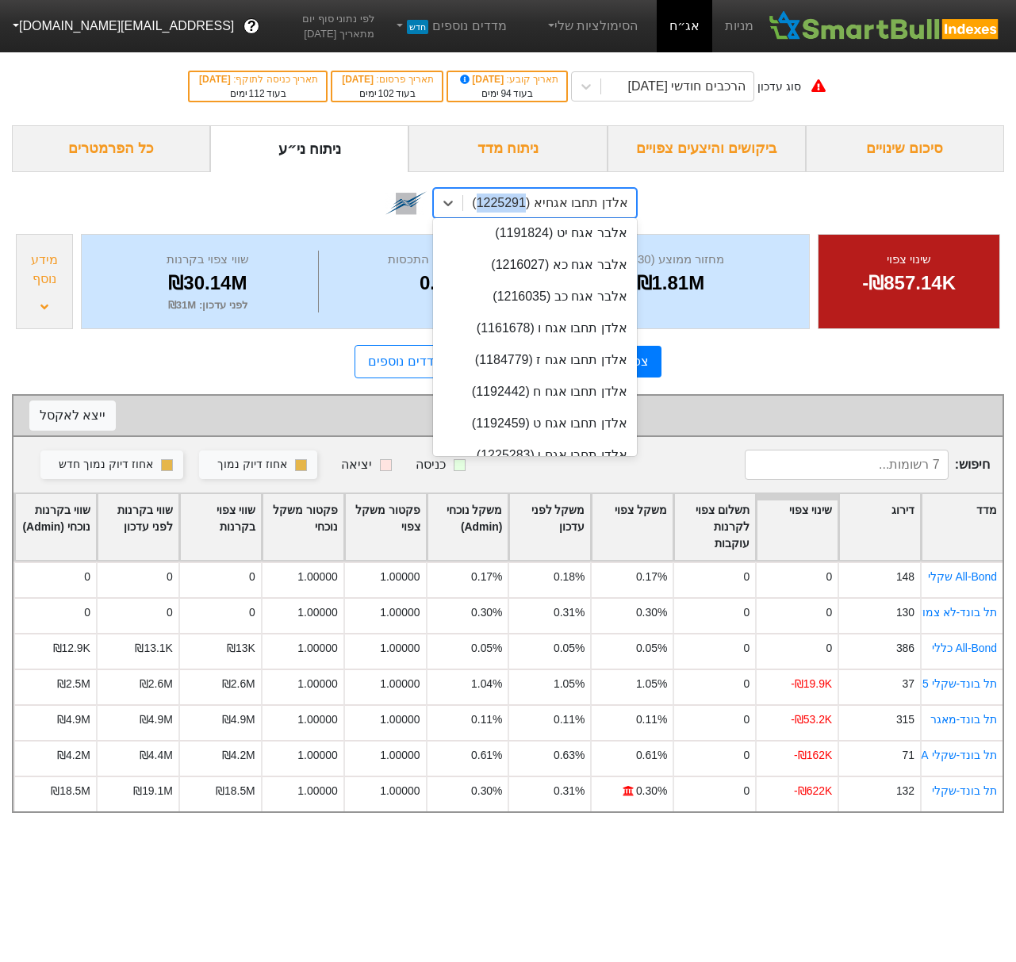
click at [568, 201] on div "אלדן תחבו אגחיא (1225291)" at bounding box center [549, 202] width 155 height 19
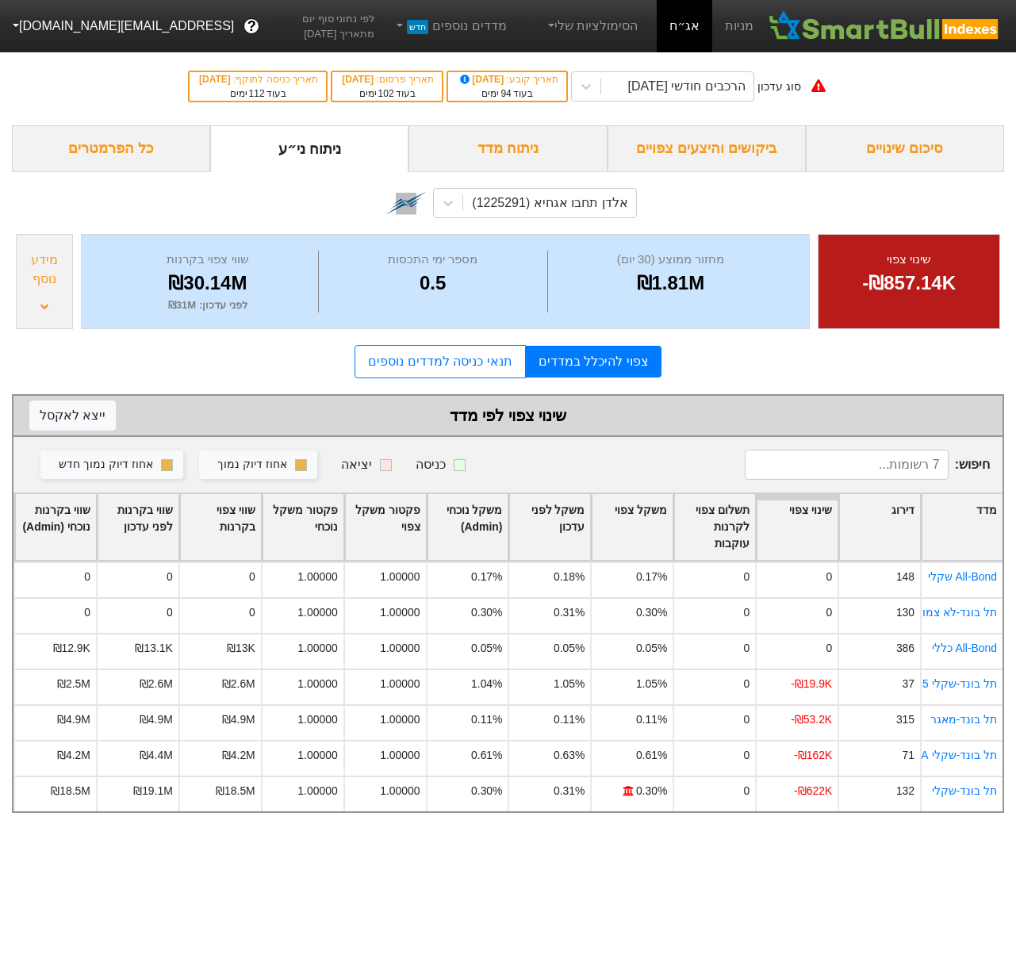
click at [529, 142] on div "ניתוח מדד" at bounding box center [507, 148] width 198 height 47
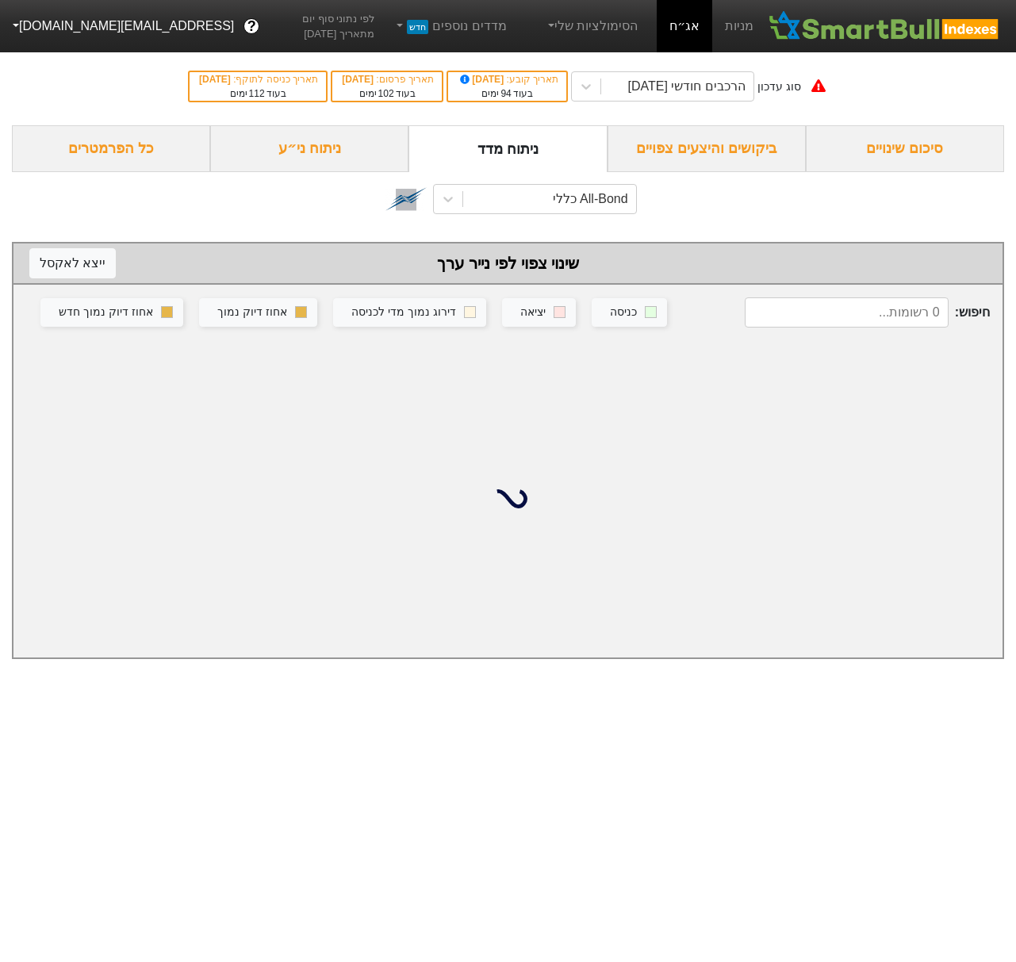
click at [372, 151] on div "ניתוח ני״ע" at bounding box center [309, 148] width 198 height 47
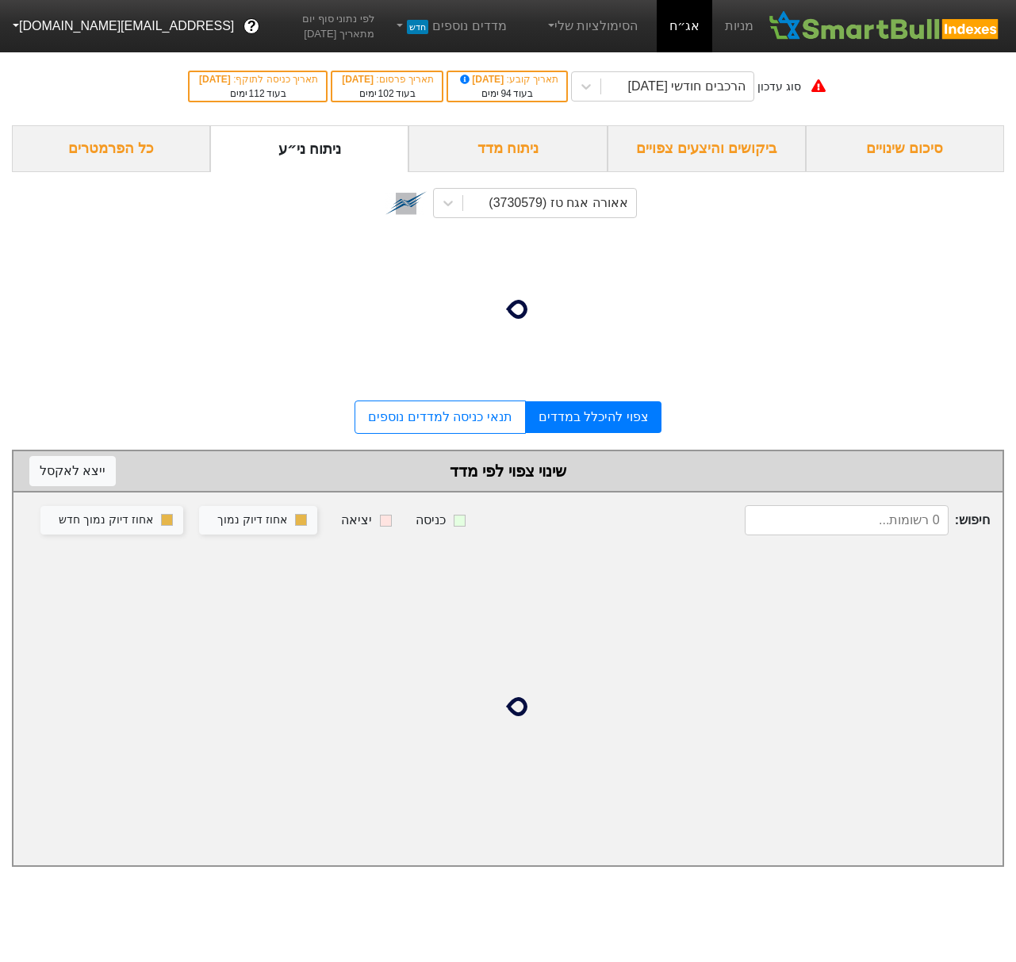
click at [563, 205] on div "אאורה אגח טז (3730579)" at bounding box center [557, 202] width 139 height 19
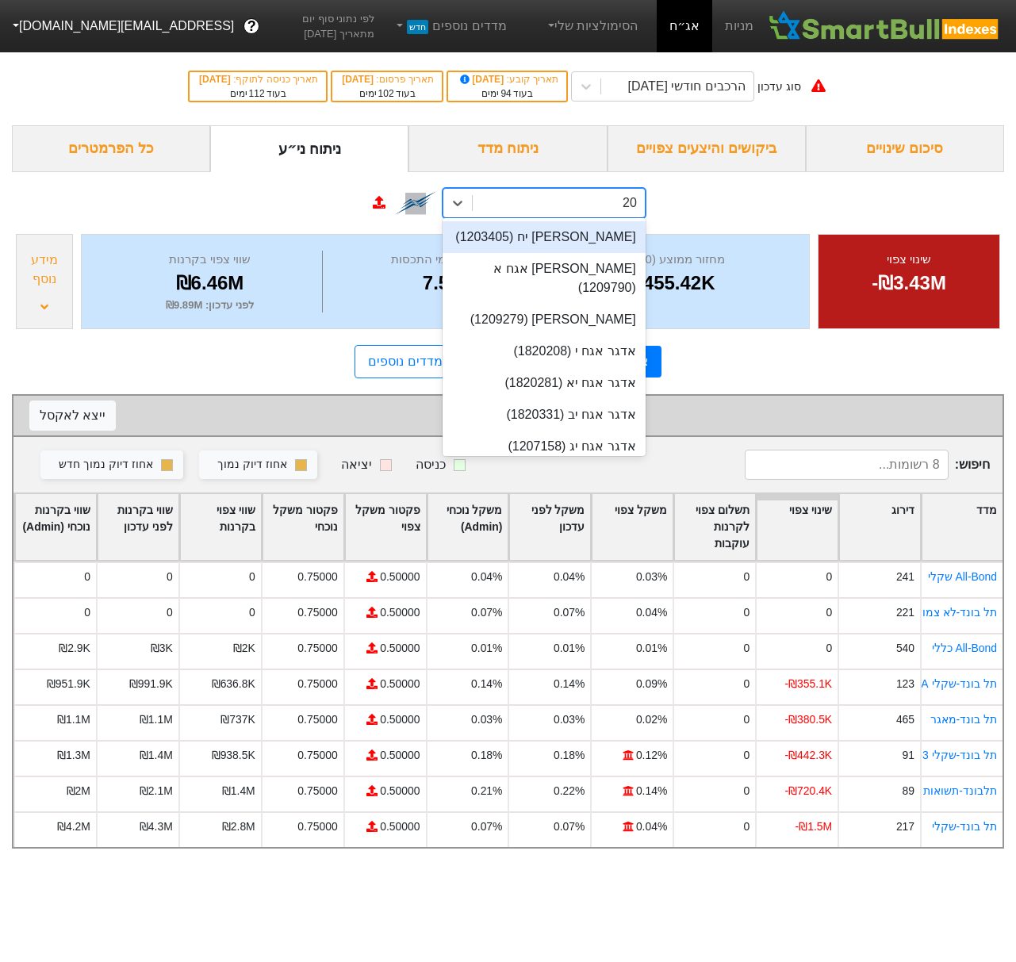
type input "204"
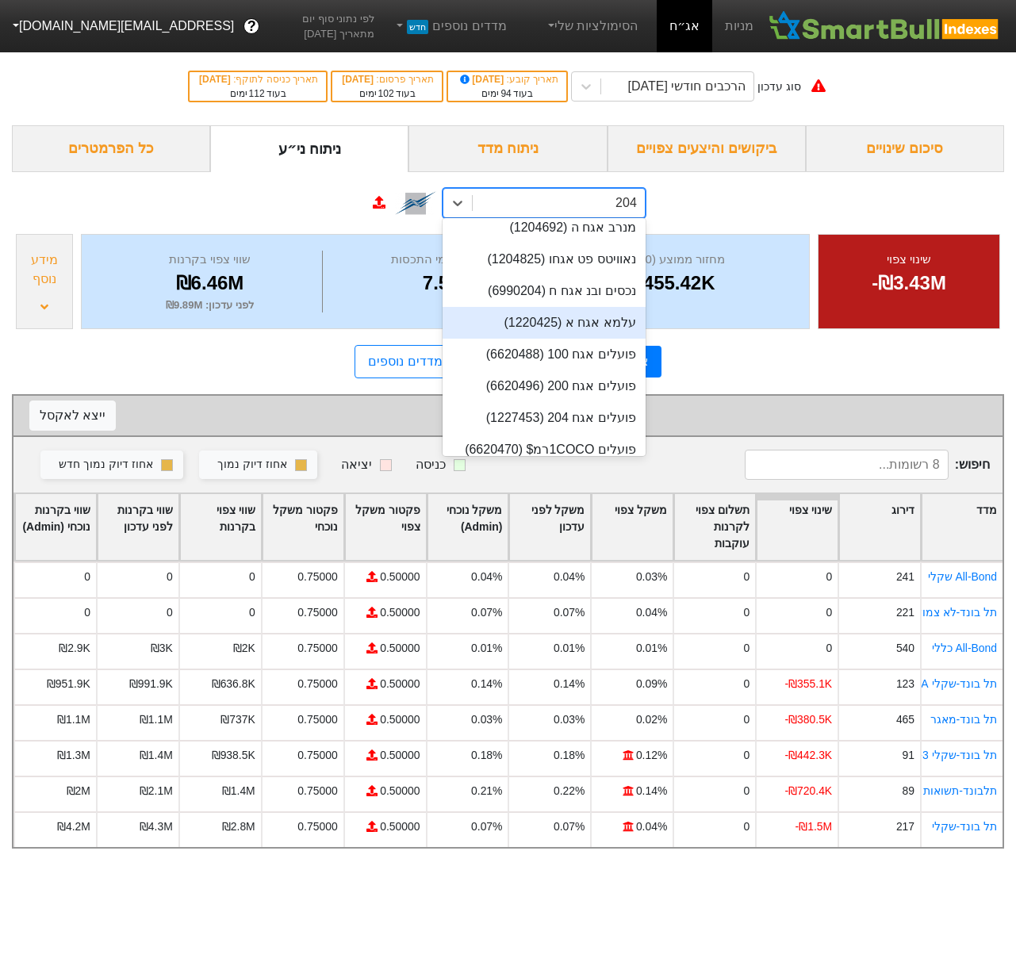
scroll to position [330, 0]
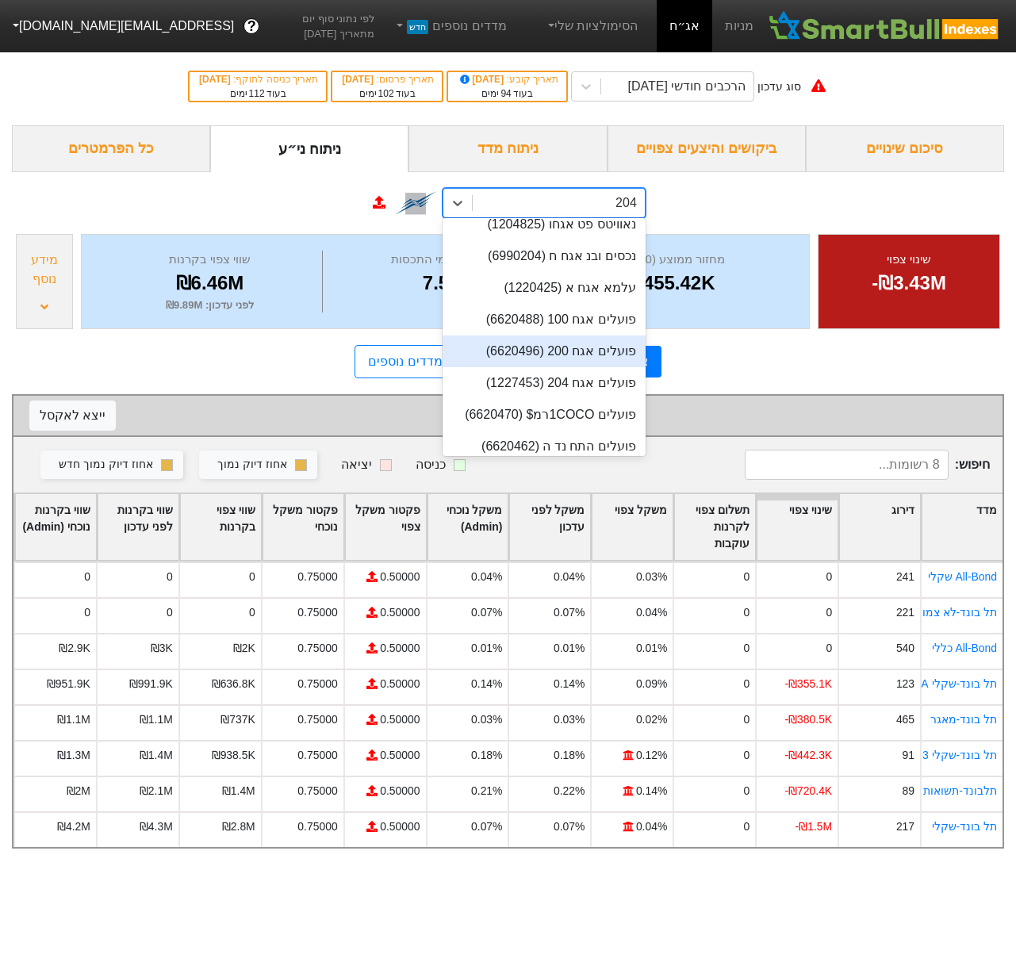
click at [572, 370] on div "פועלים אגח 204 (1227453)" at bounding box center [543, 383] width 203 height 32
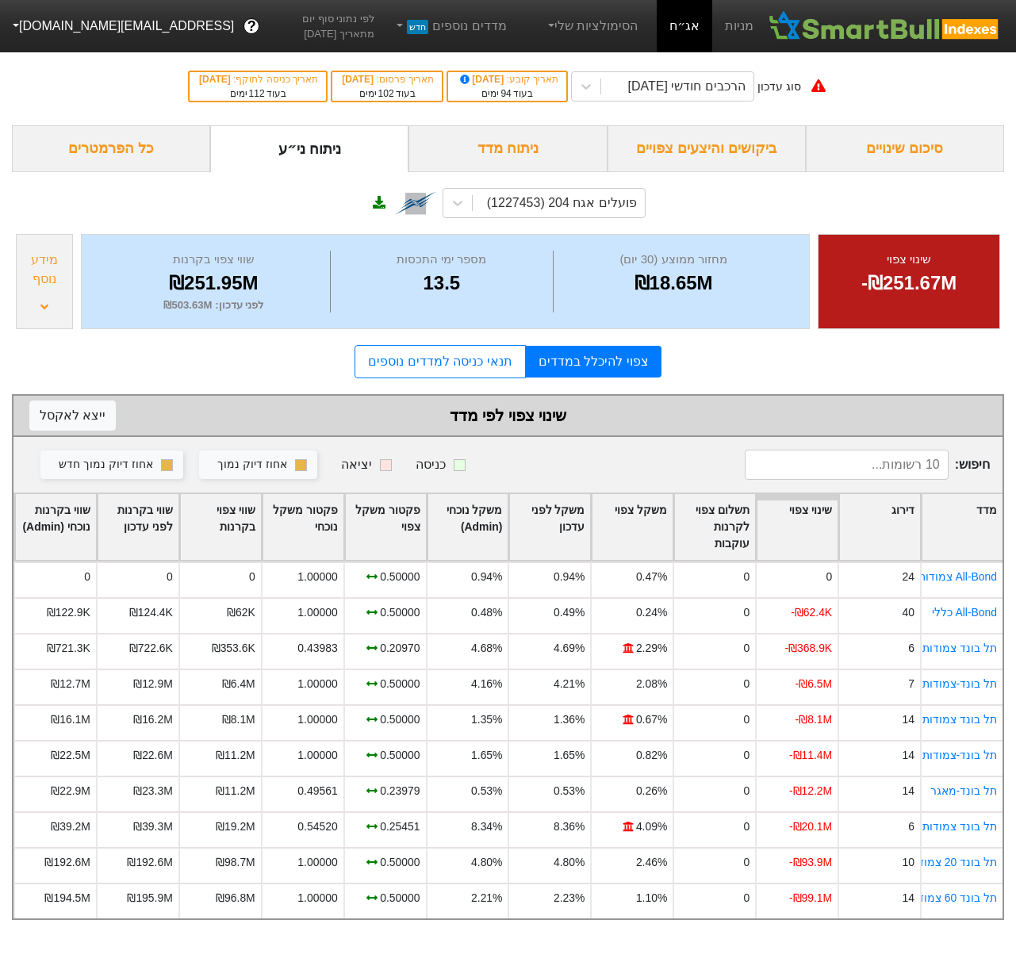
click at [714, 144] on div "ביקושים והיצעים צפויים" at bounding box center [706, 148] width 198 height 47
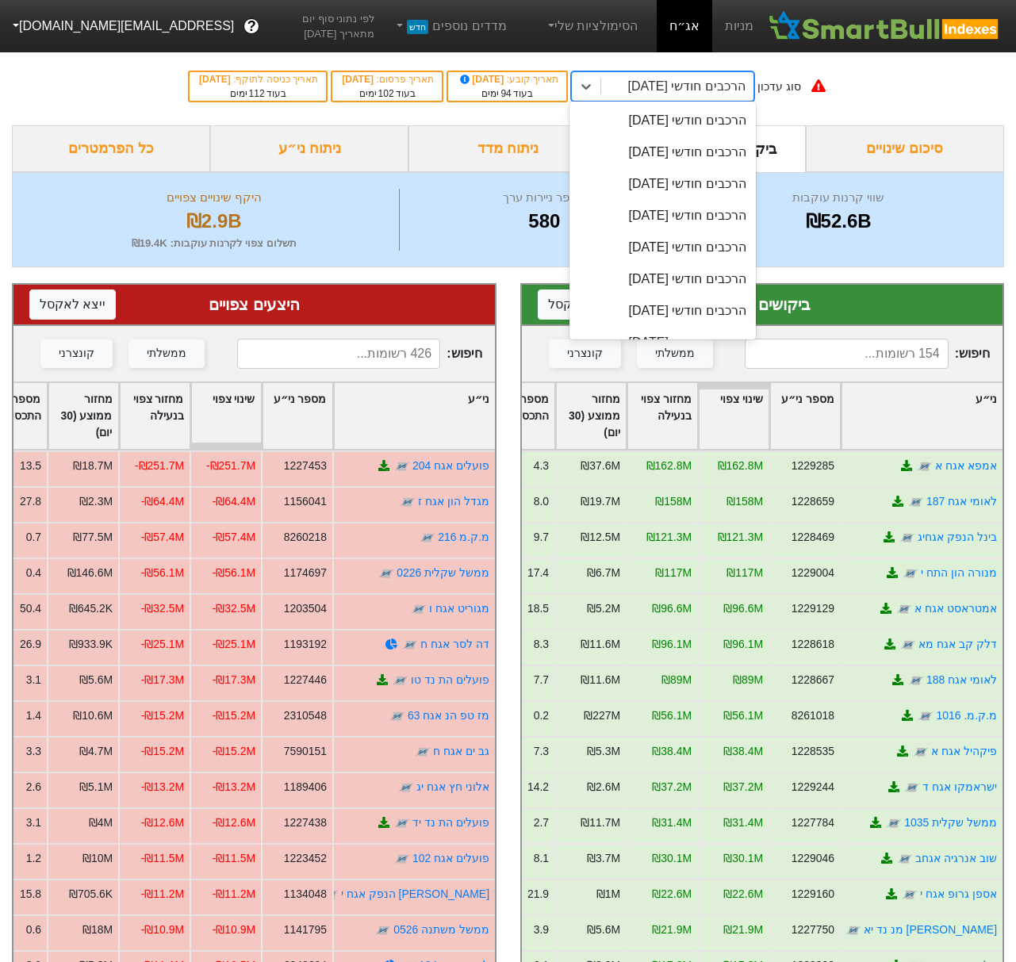
click at [718, 94] on div "הרכבים חודשי [DATE]" at bounding box center [685, 86] width 117 height 19
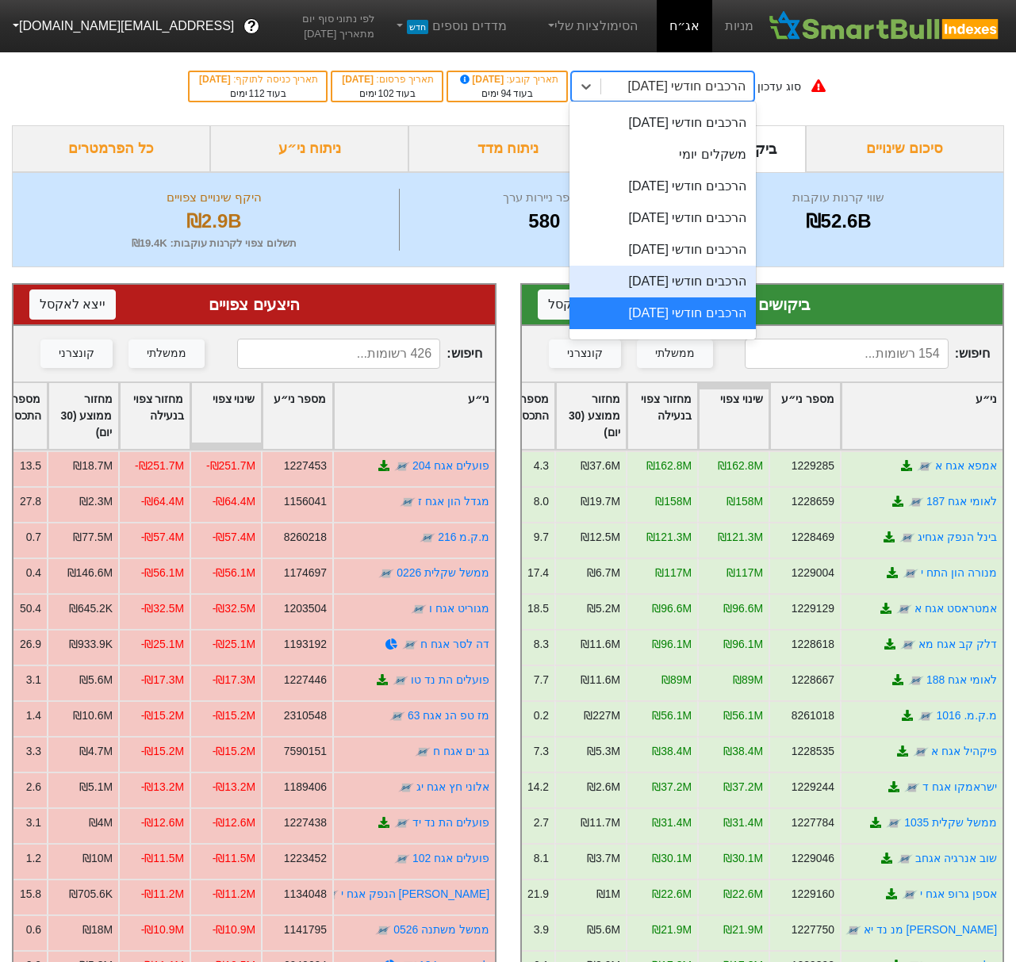
scroll to position [631, 0]
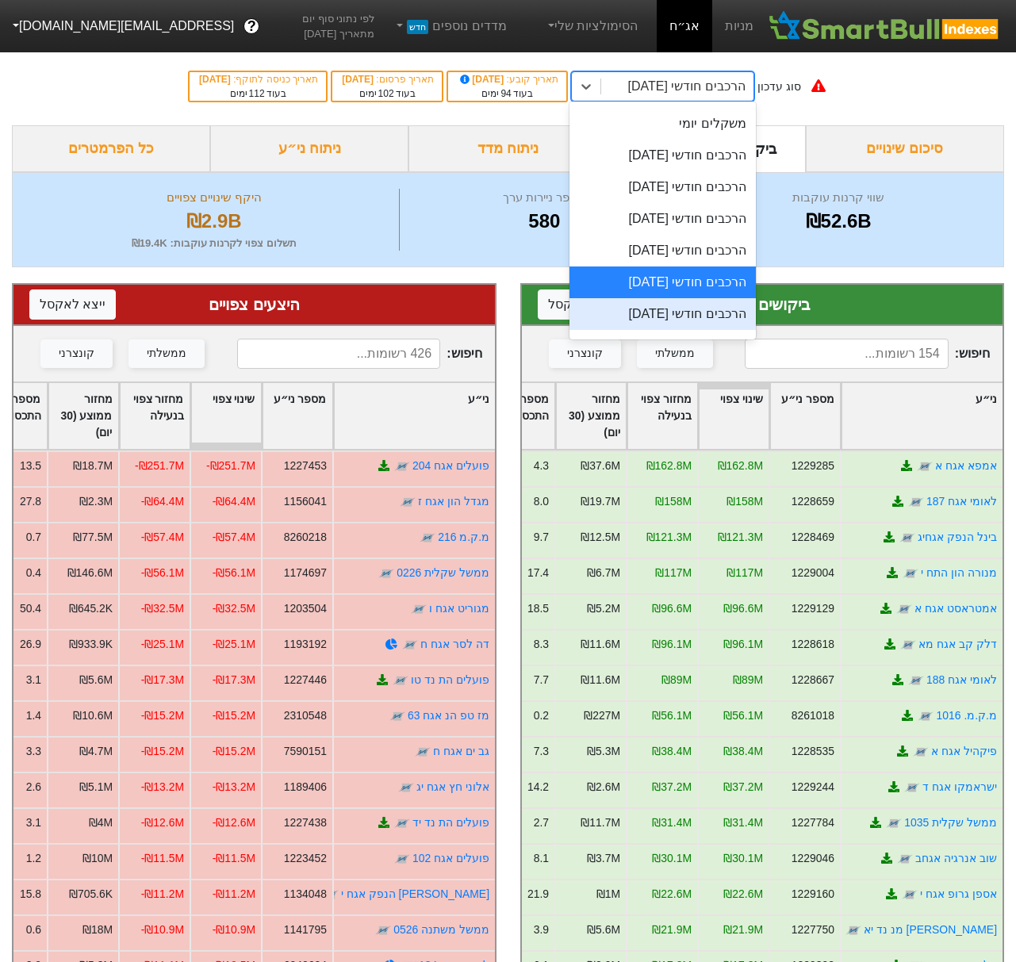
click at [683, 315] on div "הרכבים חודשי [DATE]" at bounding box center [662, 314] width 186 height 32
